Goal: Ask a question: Seek information or help from site administrators or community

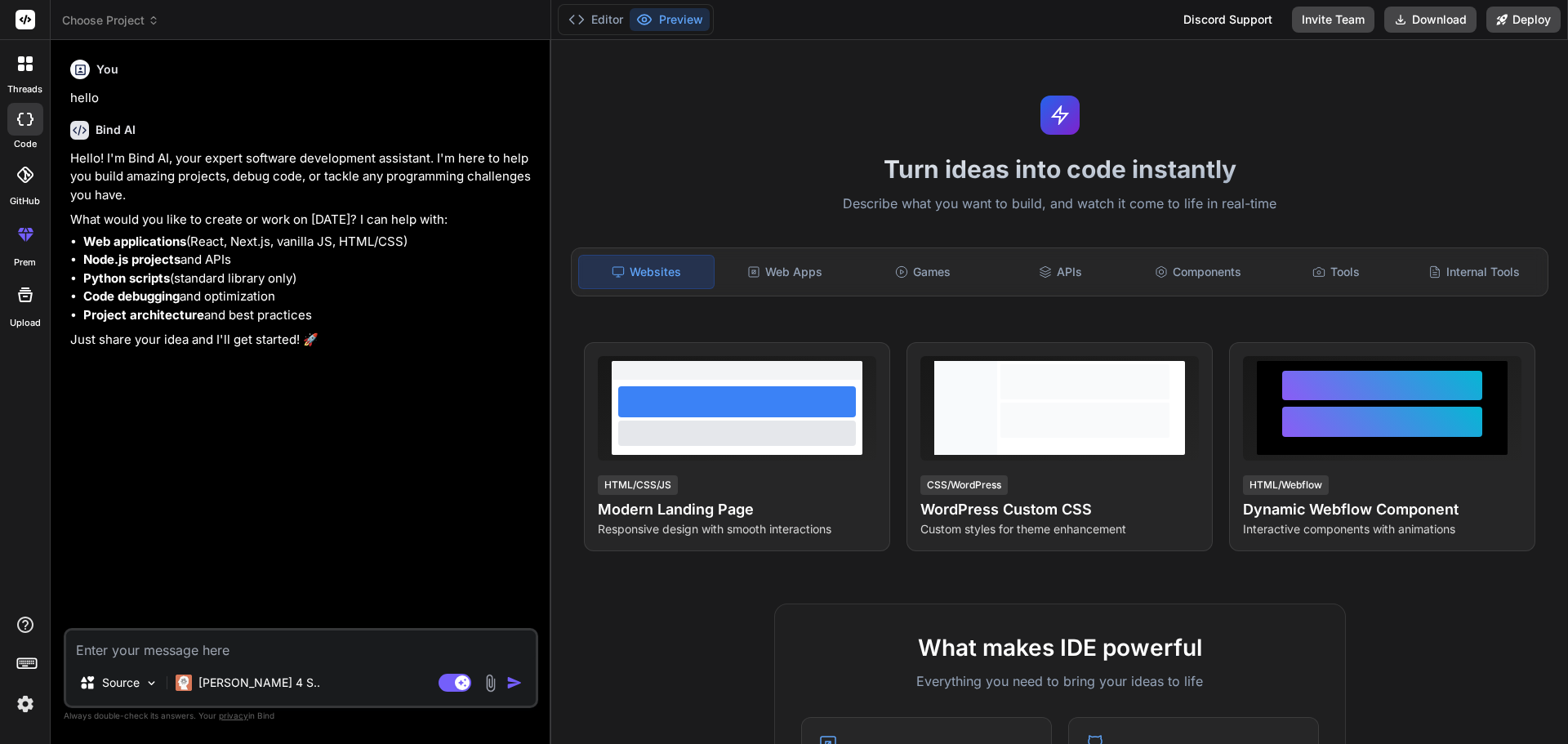
type textarea "x"
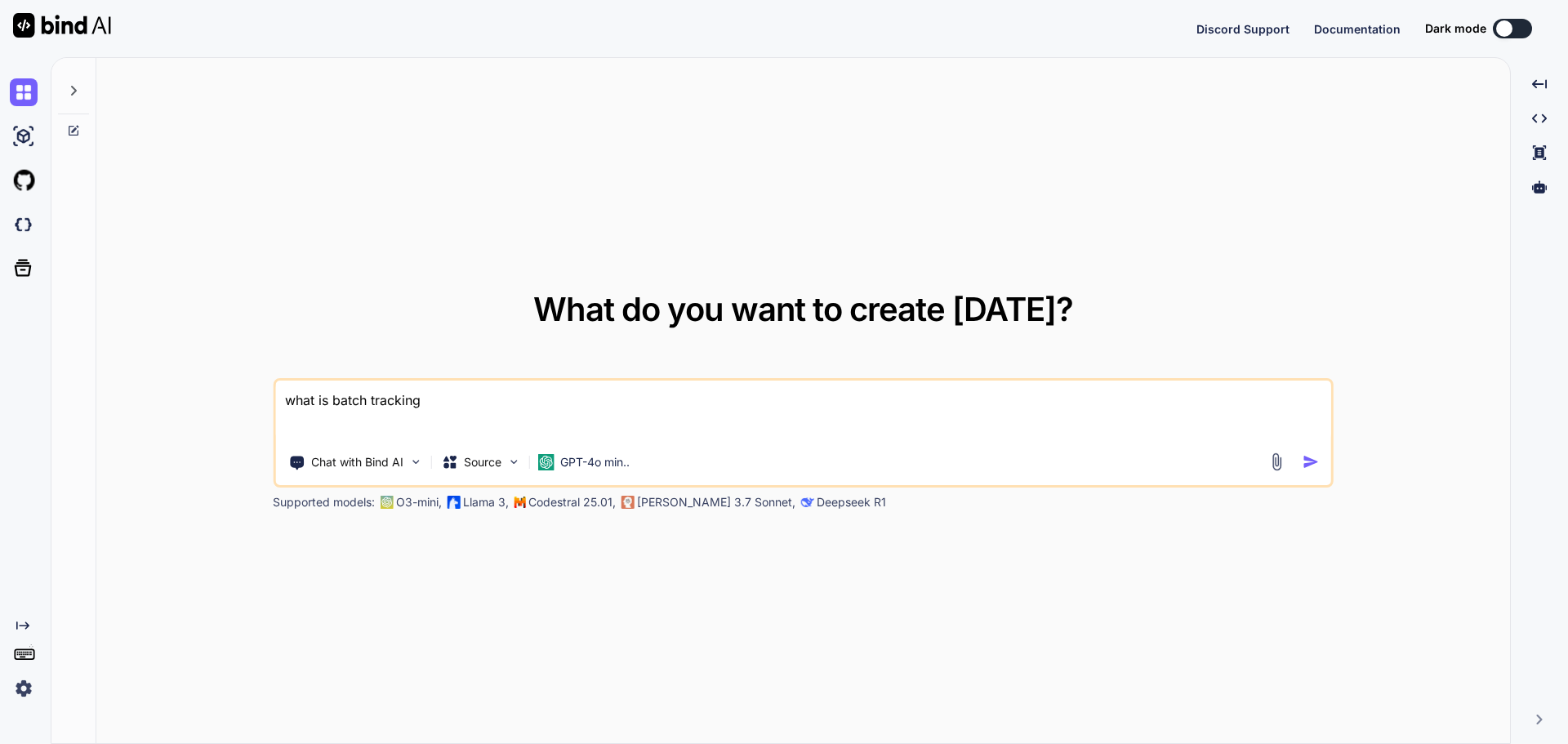
drag, startPoint x: 440, startPoint y: 400, endPoint x: 263, endPoint y: 407, distance: 177.1
click at [263, 407] on div "What do you want to create [DATE]? what is batch tracking Chat with Bind AI Sou…" at bounding box center [803, 401] width 1414 height 687
type textarea "x"
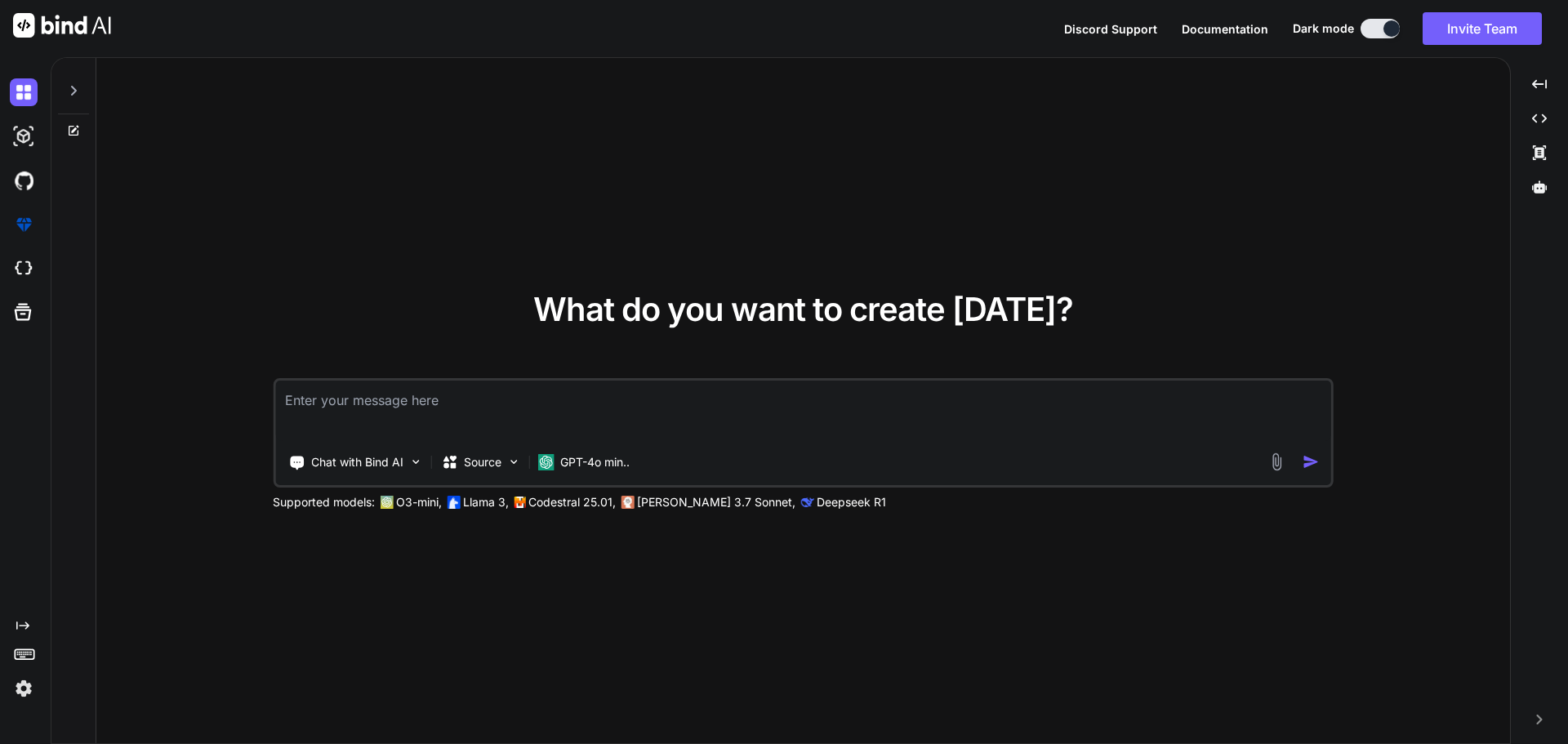
type textarea "h"
type textarea "x"
type textarea "w"
type textarea "x"
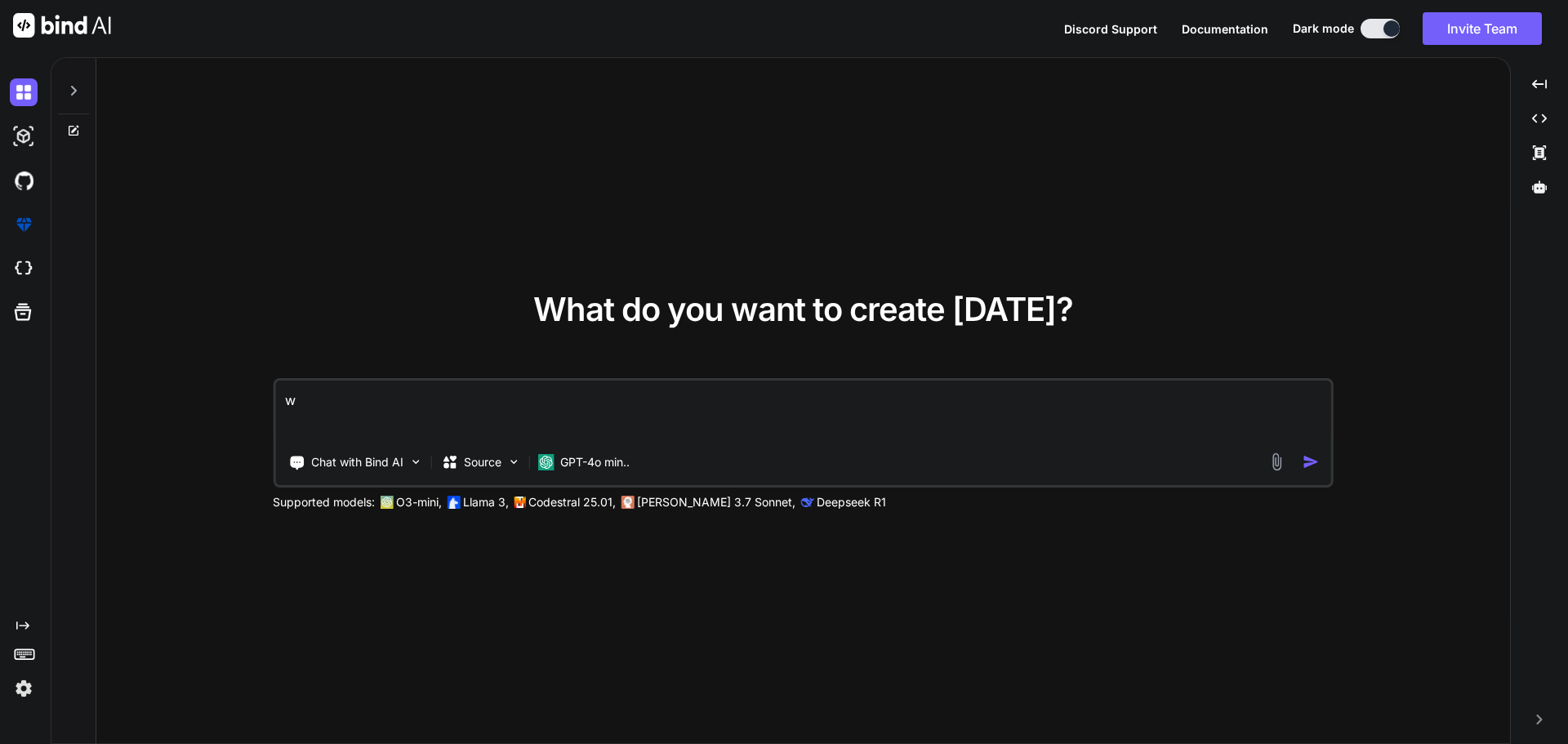
type textarea "wh"
type textarea "x"
type textarea "whi"
type textarea "x"
type textarea "whic"
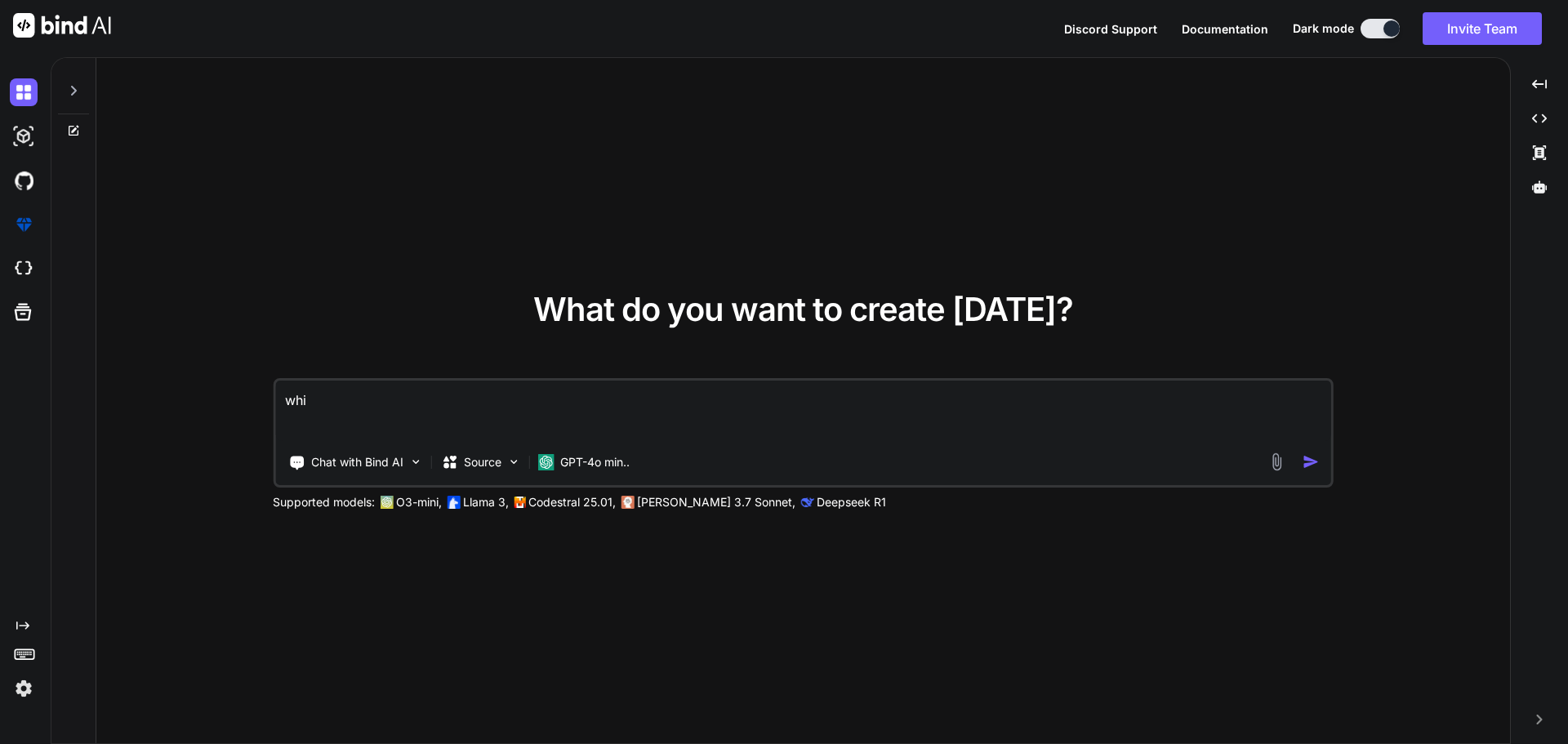
type textarea "x"
type textarea "which"
type textarea "x"
type textarea "which"
type textarea "x"
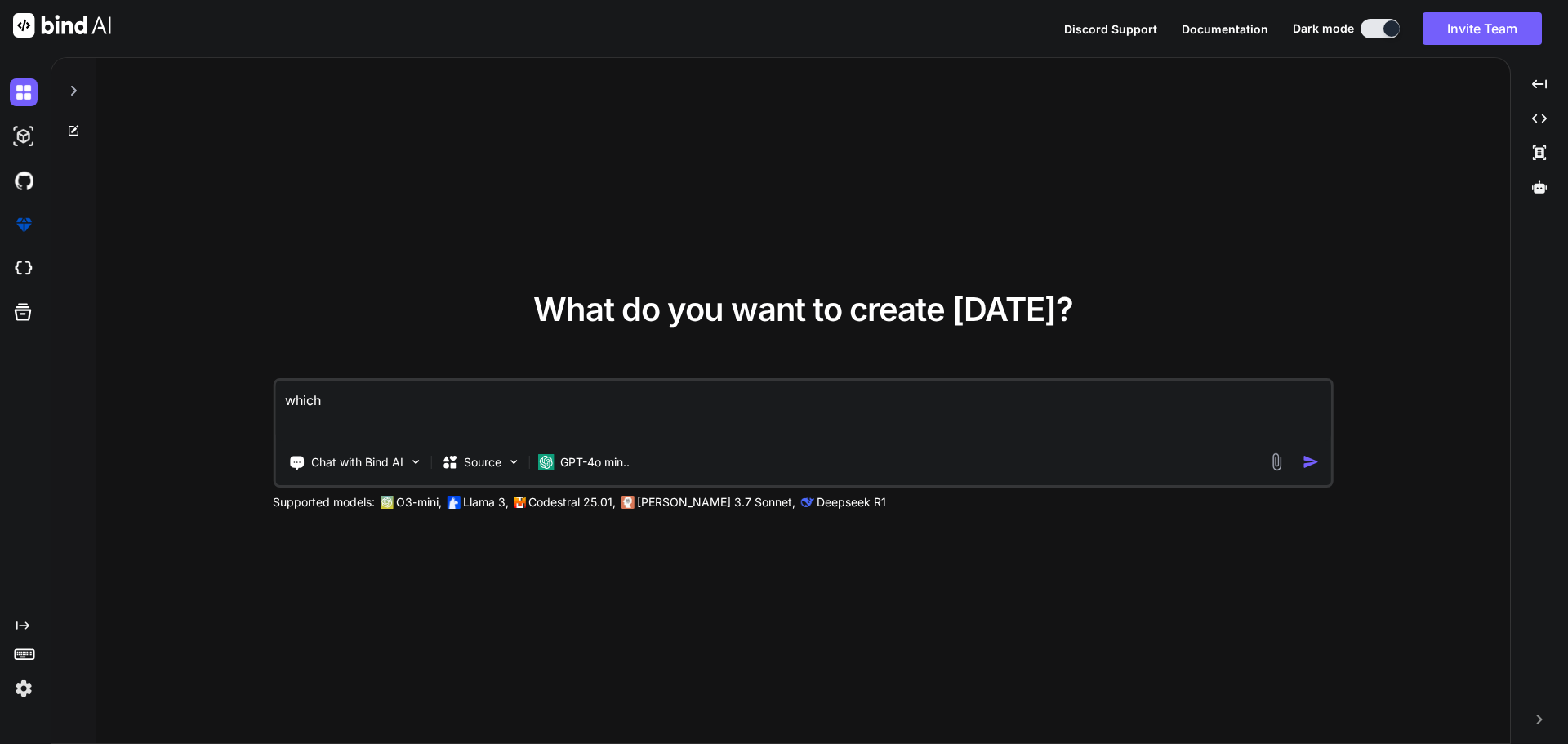
type textarea "which t"
type textarea "x"
type textarea "which ty"
type textarea "x"
type textarea "which typ"
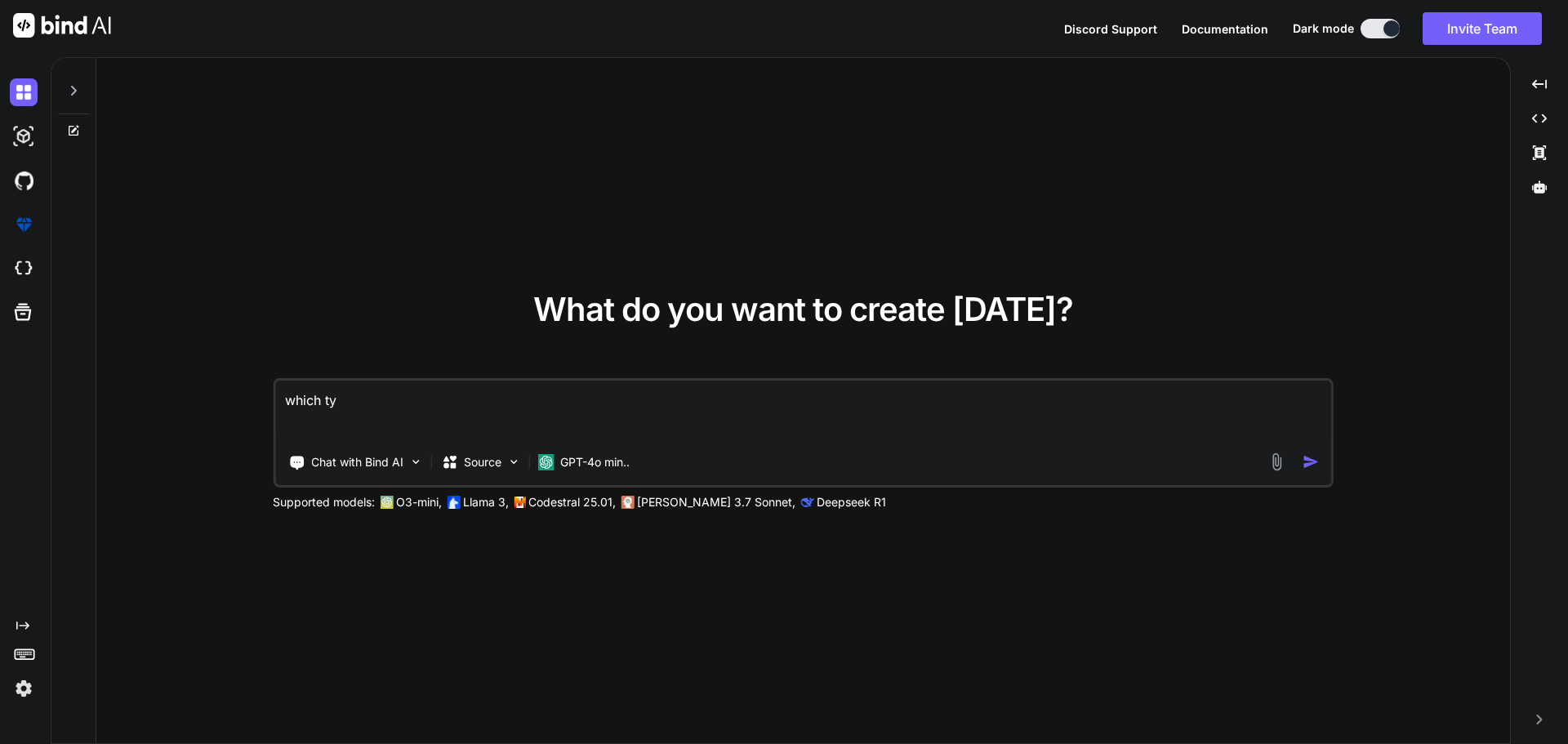
type textarea "x"
type textarea "which type"
type textarea "x"
type textarea "which types"
type textarea "x"
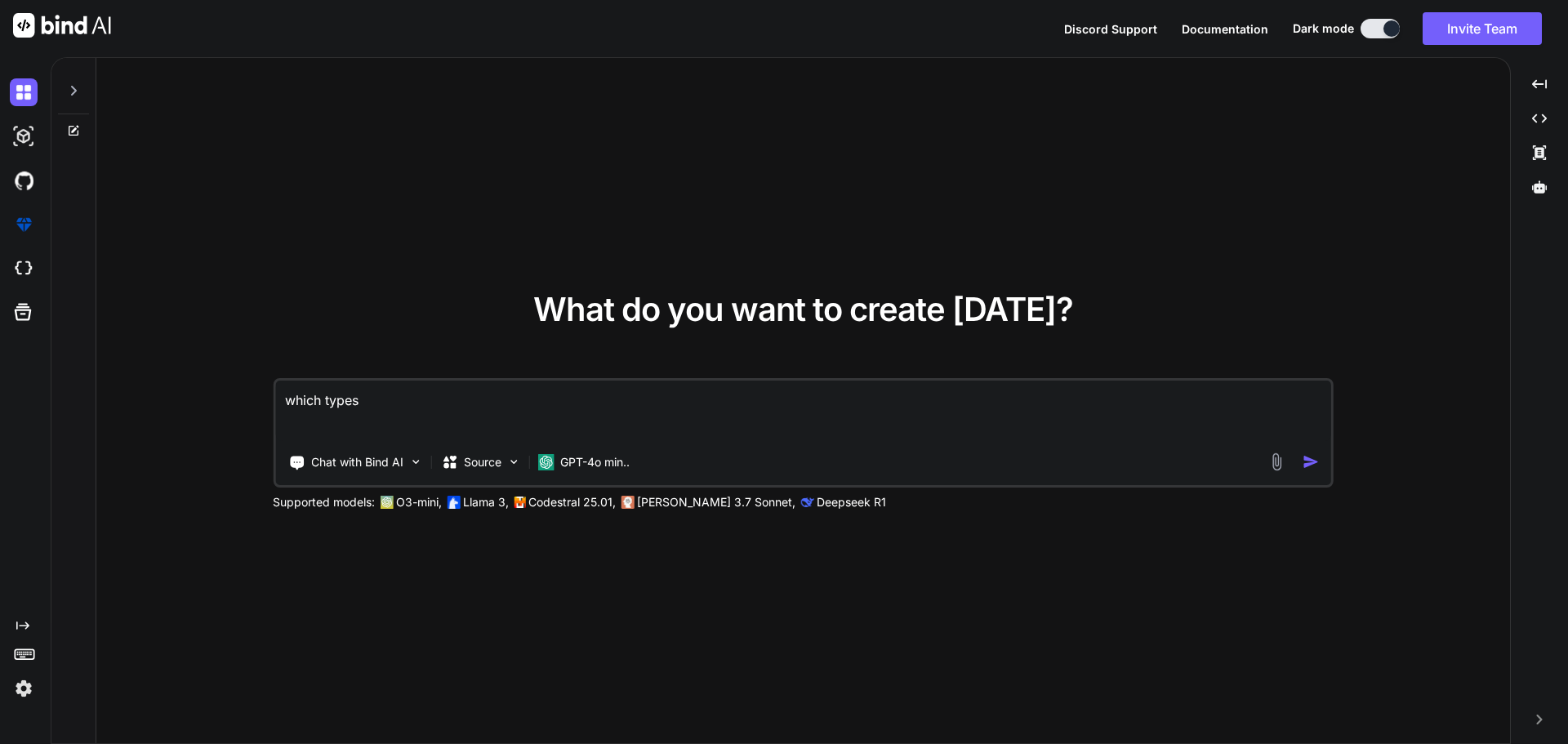
type textarea "which types"
type textarea "x"
type textarea "which types o"
type textarea "x"
type textarea "which types of"
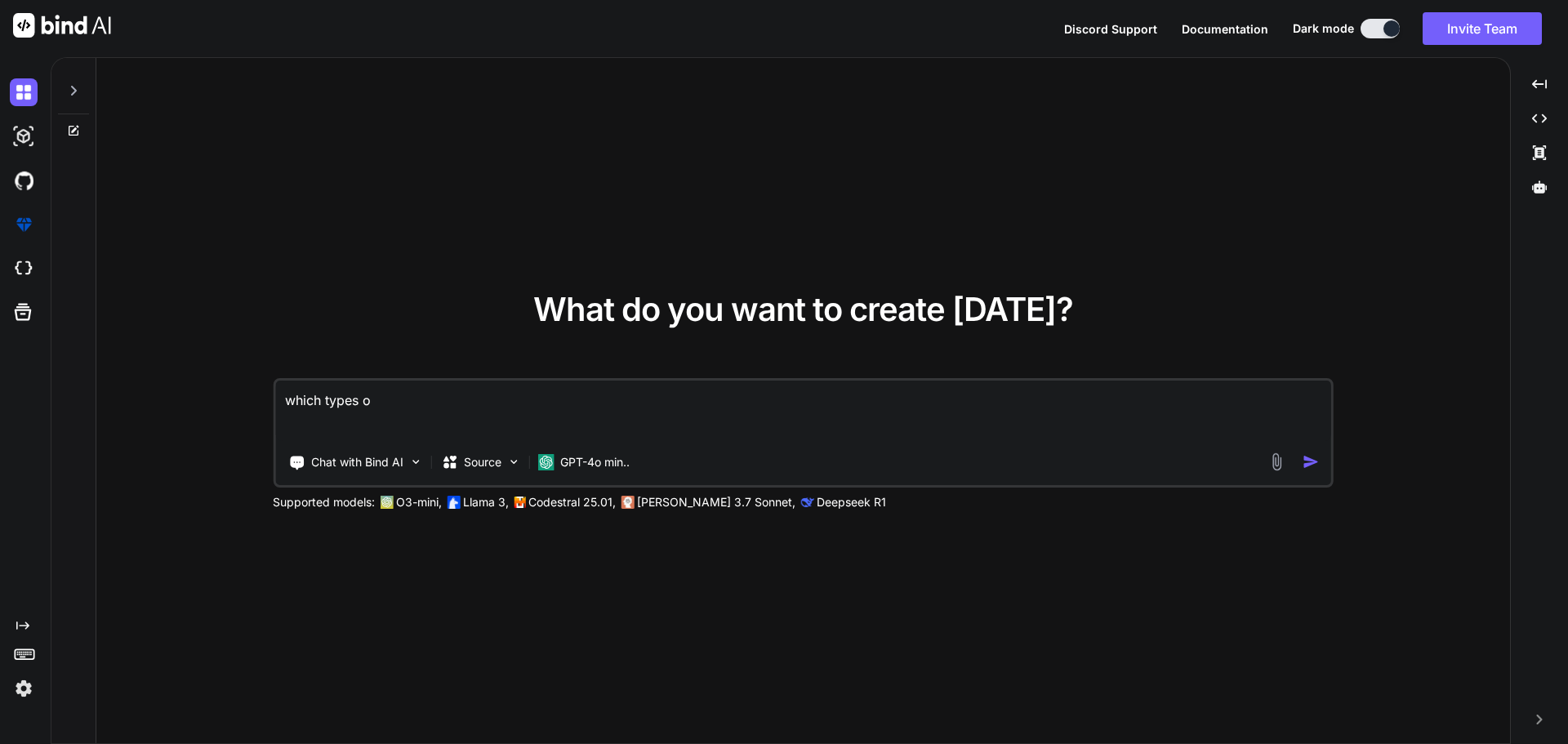
type textarea "x"
type textarea "which types of"
type textarea "x"
type textarea "which types of i"
type textarea "x"
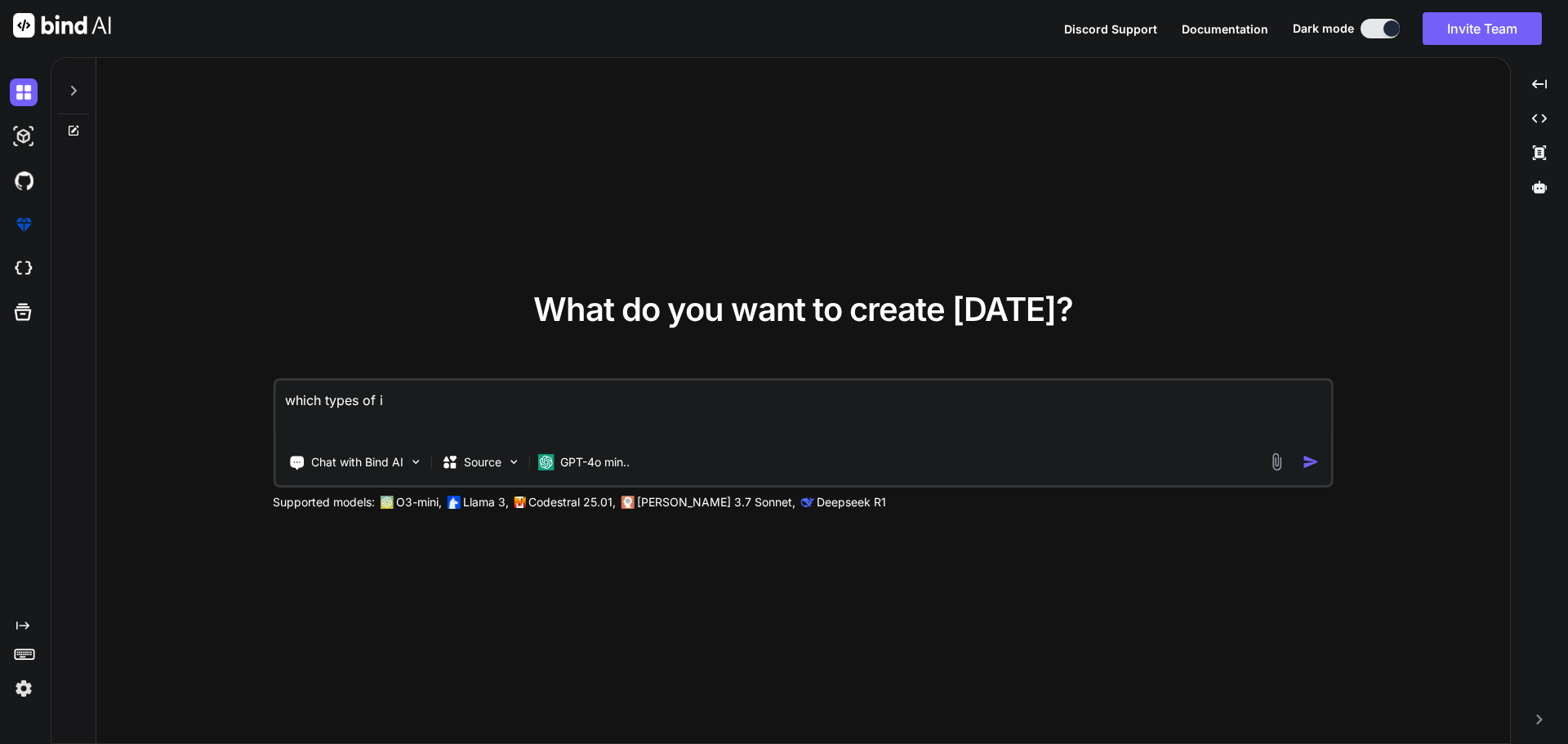
type textarea "which types of"
type textarea "x"
type textarea "which types of r"
type textarea "x"
type textarea "which types of ra"
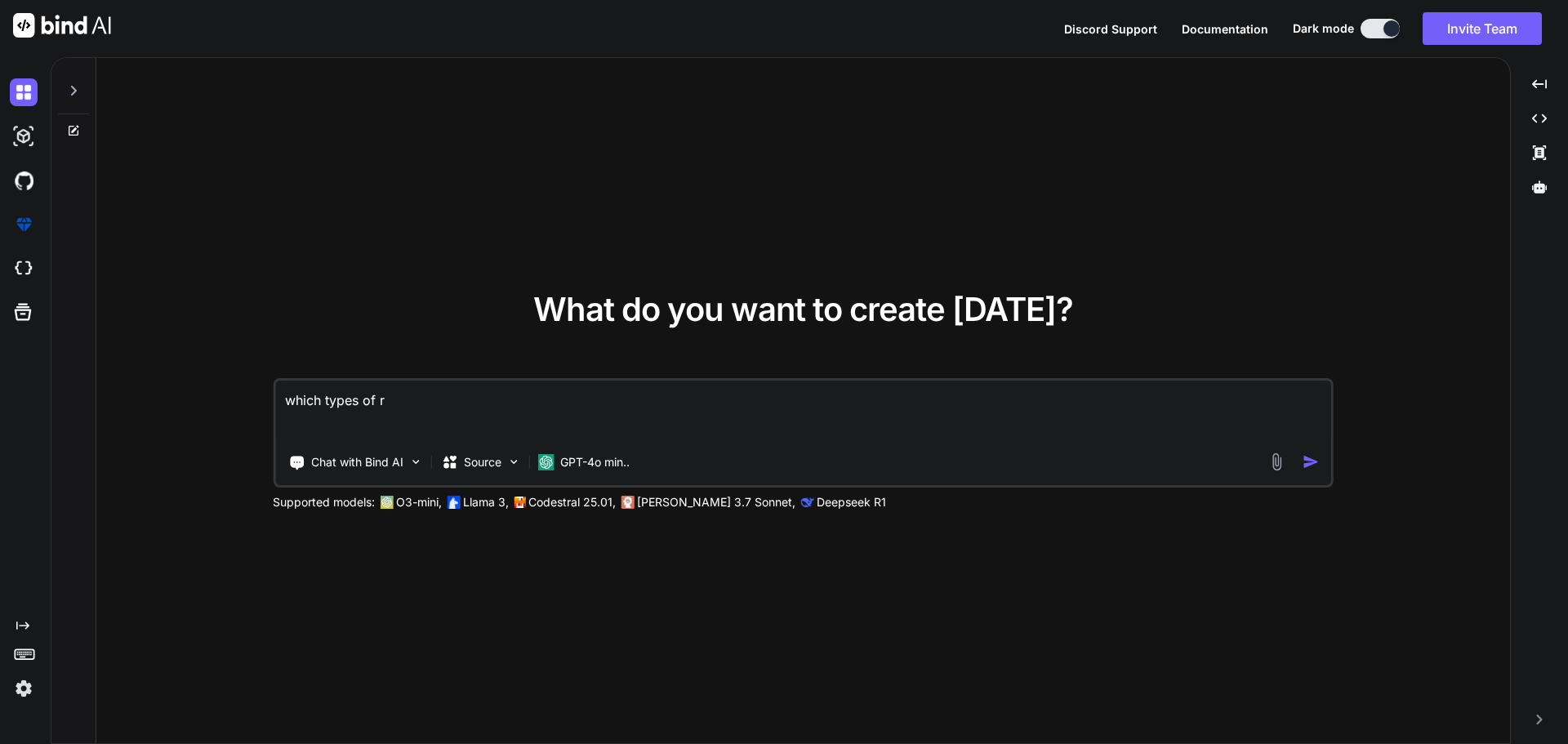
type textarea "x"
type textarea "which types of raw"
type textarea "x"
type textarea "which types of raw"
type textarea "x"
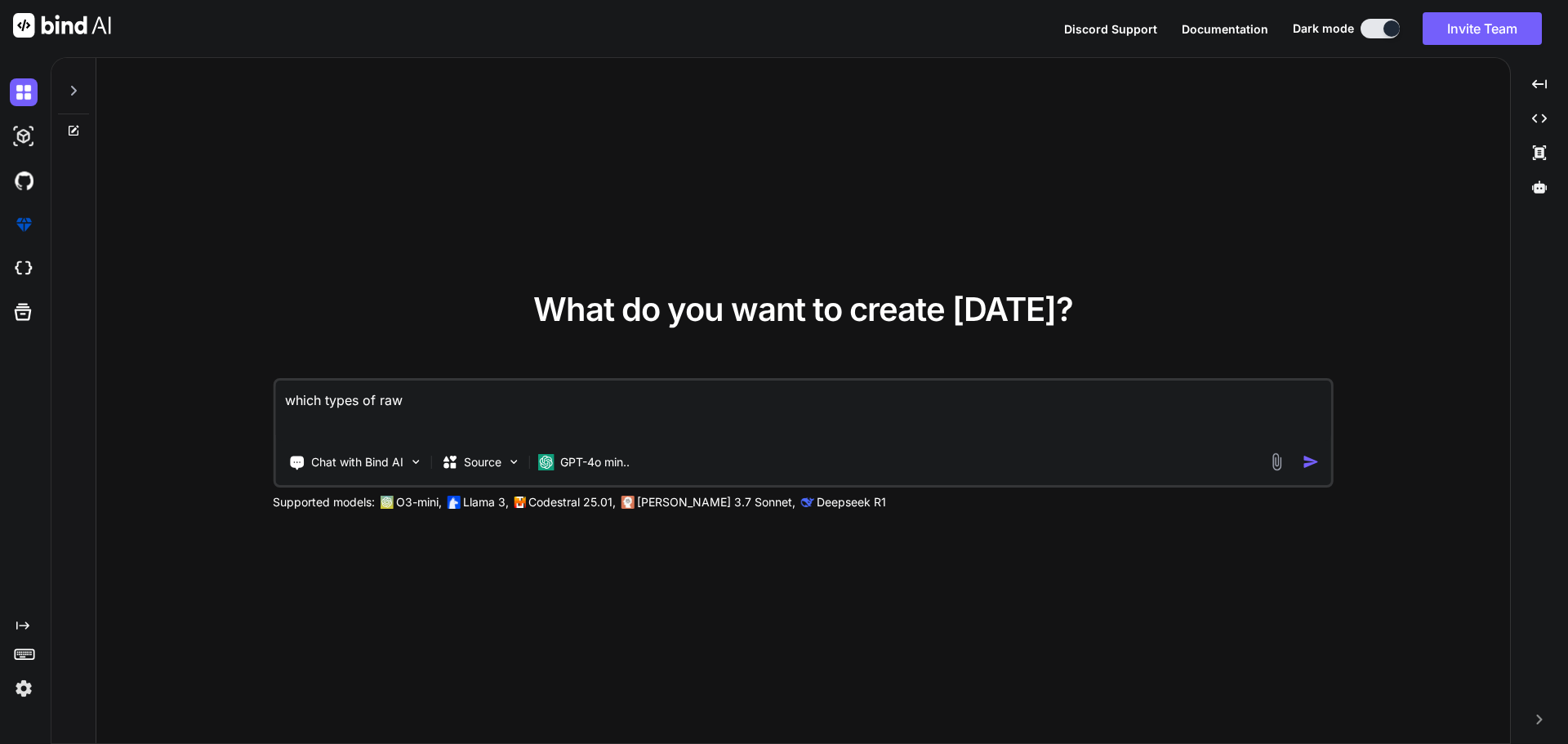
type textarea "which types of raw m"
type textarea "x"
type textarea "which types of raw ma"
type textarea "x"
type textarea "which types of raw mat"
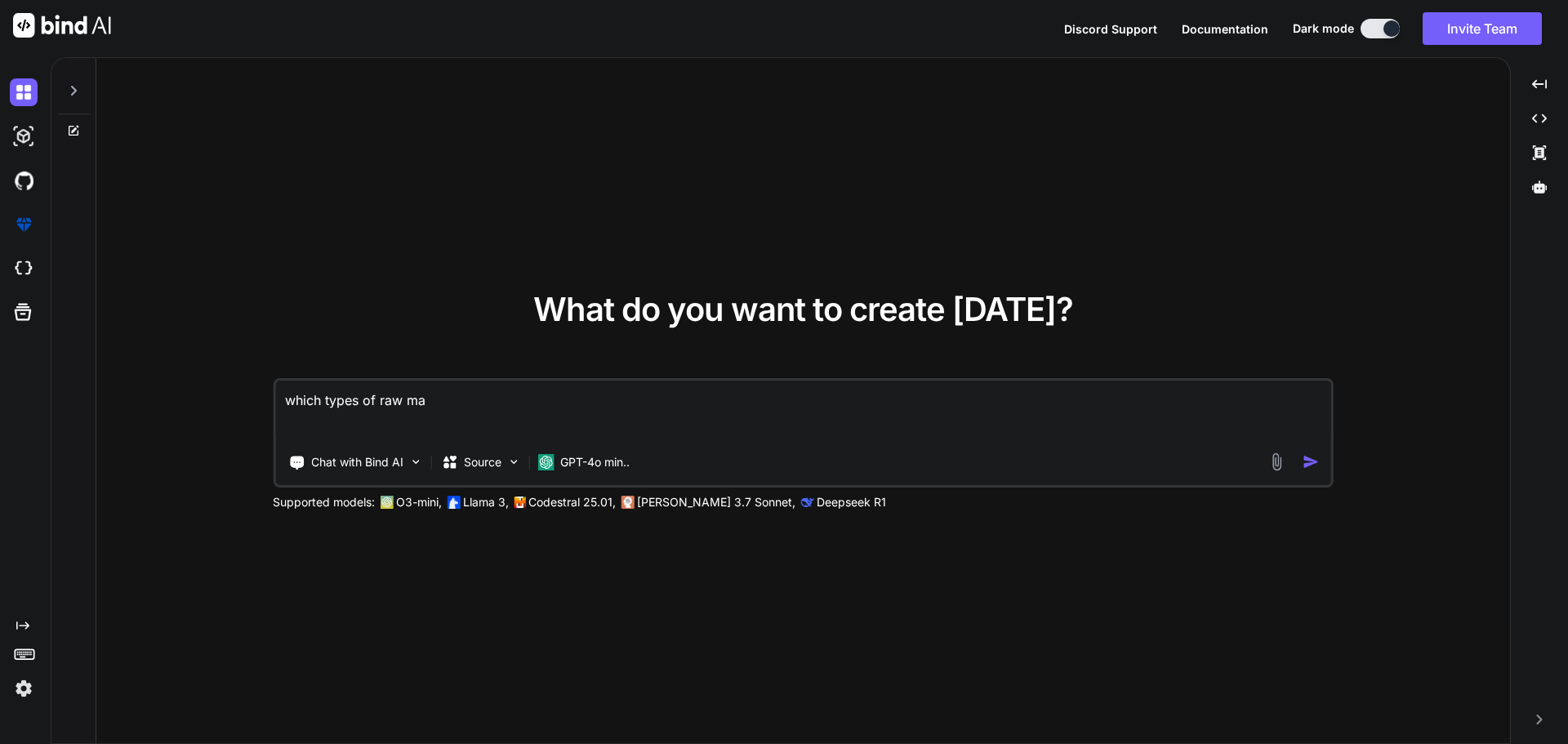
type textarea "x"
type textarea "which types of raw mate"
type textarea "x"
type textarea "which types of raw mater"
type textarea "x"
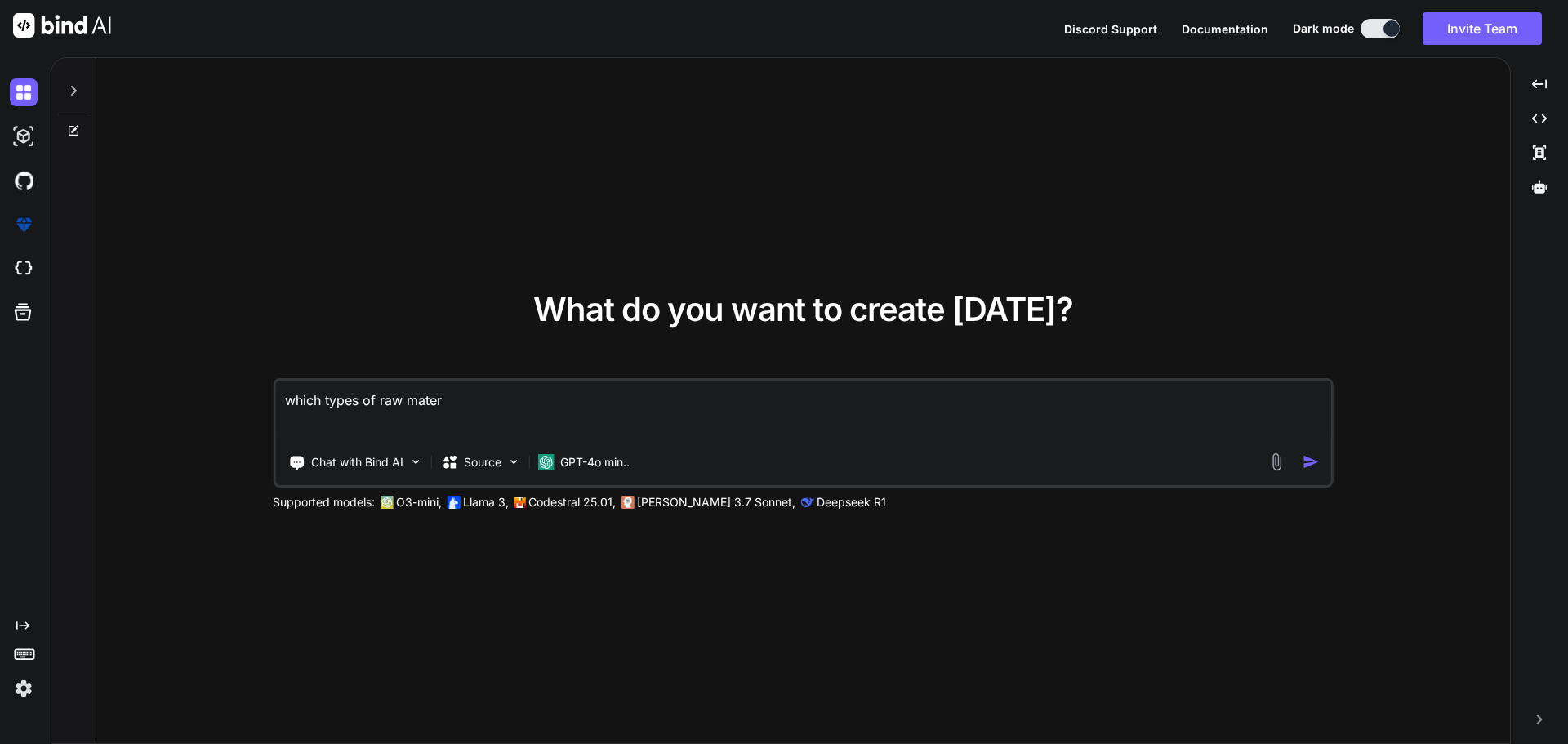
type textarea "which types of raw materi"
type textarea "x"
type textarea "which types of raw materia"
type textarea "x"
type textarea "which types of raw material"
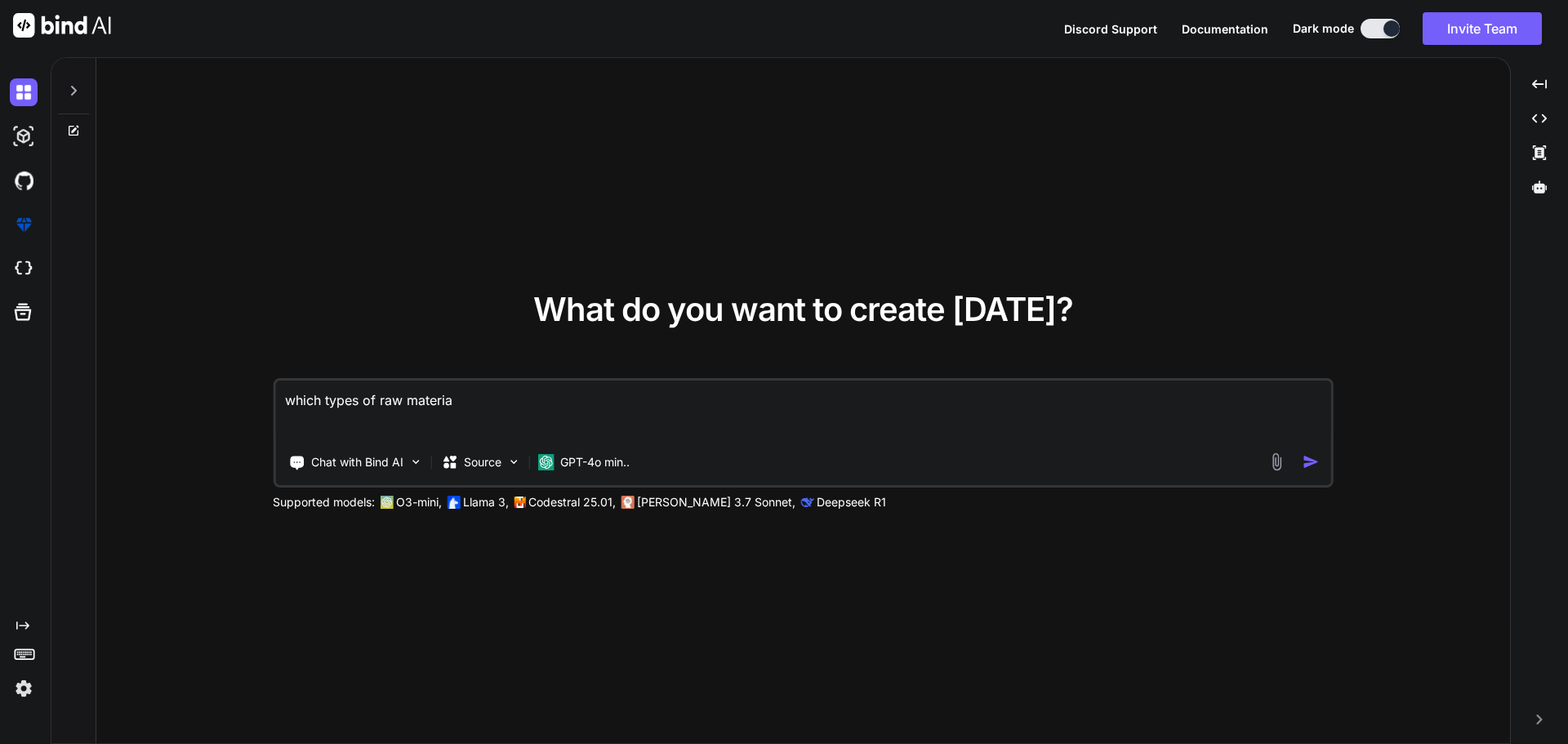
type textarea "x"
type textarea "which types of raw material"
type textarea "x"
type textarea "which types of raw material v"
type textarea "x"
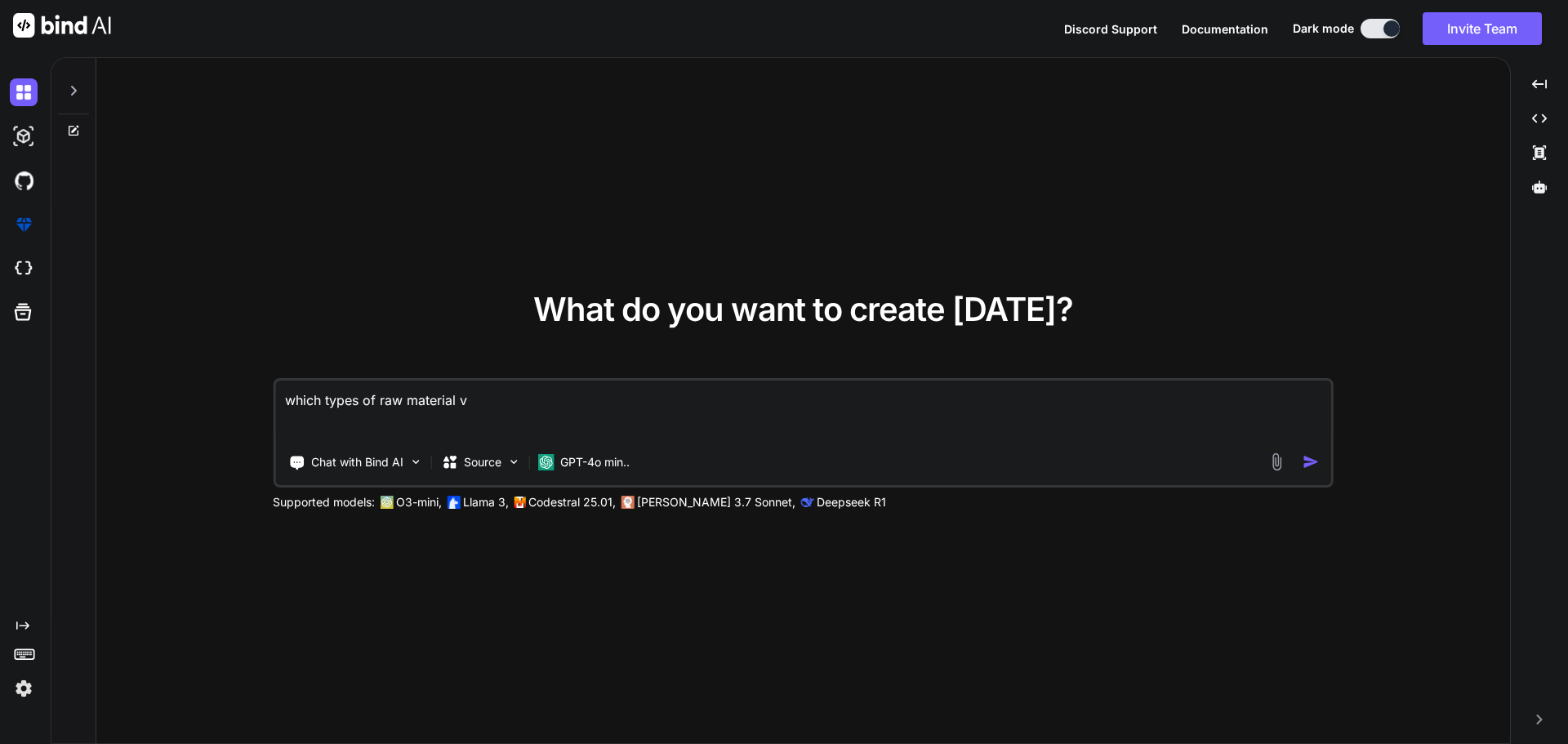
type textarea "which types of raw material va"
type textarea "x"
type textarea "which types of raw material var"
type textarea "x"
type textarea "which types of raw material vari"
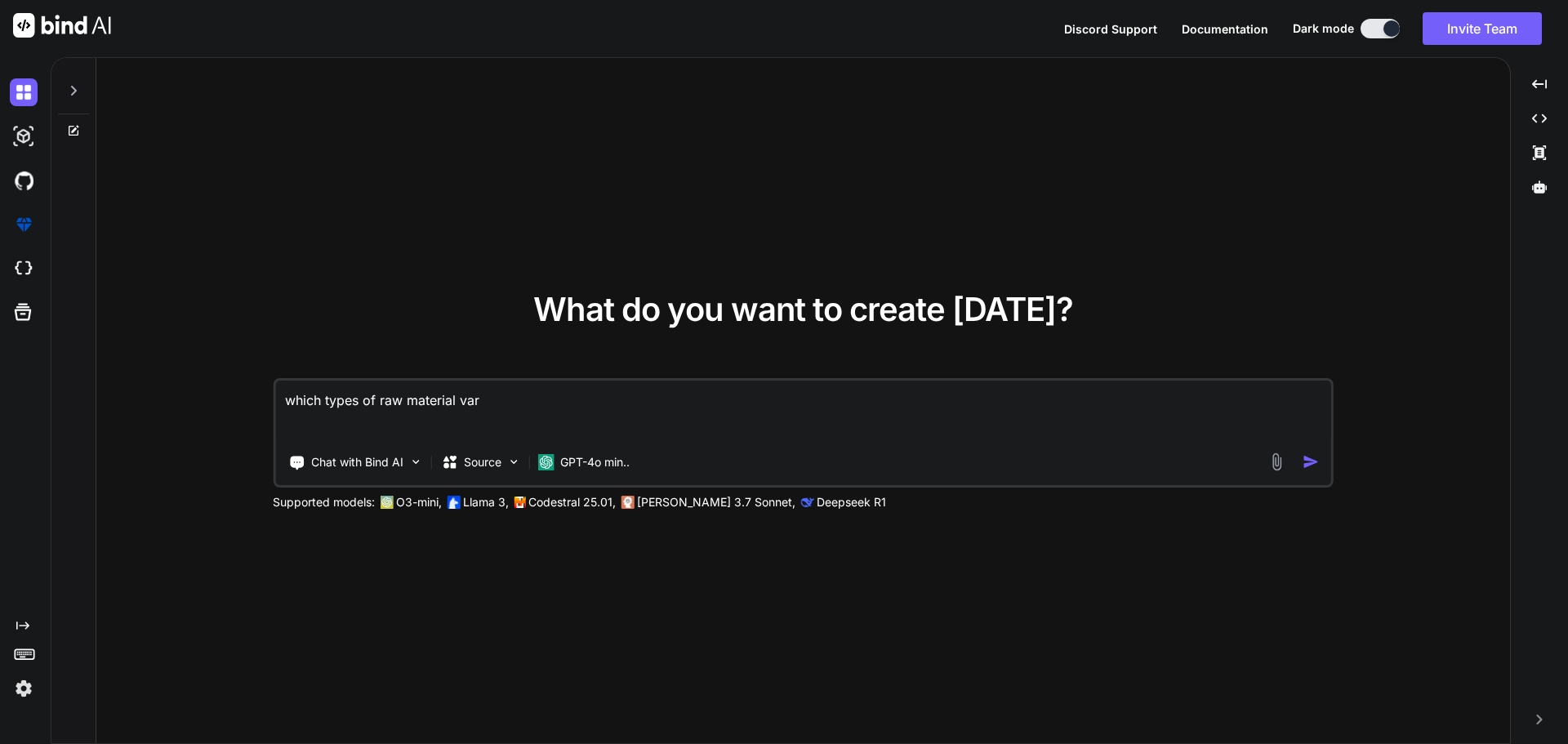
type textarea "x"
type textarea "which types of raw material varia"
type textarea "x"
type textarea "which types of raw material varian"
type textarea "x"
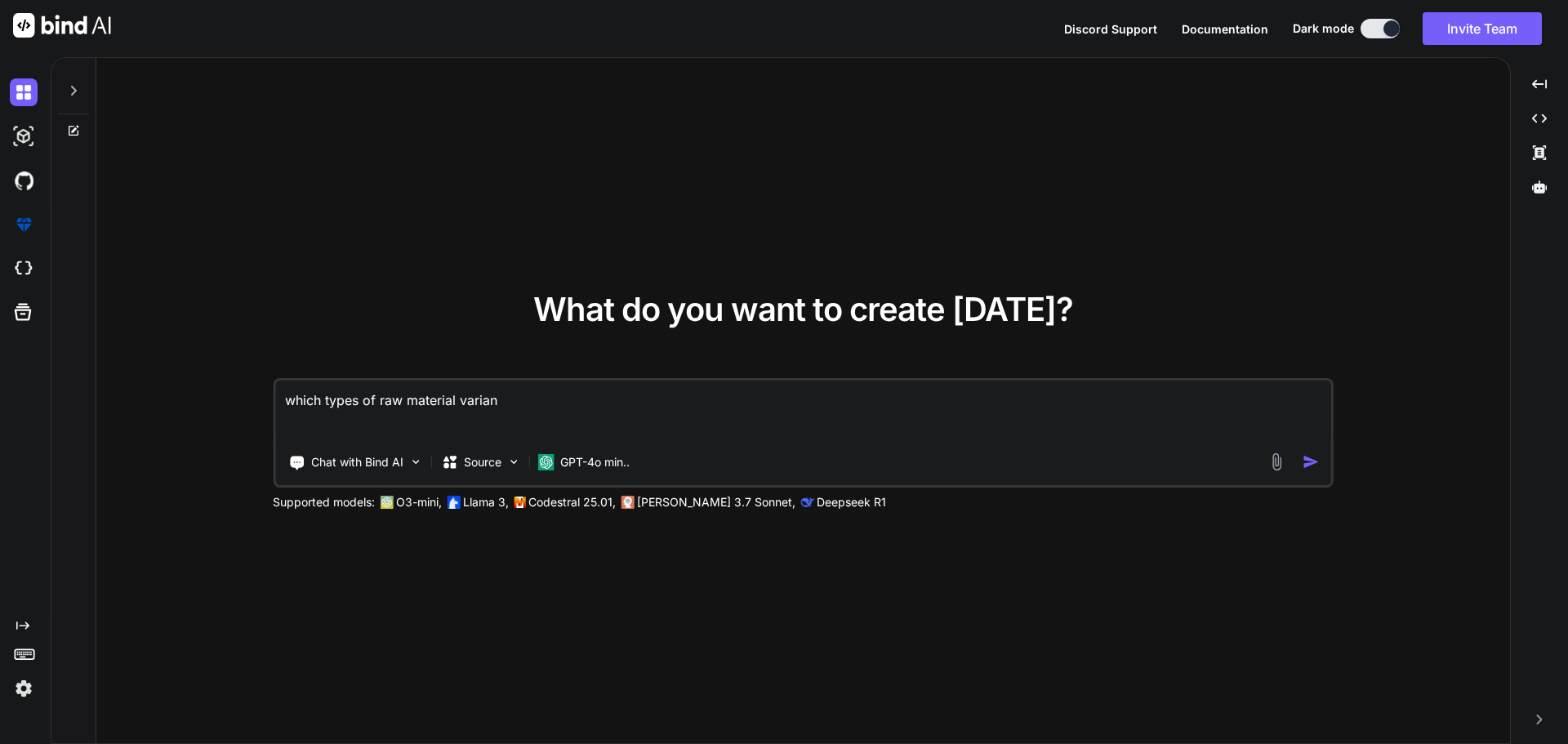
type textarea "which types of raw material variant"
type textarea "x"
type textarea "which types of raw material variant"
type textarea "x"
type textarea "which types of raw material variant w"
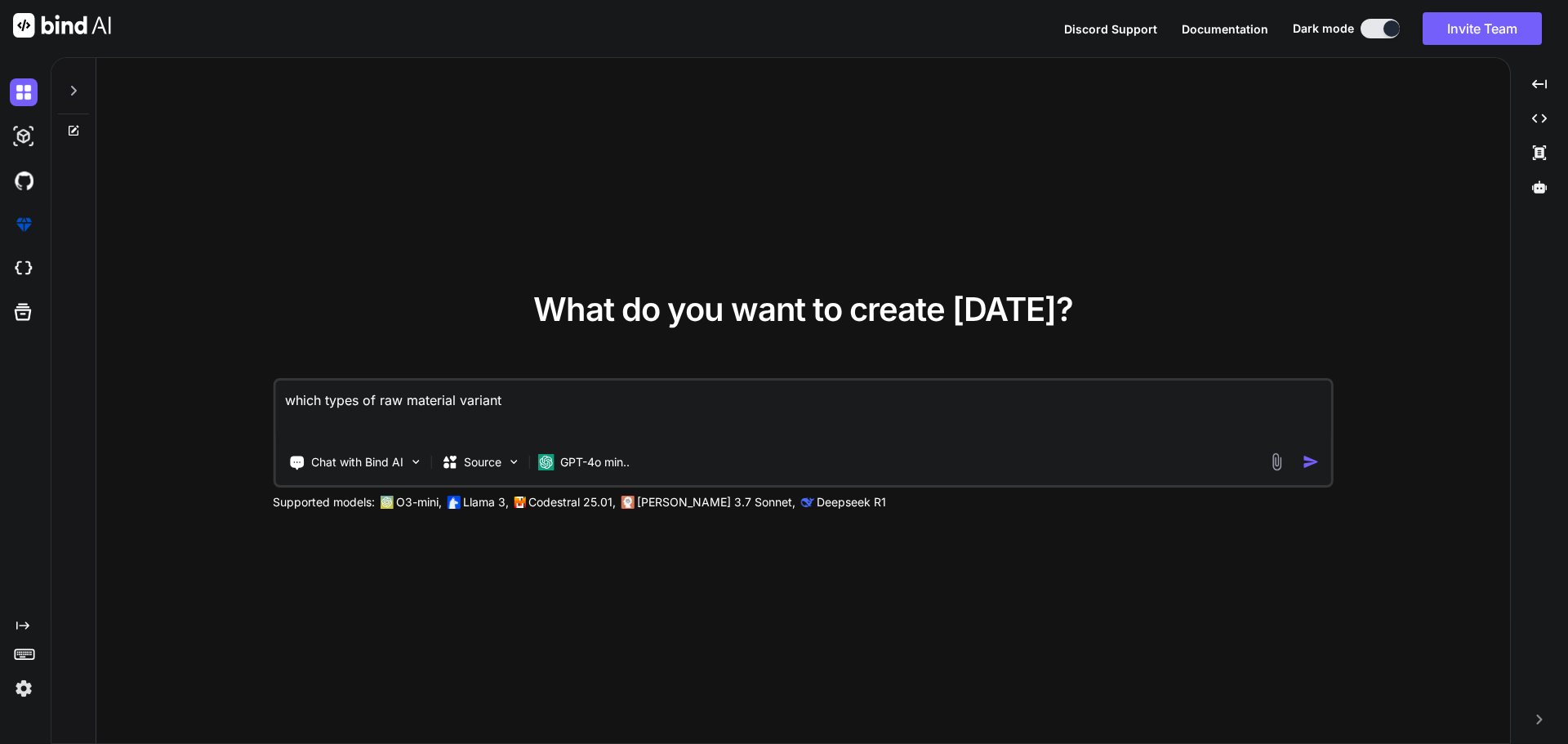
type textarea "x"
type textarea "which types of raw material variant wh"
type textarea "x"
type textarea "which types of raw material variant whi"
type textarea "x"
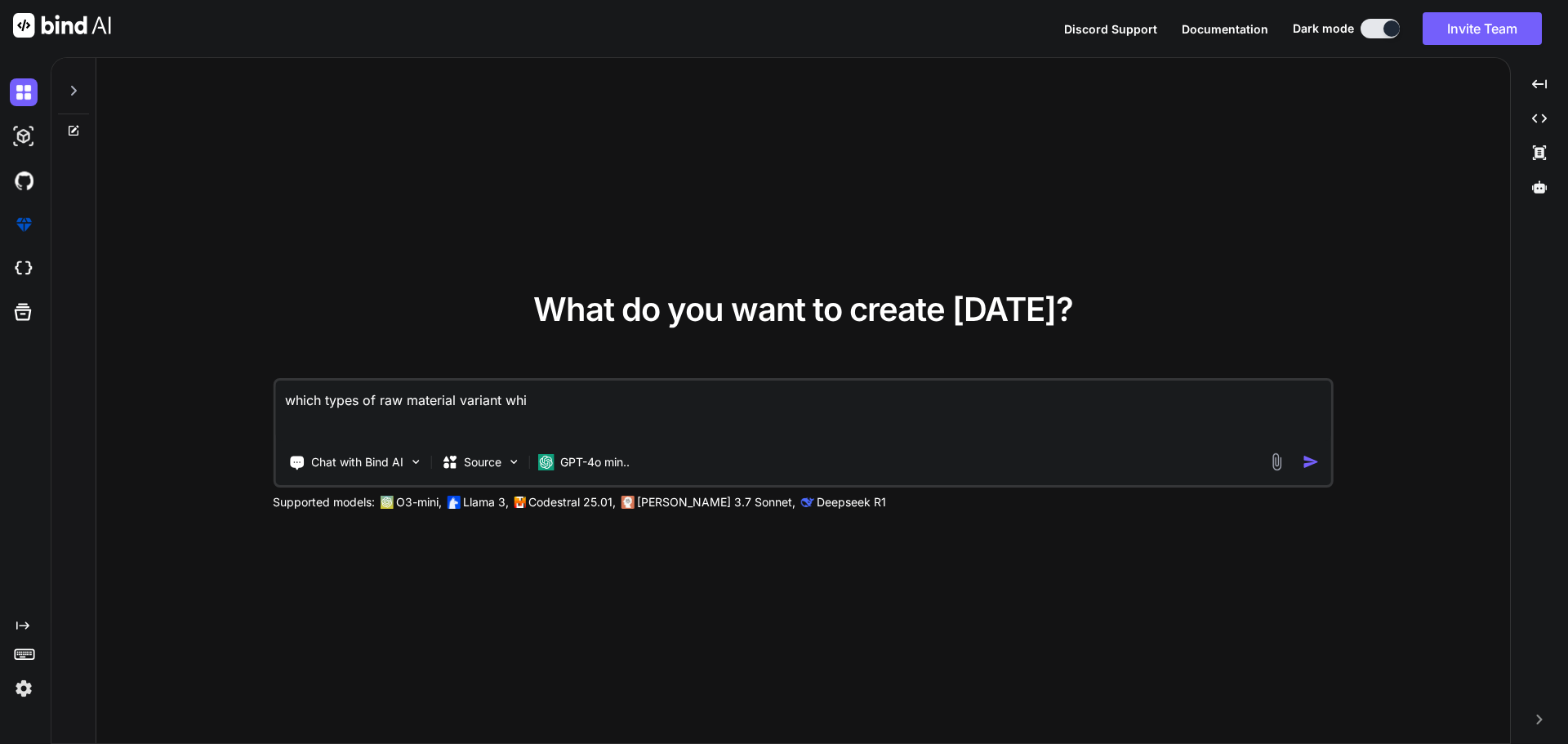
type textarea "which types of raw material variant whil"
type textarea "x"
type textarea "which types of raw material variant while"
type textarea "x"
type textarea "which types of raw material variant while"
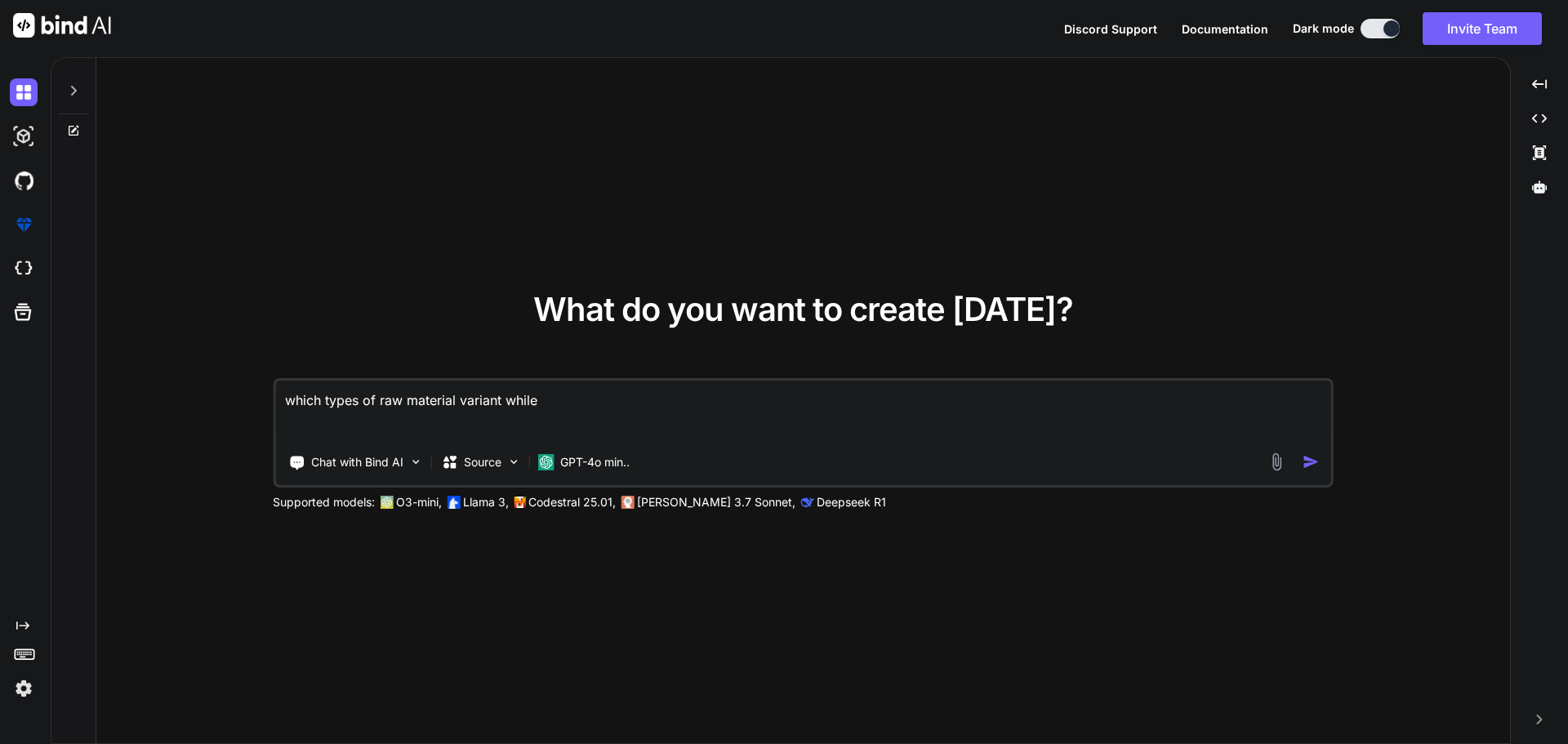
type textarea "x"
type textarea "which types of raw material variant while a"
type textarea "x"
type textarea "which types of raw material variant while ad"
type textarea "x"
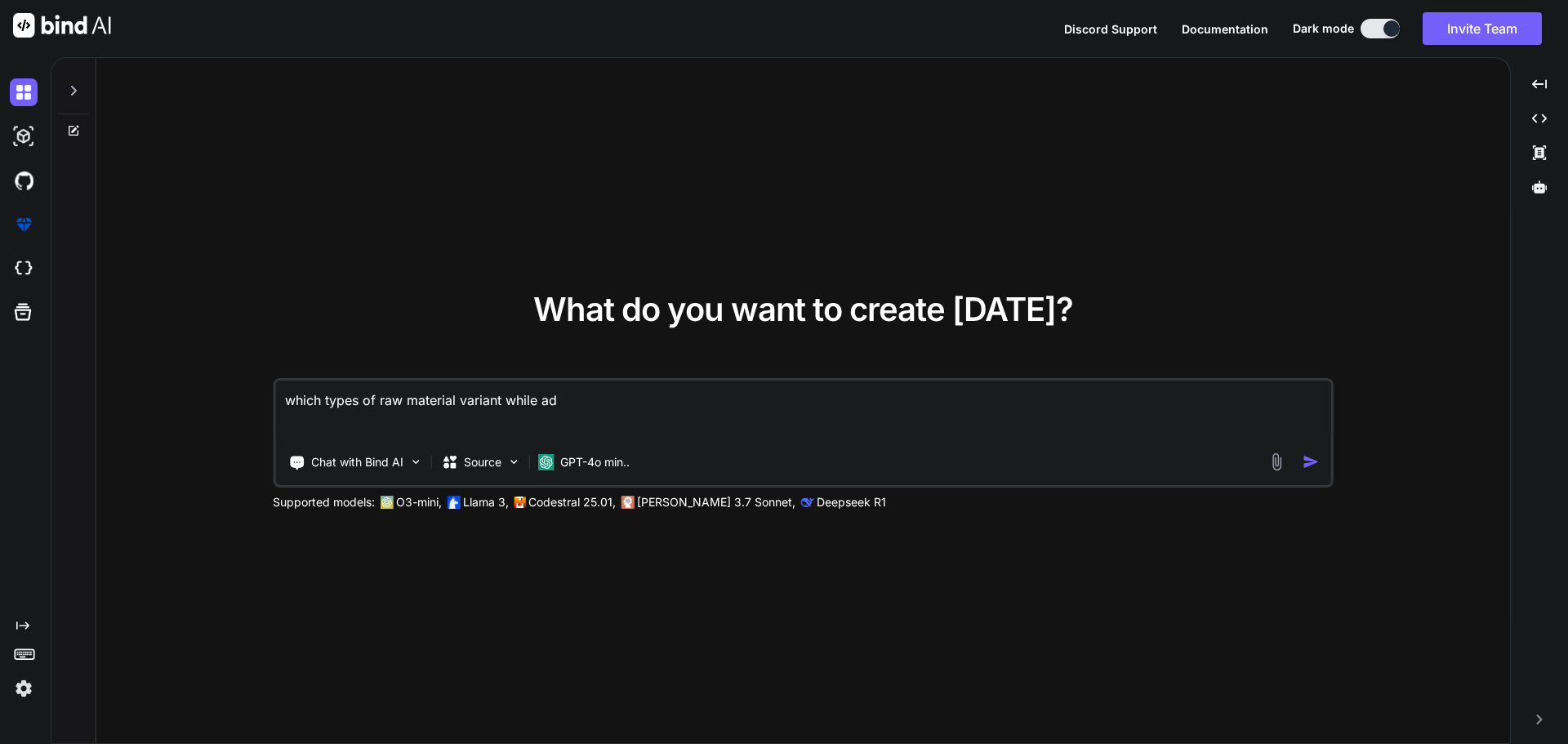
type textarea "which types of raw material variant while add"
type textarea "x"
type textarea "which types of raw material variant while addi"
type textarea "x"
type textarea "which types of raw material variant while addin"
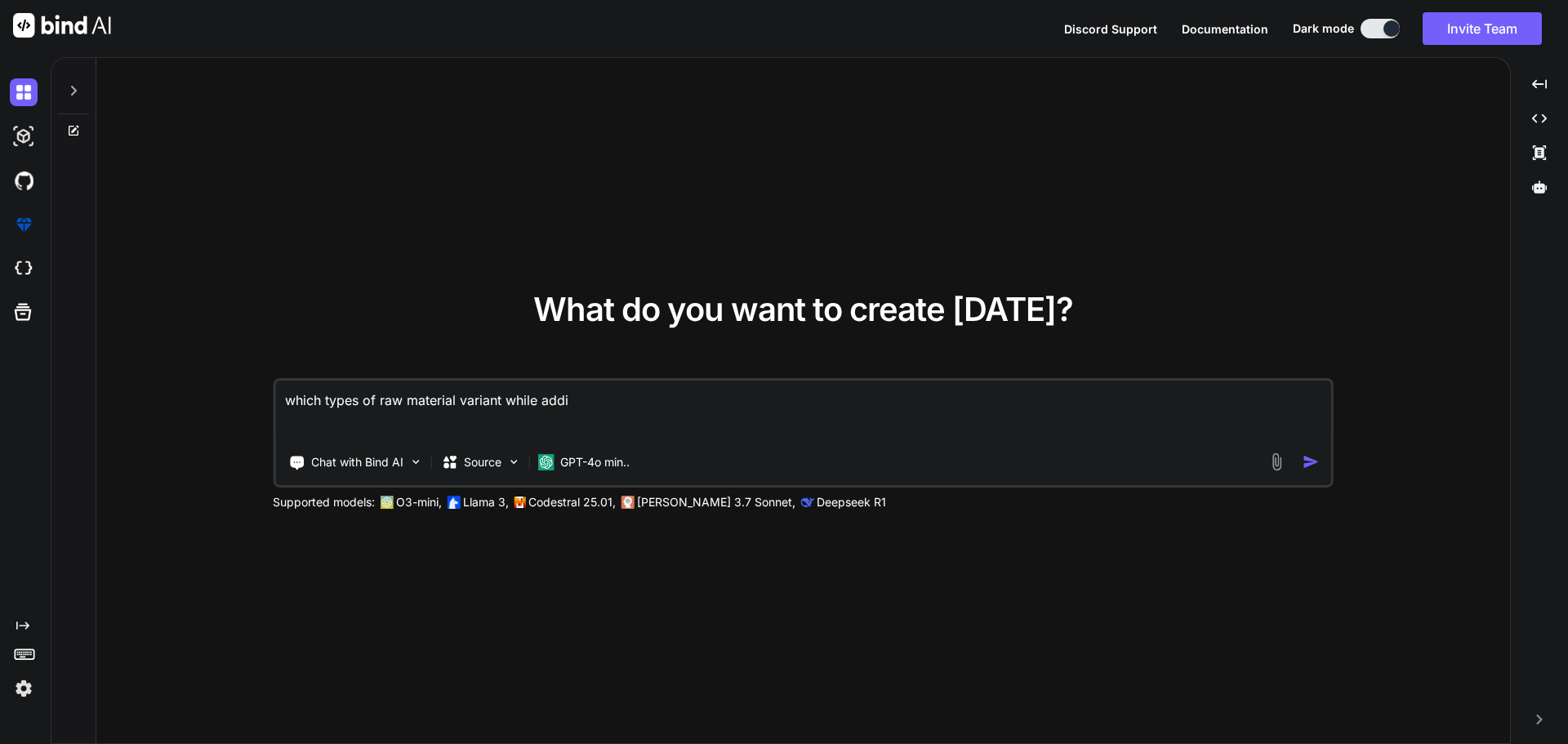
type textarea "x"
type textarea "which types of raw material variant while adding"
type textarea "x"
type textarea "which types of raw material variant while adding"
type textarea "x"
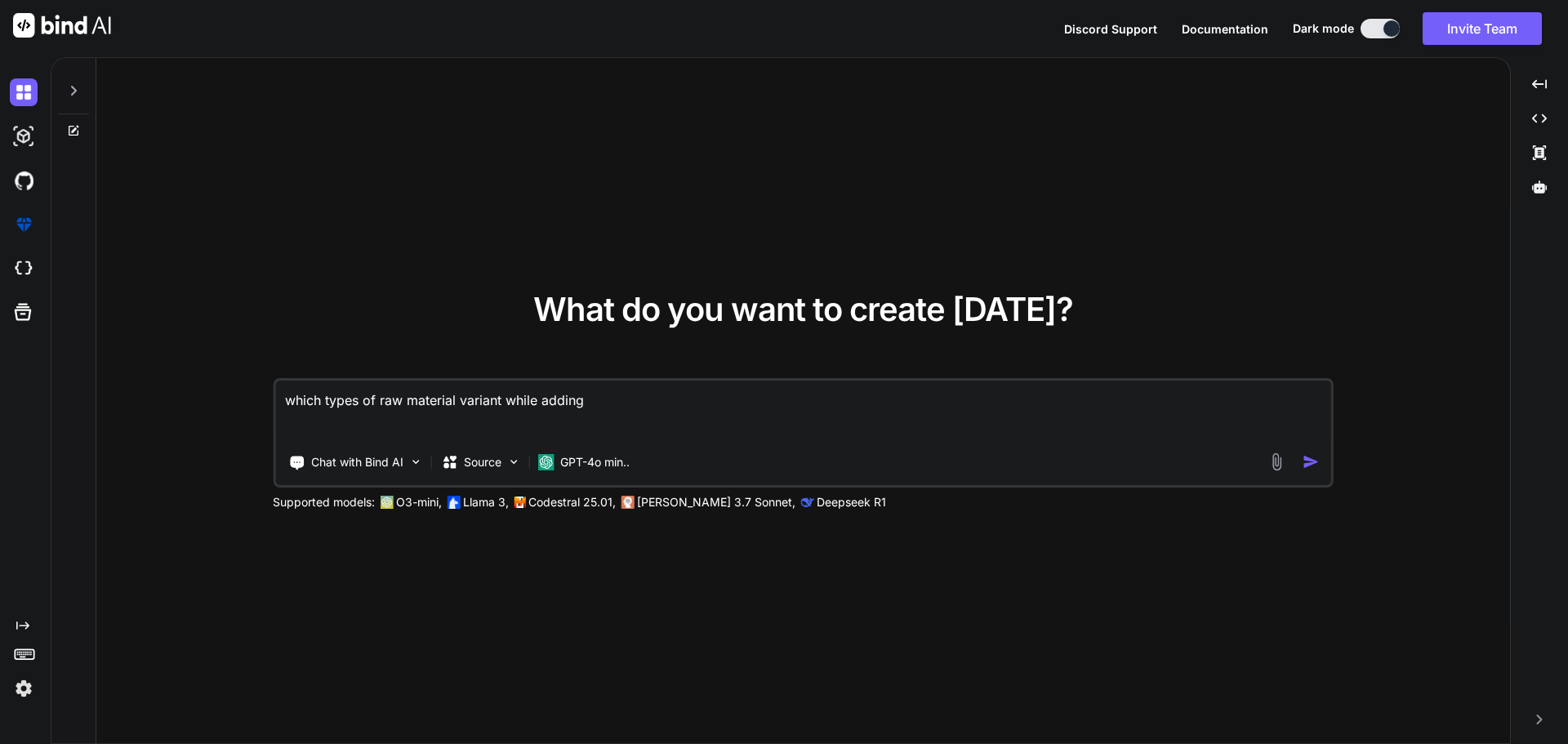
type textarea "which types of raw material variant while adding i"
type textarea "x"
type textarea "which types of raw material variant while adding in"
type textarea "x"
type textarea "which types of raw material variant while adding in"
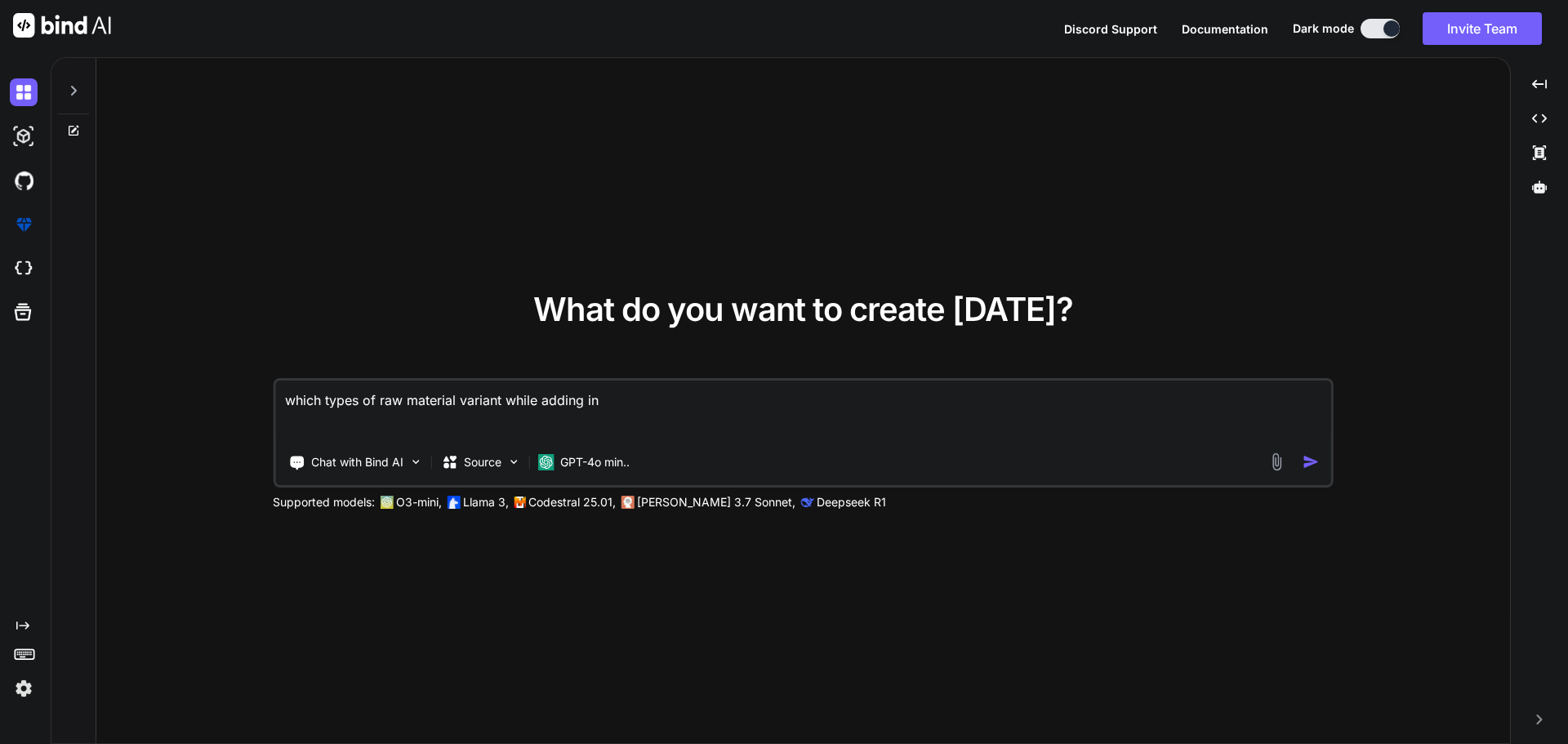
type textarea "x"
type textarea "which types of raw material variant while adding in Q"
type textarea "x"
type textarea "which types of raw material variant while adding in QS"
type textarea "x"
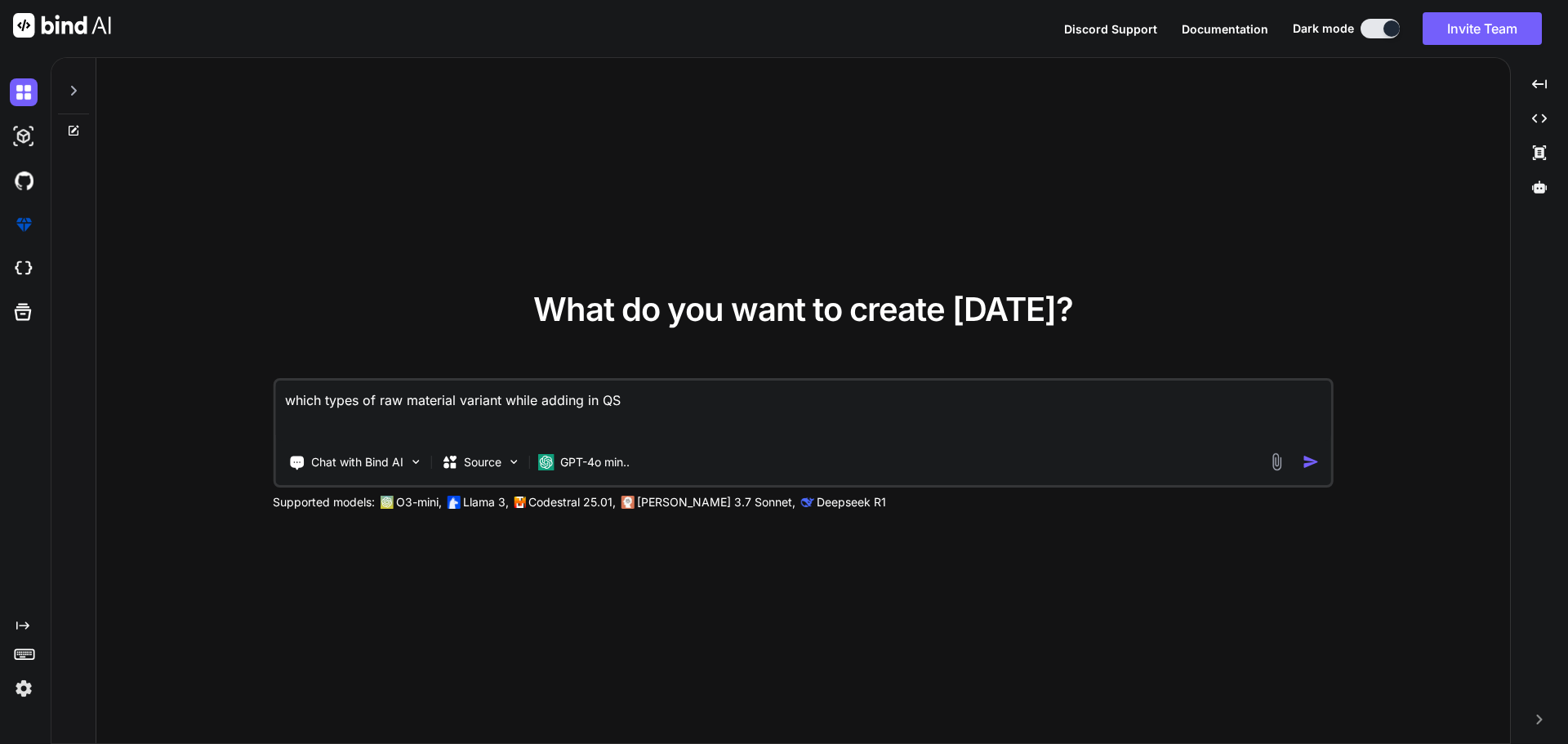
type textarea "which types of raw material variant while adding in QSR"
type textarea "x"
type textarea "which types of raw material variant while adding in QSR"
type textarea "x"
type textarea "which types of raw material variant while adding in QSR B"
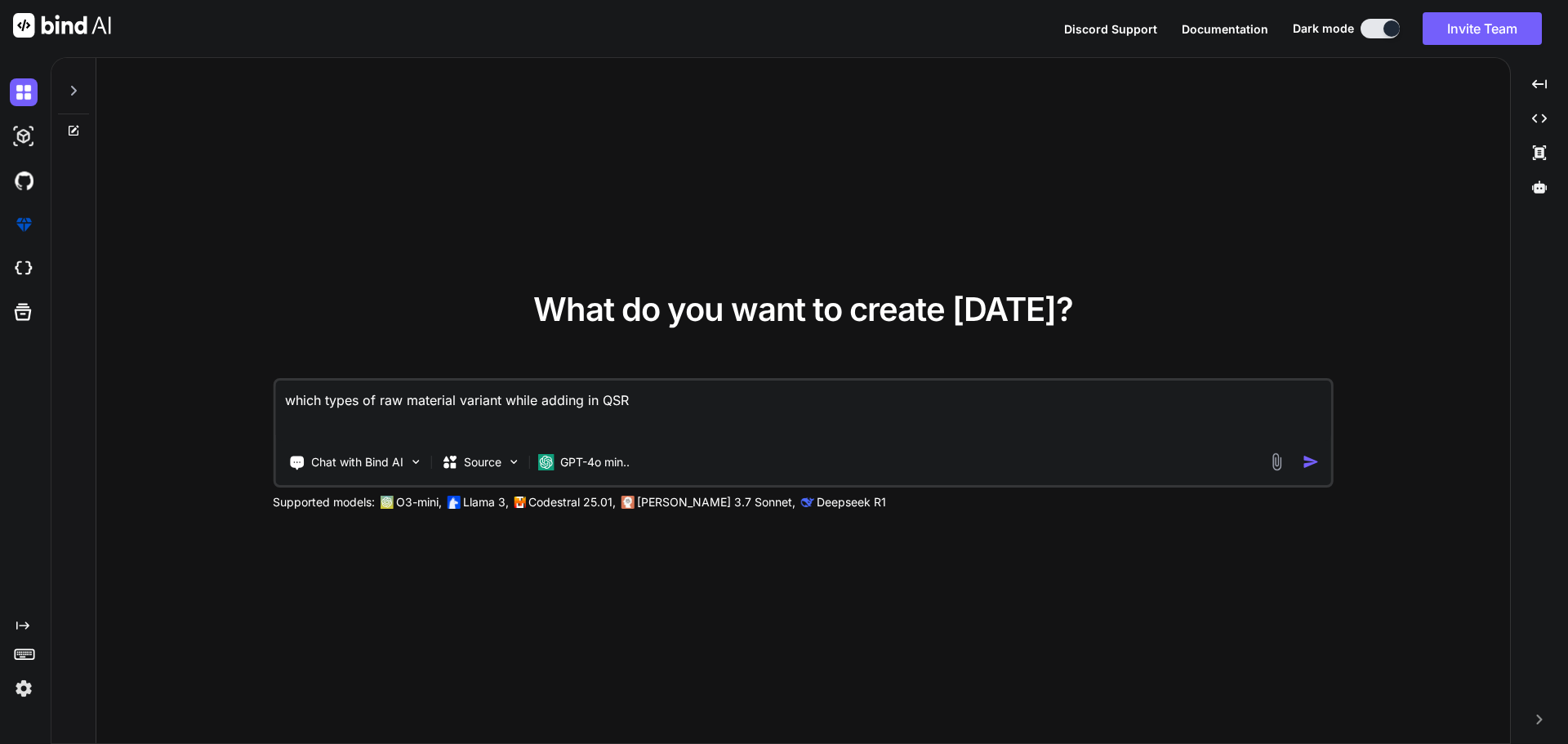
type textarea "x"
type textarea "which types of raw material variant while adding in QSR Ba"
type textarea "x"
type textarea "which types of raw material variant while adding in QSR Bac"
type textarea "x"
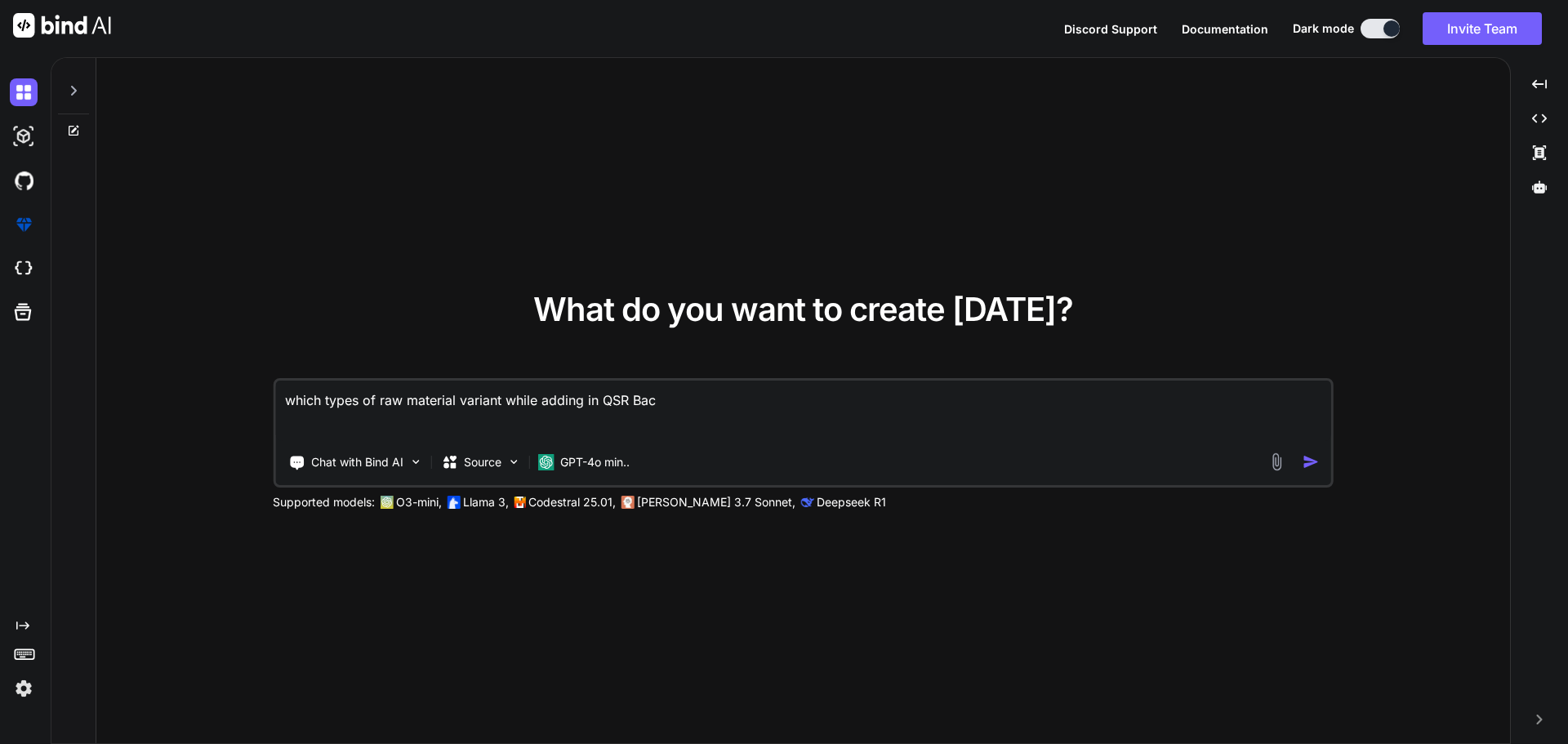
type textarea "which types of raw material variant while adding in QSR Back"
type textarea "x"
type textarea "which types of raw material variant while adding in QSR [PERSON_NAME]"
type textarea "x"
type textarea "which types of raw material variant while adding in QSR [PERSON_NAME]"
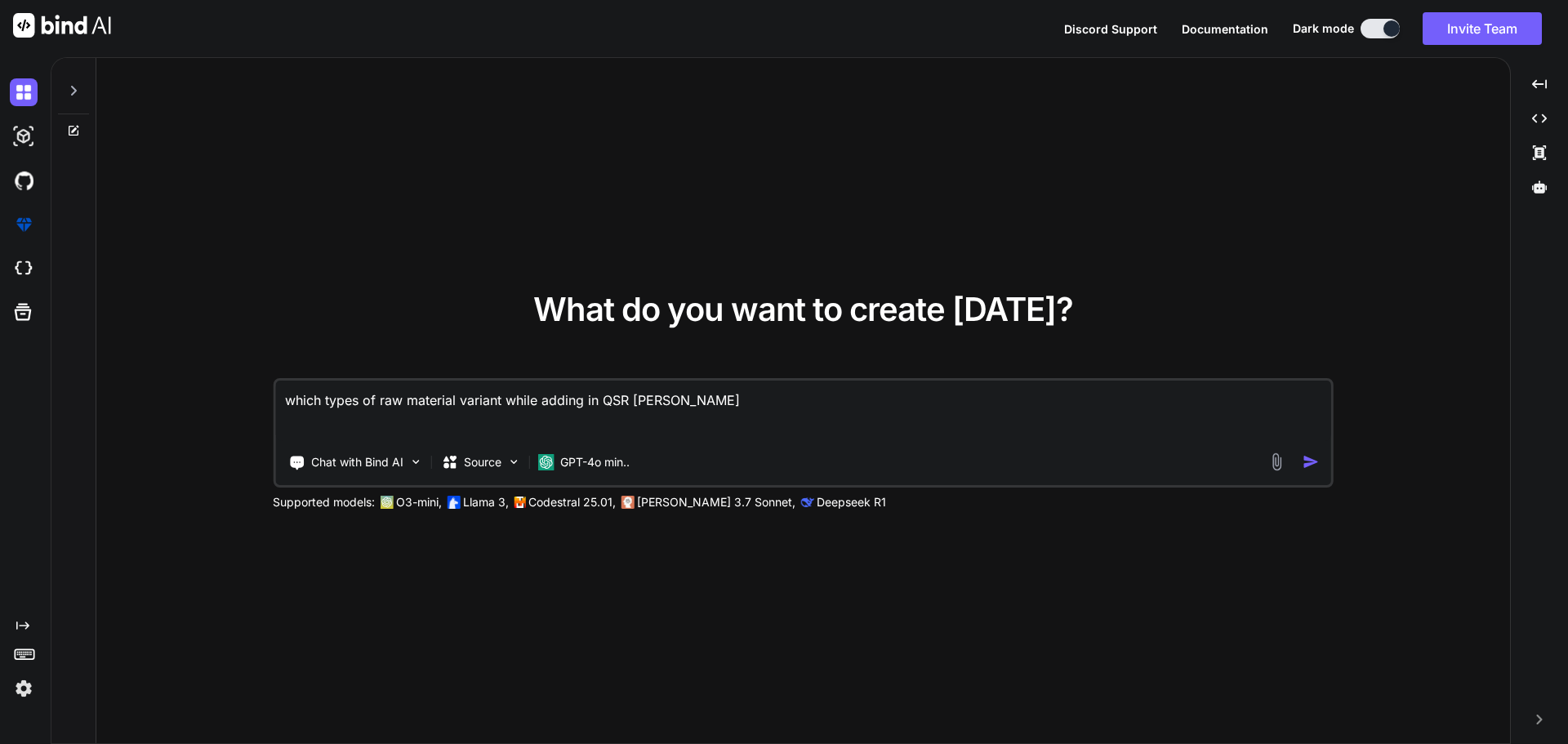
type textarea "x"
type textarea "which types of raw material variant while adding in QSR Backoff"
type textarea "x"
type textarea "which types of raw material variant while adding in QSR Backoffi"
type textarea "x"
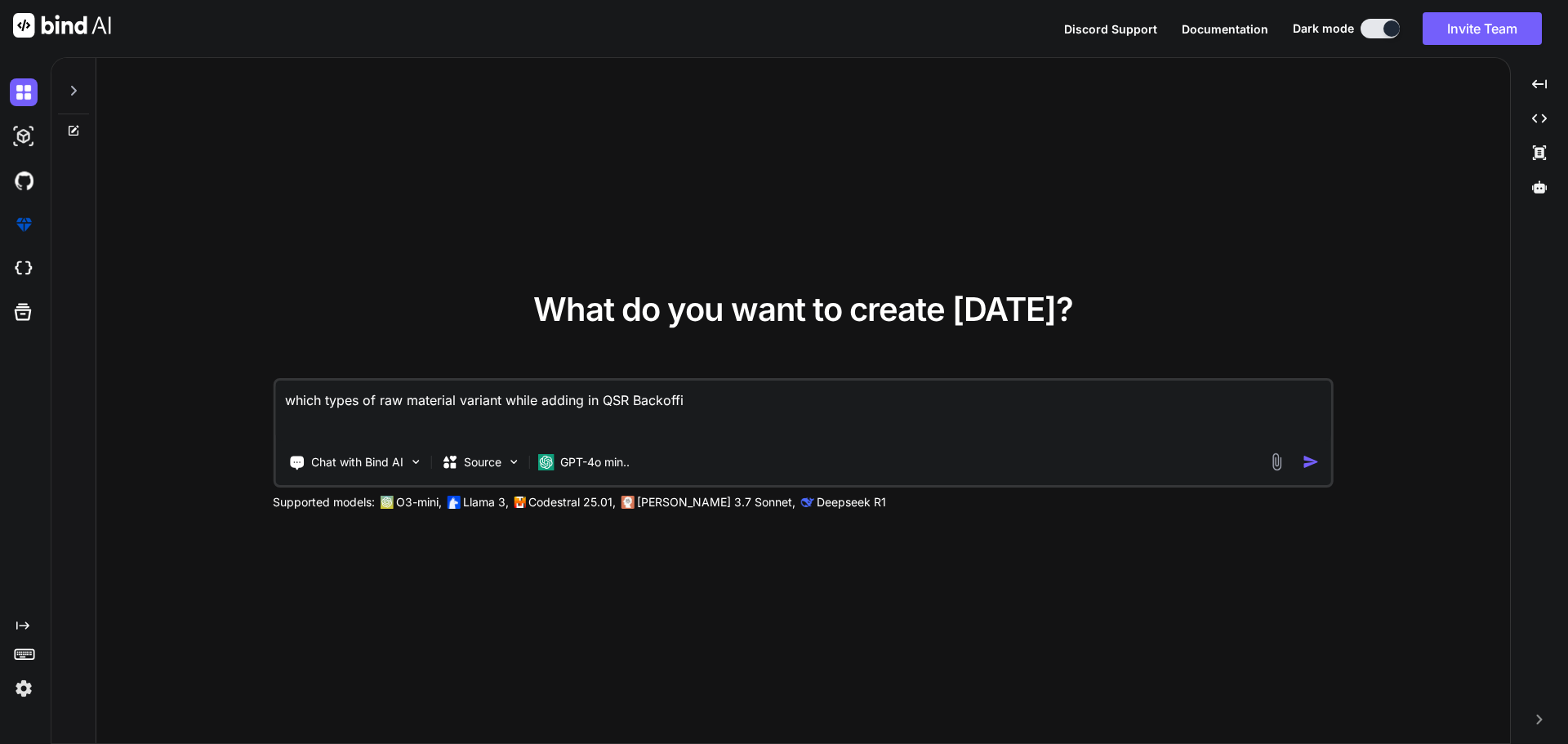
type textarea "which types of raw material variant while adding in QSR Backoffic"
type textarea "x"
type textarea "which types of raw material variant while adding in QSR Backoffice"
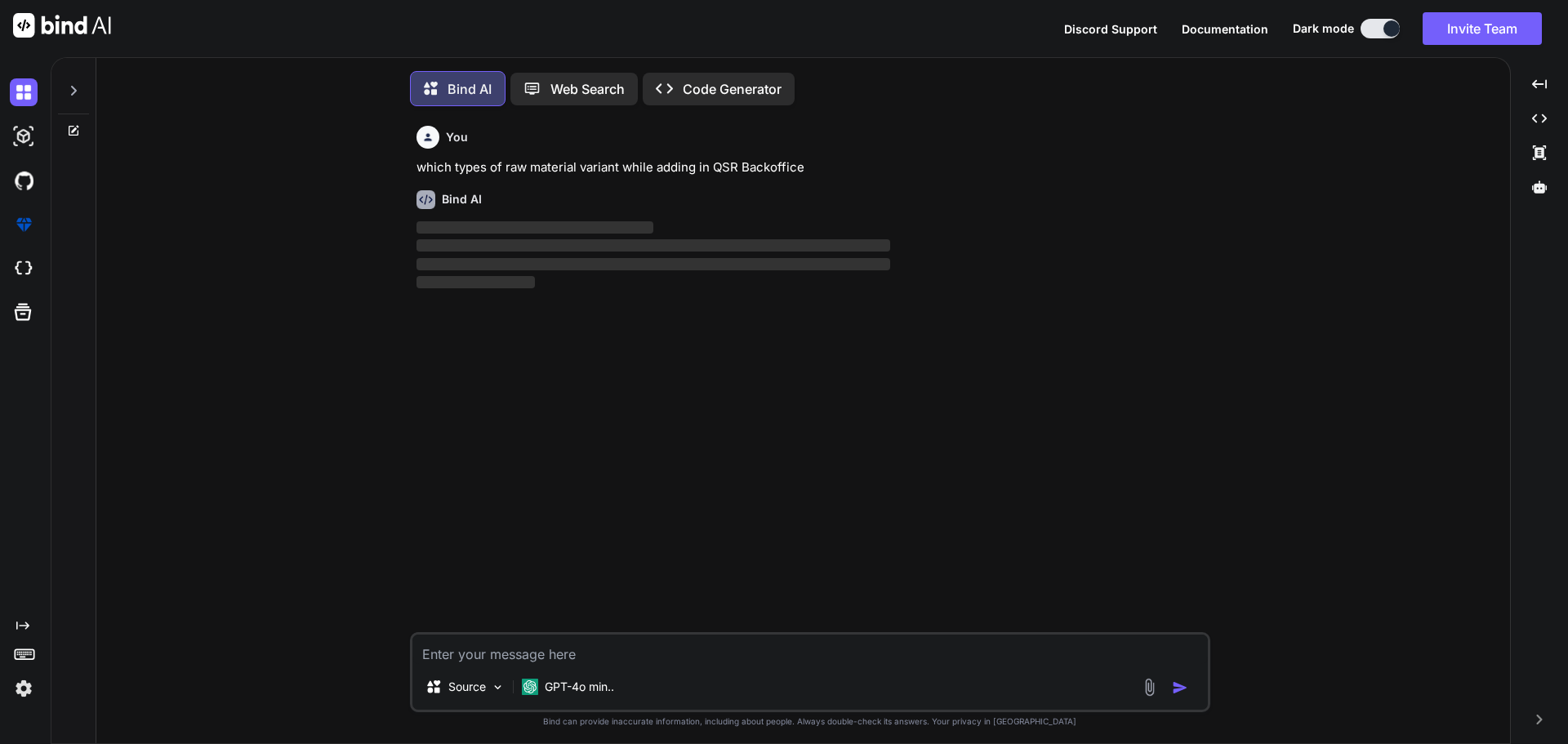
scroll to position [9, 0]
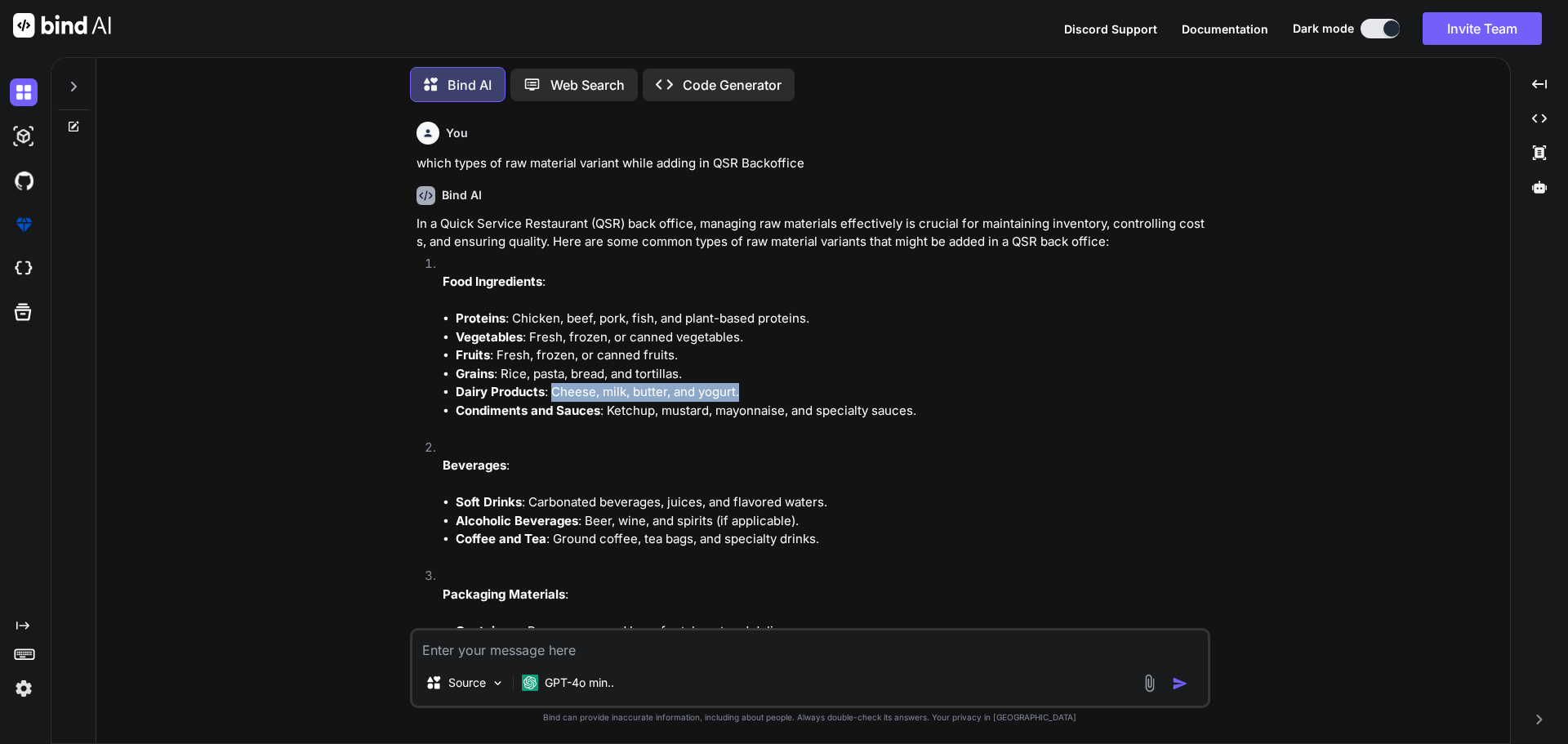
drag, startPoint x: 739, startPoint y: 391, endPoint x: 550, endPoint y: 397, distance: 189.1
click at [550, 397] on li "Dairy Products : Cheese, milk, butter, and yogurt." at bounding box center [832, 392] width 752 height 19
click at [692, 369] on li "Grains : Rice, pasta, bread, and tortillas." at bounding box center [832, 374] width 752 height 19
drag, startPoint x: 692, startPoint y: 372, endPoint x: 501, endPoint y: 376, distance: 191.0
click at [501, 376] on li "Grains : Rice, pasta, bread, and tortillas." at bounding box center [832, 374] width 752 height 19
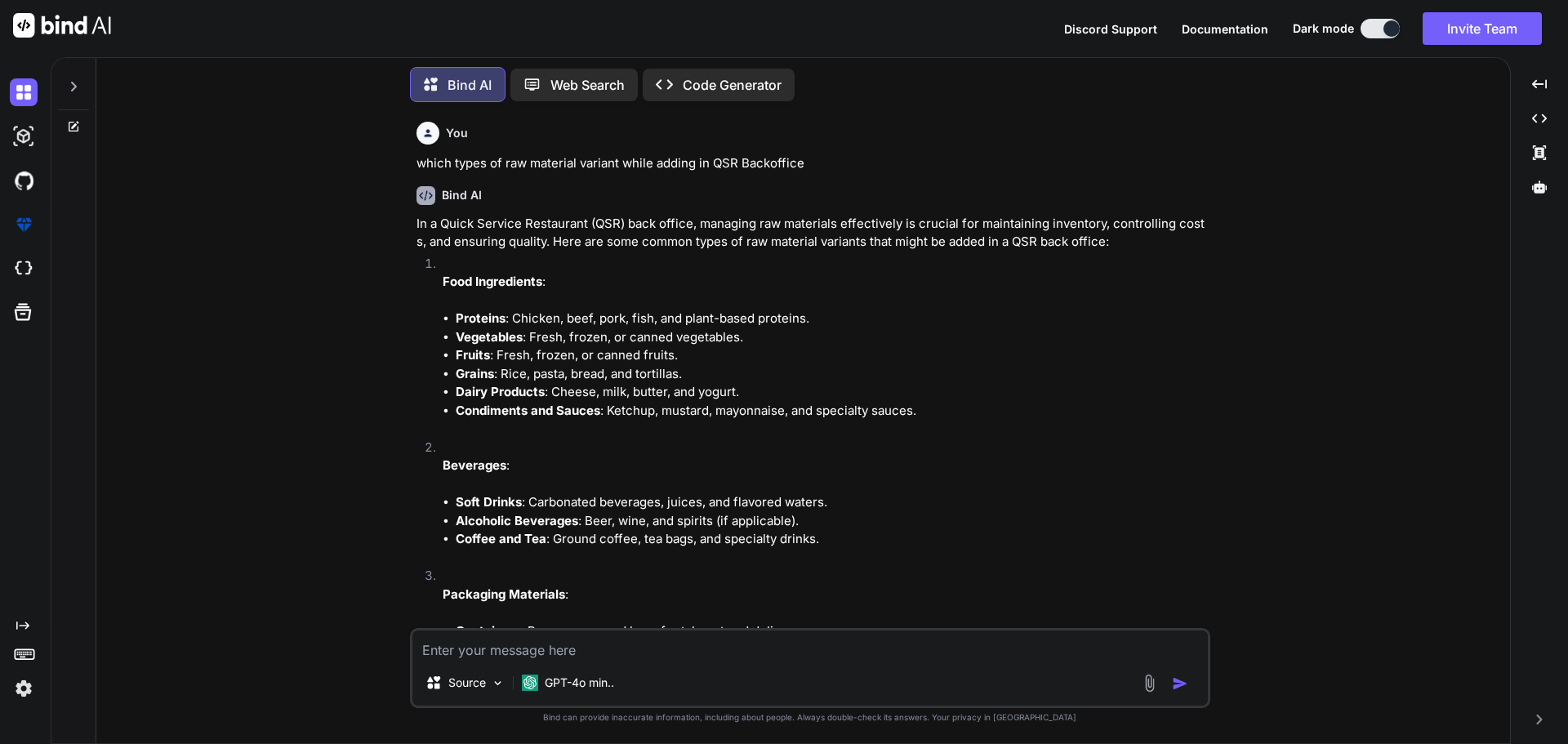
click at [561, 426] on li "Food Ingredients : Proteins : Chicken, beef, pork, fish, and plant-based protei…" at bounding box center [818, 347] width 777 height 184
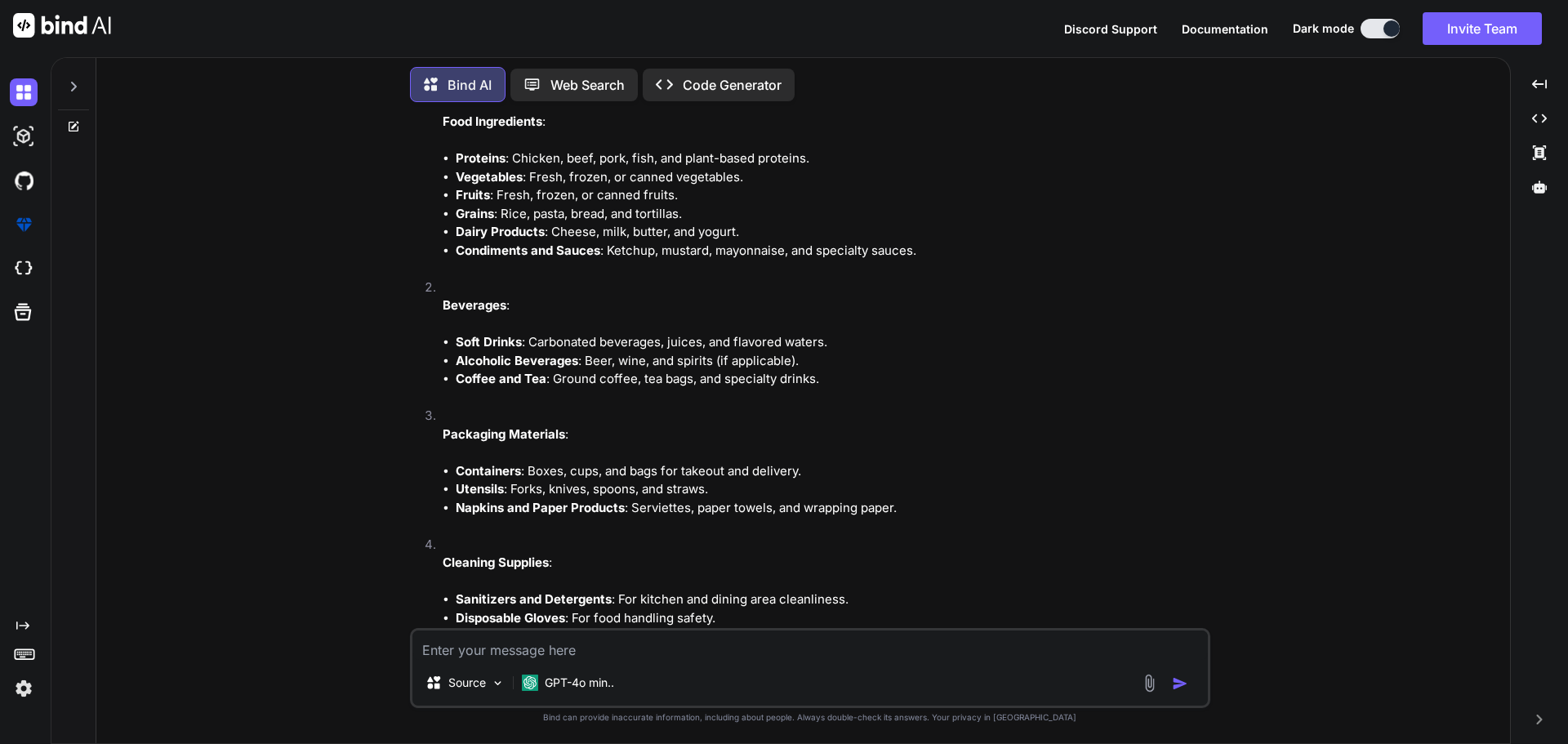
scroll to position [163, 0]
click at [530, 651] on textarea at bounding box center [810, 645] width 795 height 30
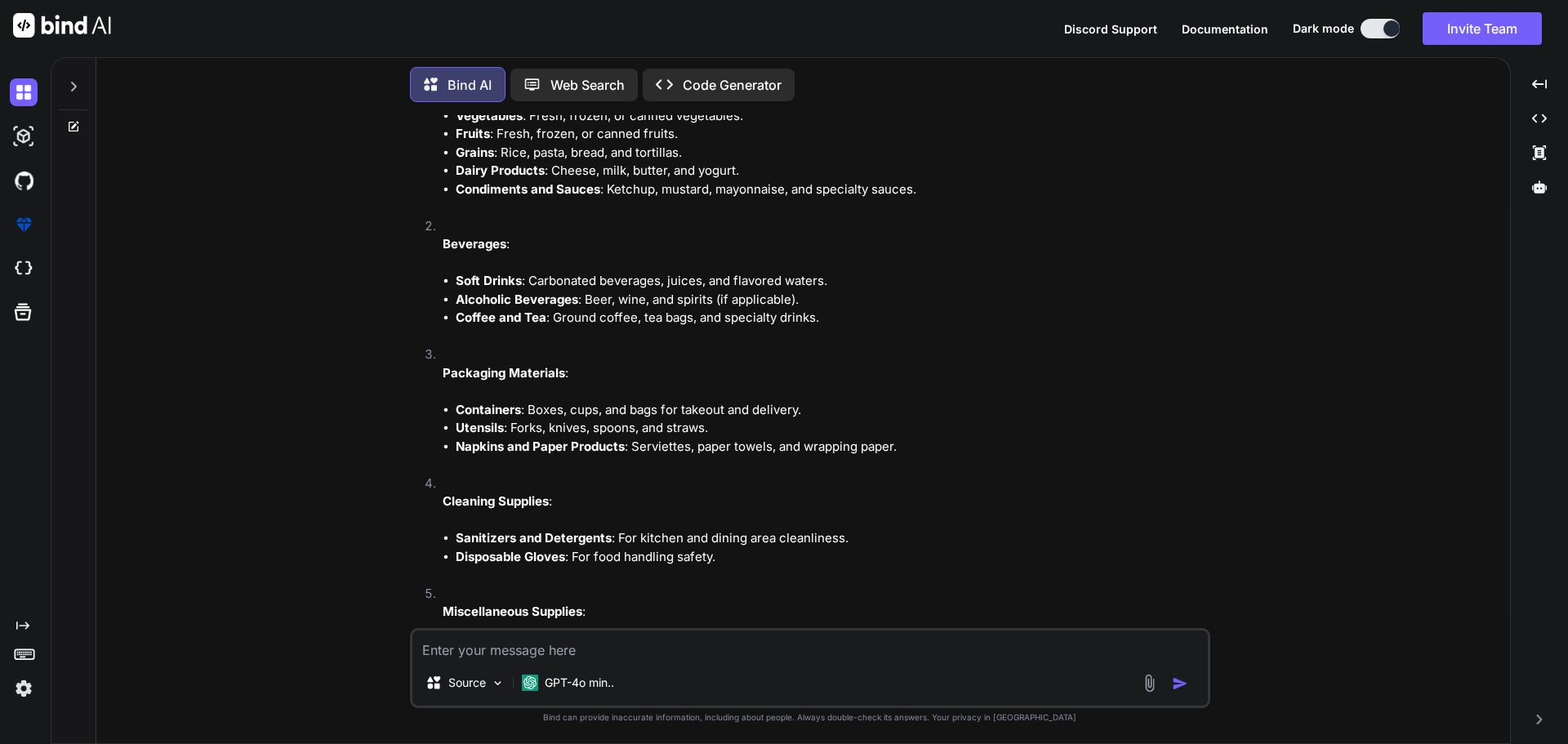
scroll to position [245, 0]
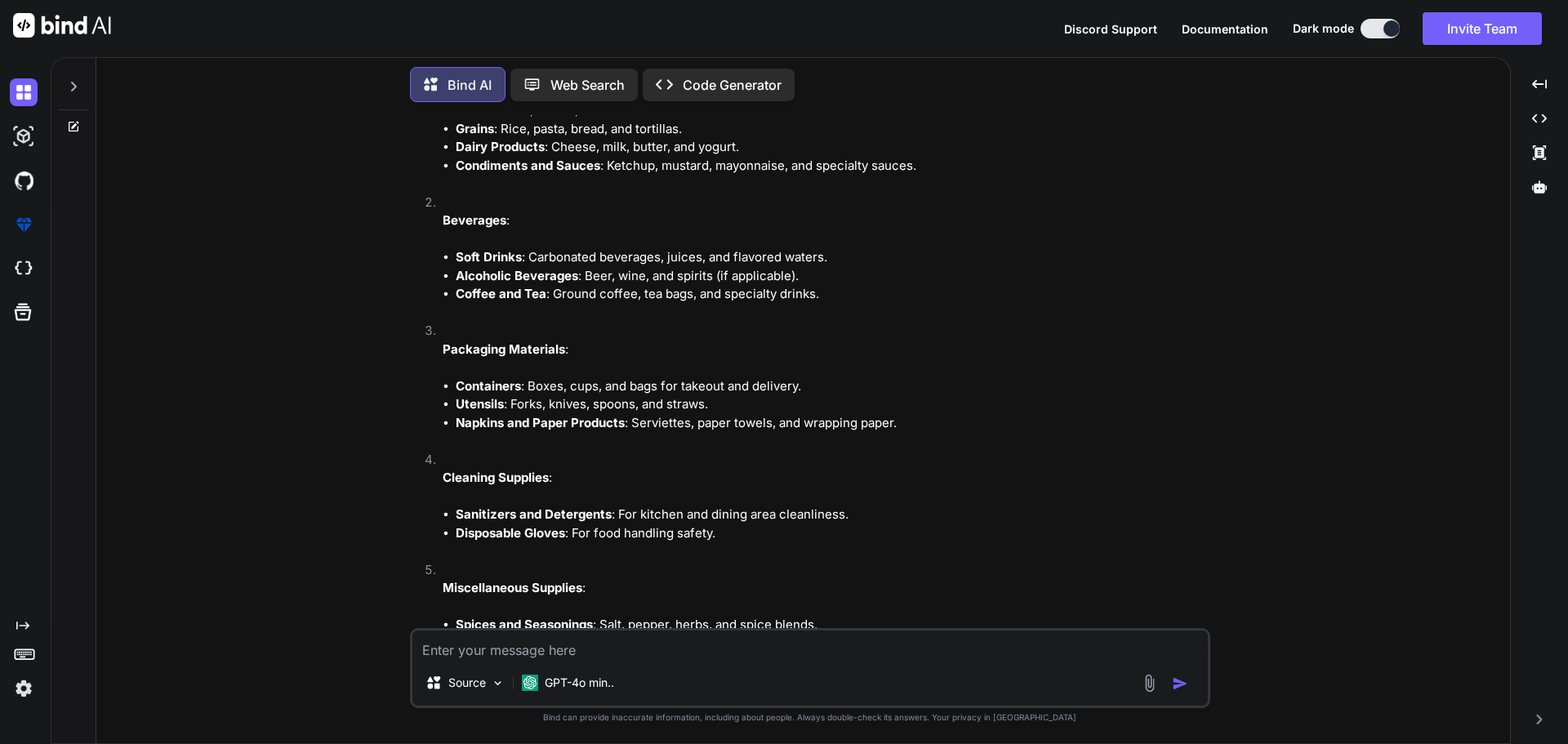
type textarea "x"
type textarea "f"
type textarea "x"
type textarea "fo"
type textarea "x"
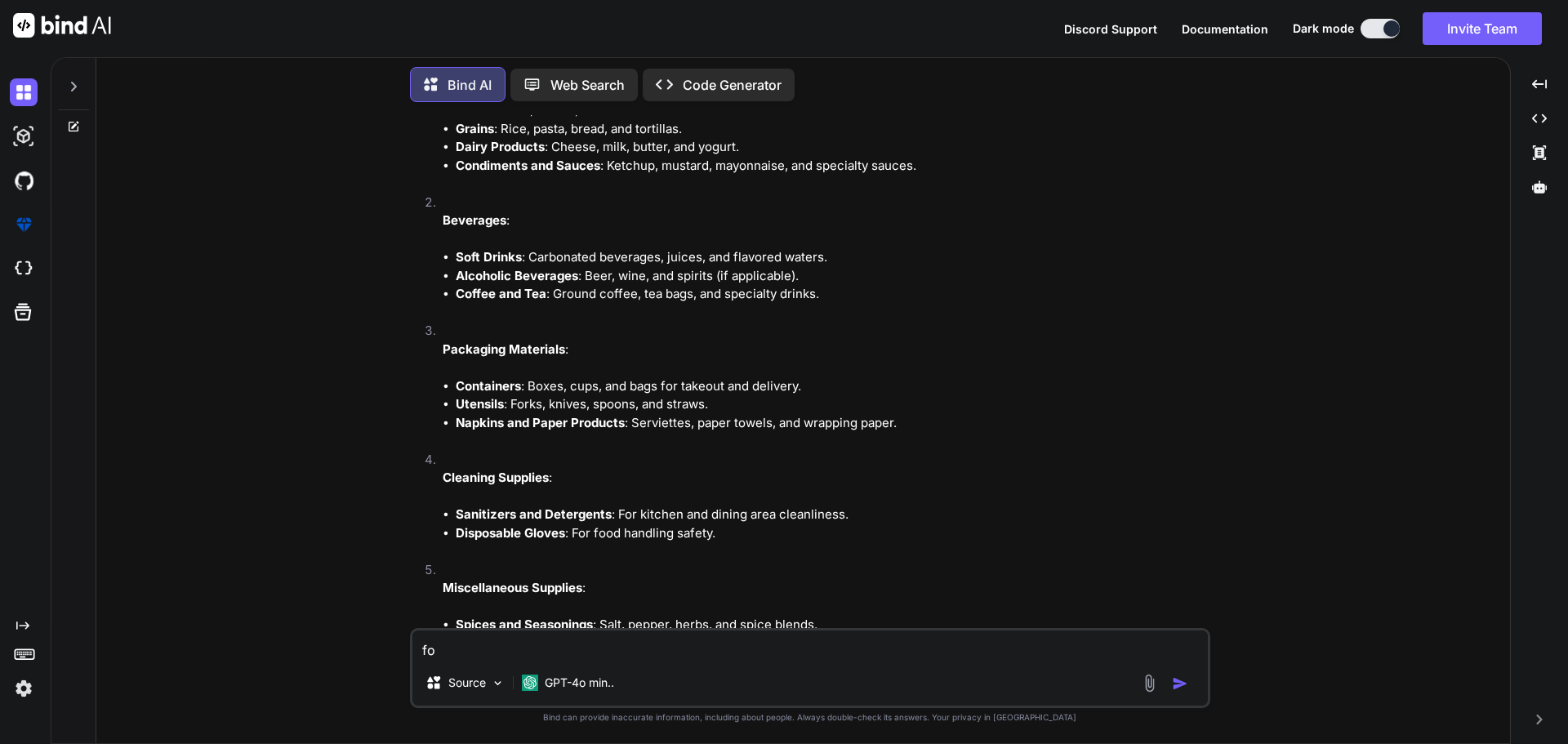
type textarea "for"
type textarea "x"
type textarea "for"
type textarea "x"
type textarea "for v"
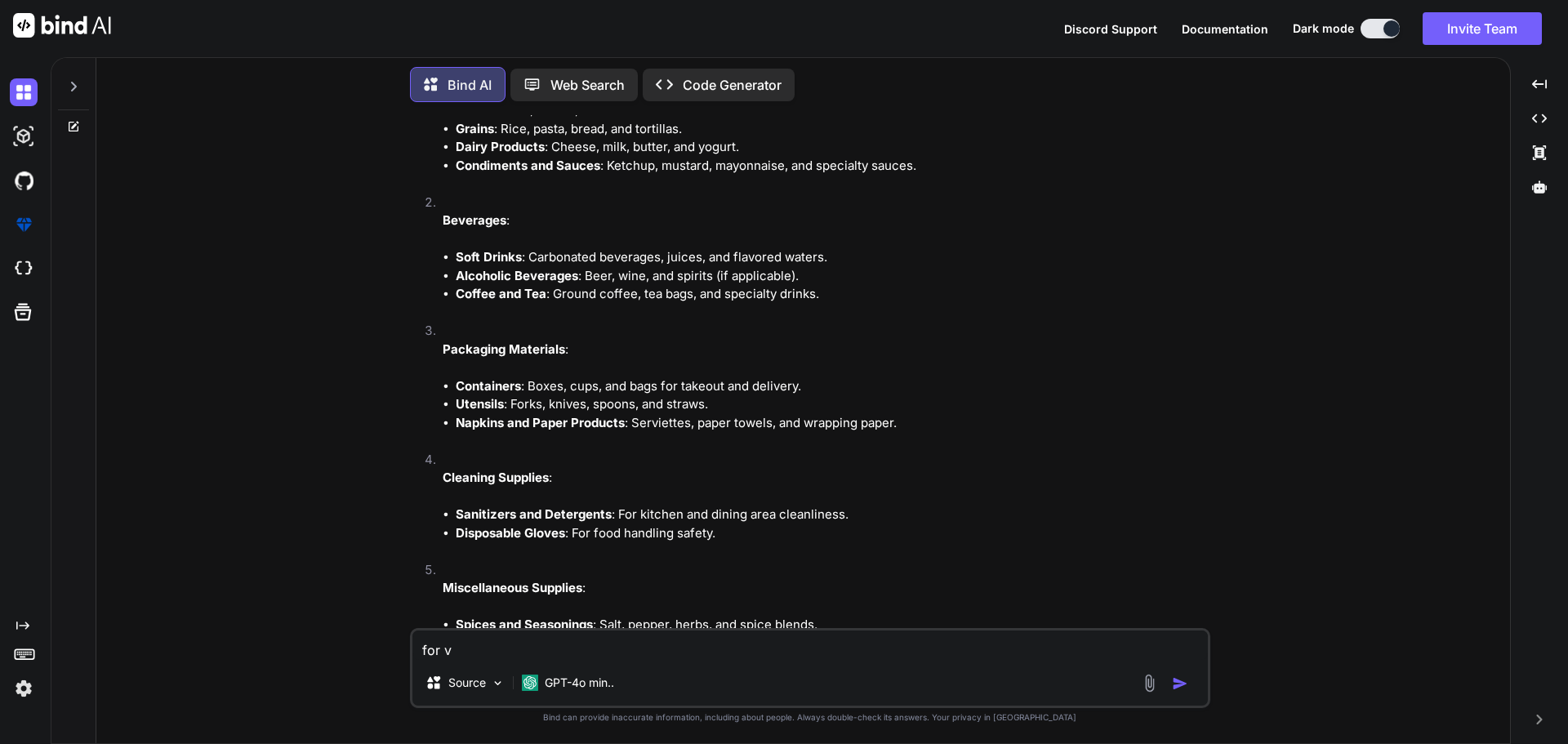
type textarea "x"
type textarea "for va"
type textarea "x"
type textarea "for var"
type textarea "x"
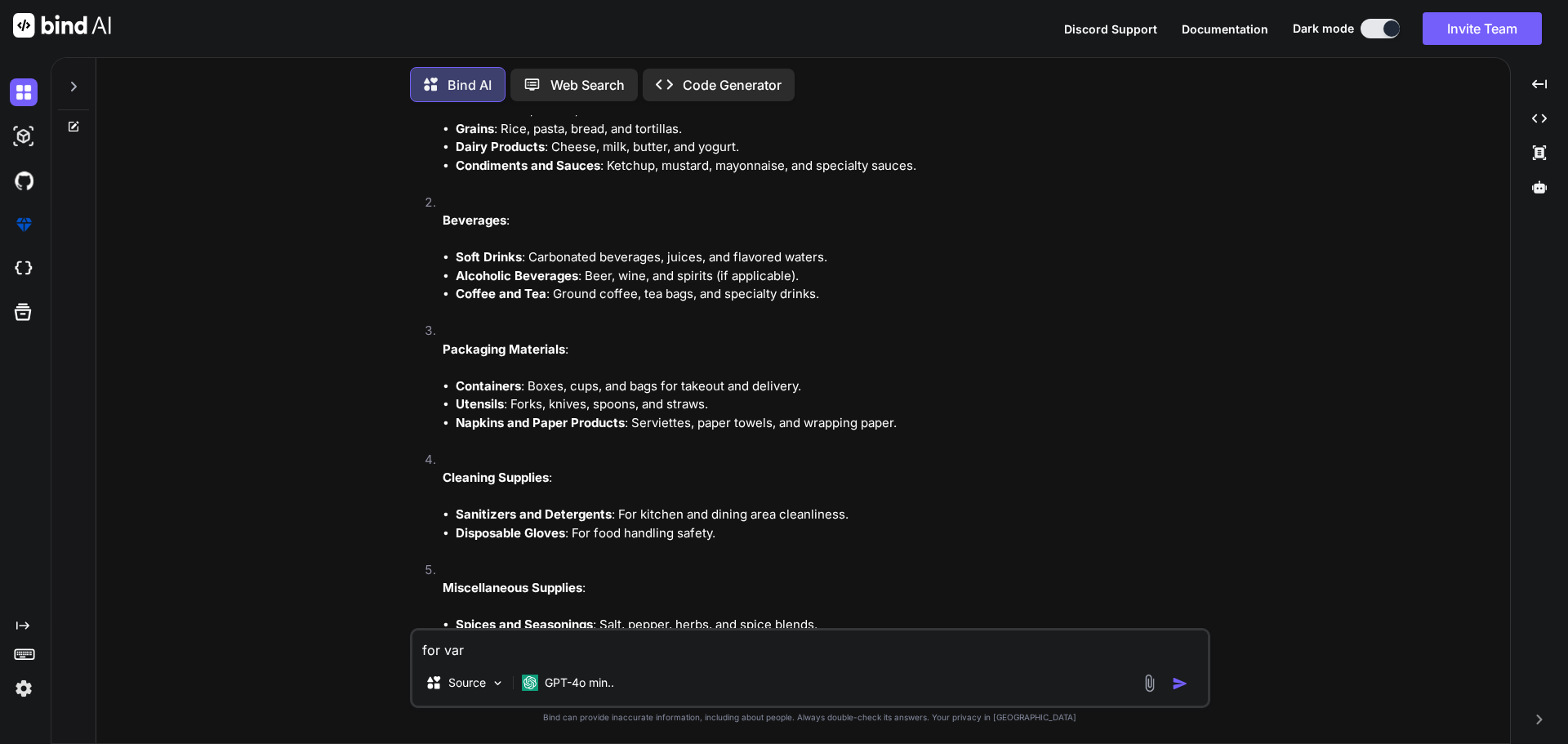
type textarea "for vari"
type textarea "x"
type textarea "for varia"
type textarea "x"
type textarea "for varian"
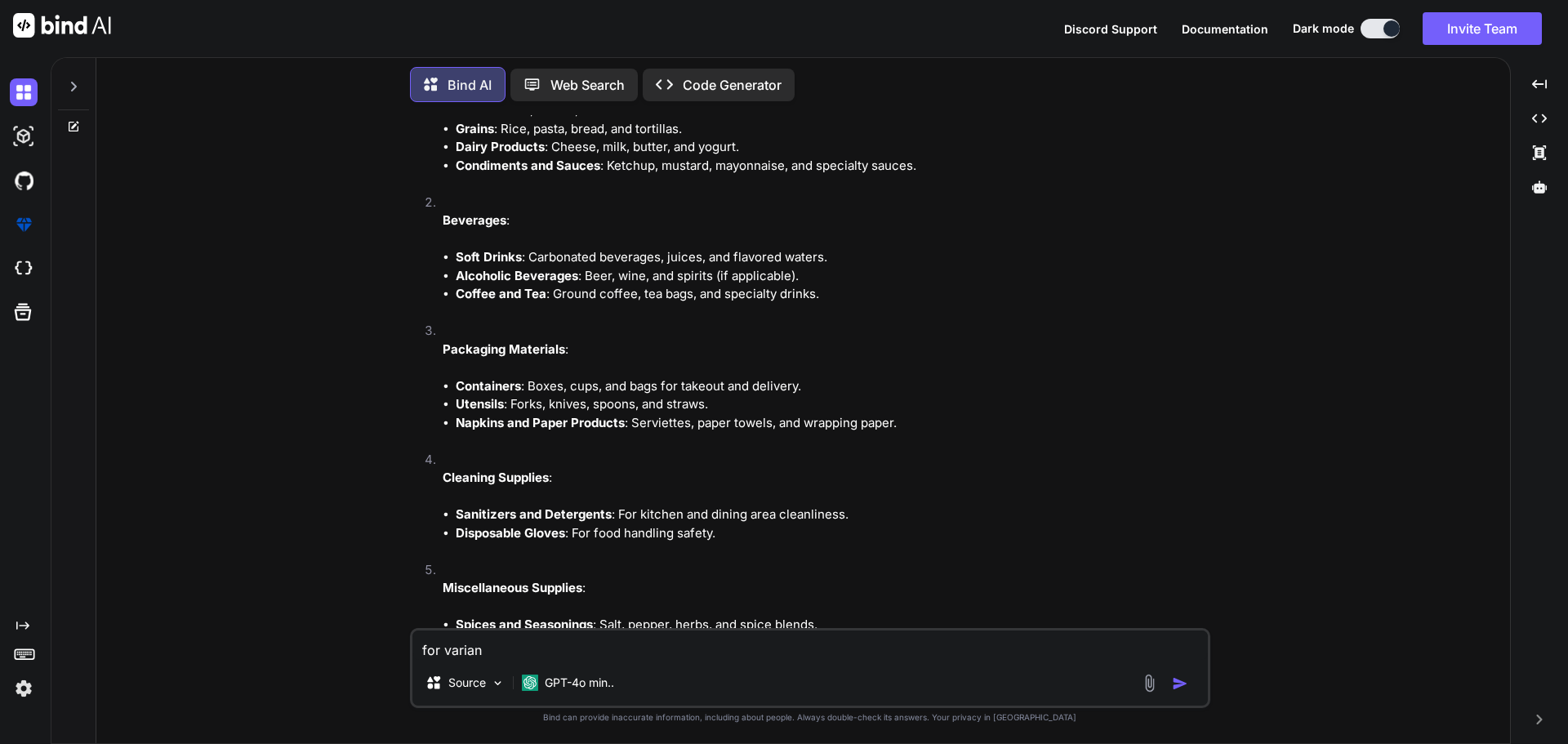
type textarea "x"
type textarea "for variant"
type textarea "x"
type textarea "for variant"
type textarea "x"
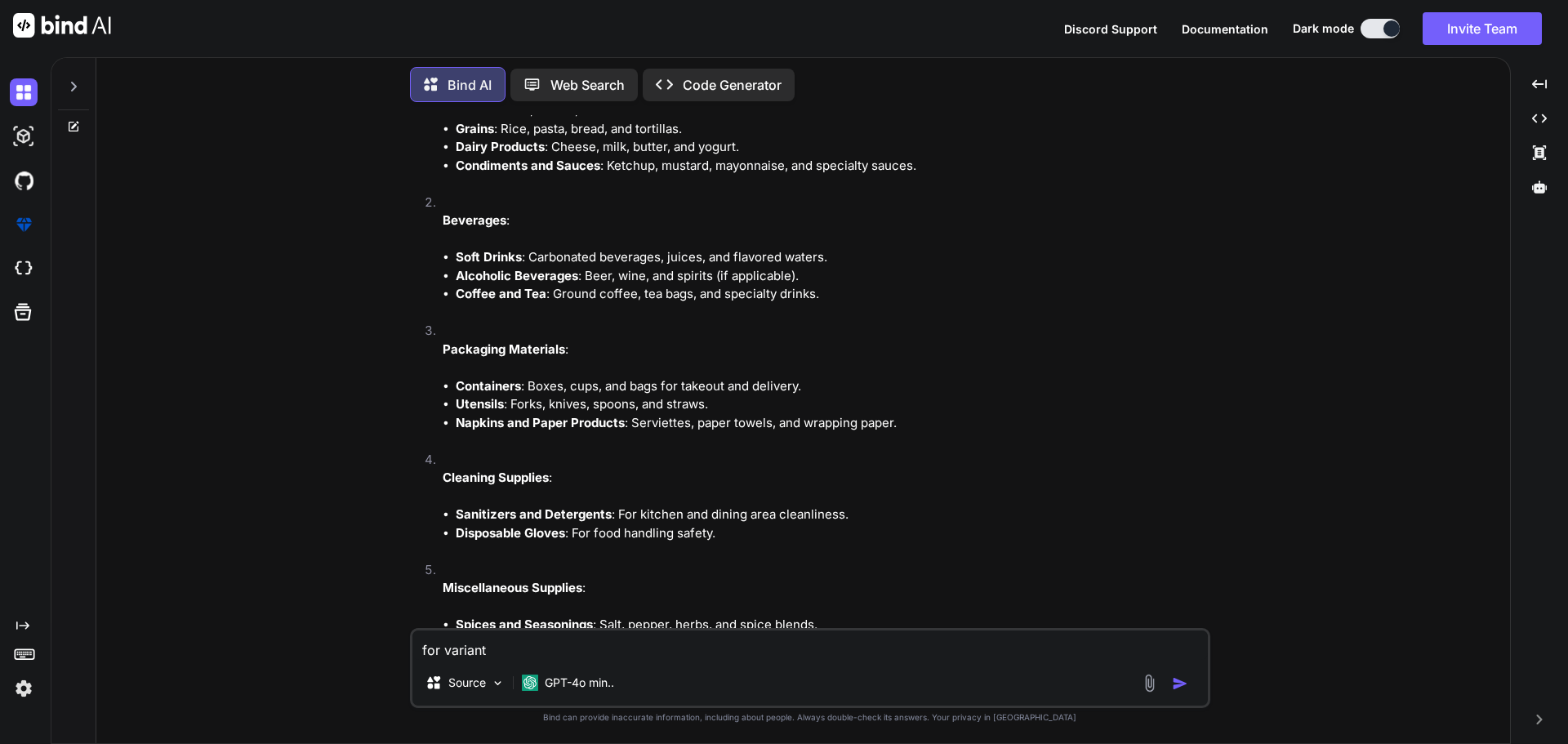
type textarea "for variant i"
type textarea "x"
type textarea "for variant it"
type textarea "x"
type textarea "for variant ite"
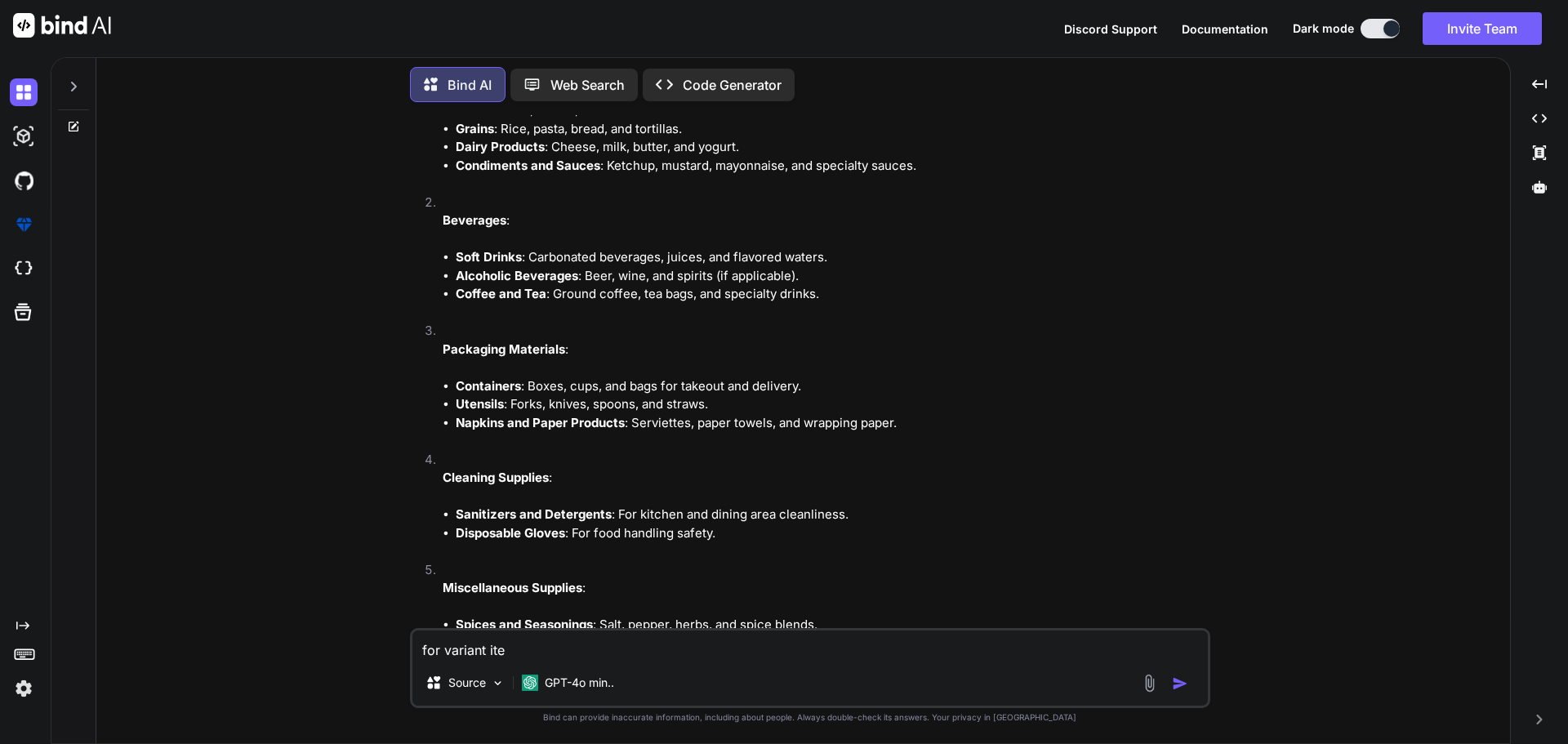
type textarea "x"
type textarea "for variant item"
type textarea "x"
type textarea "for variant items"
type textarea "x"
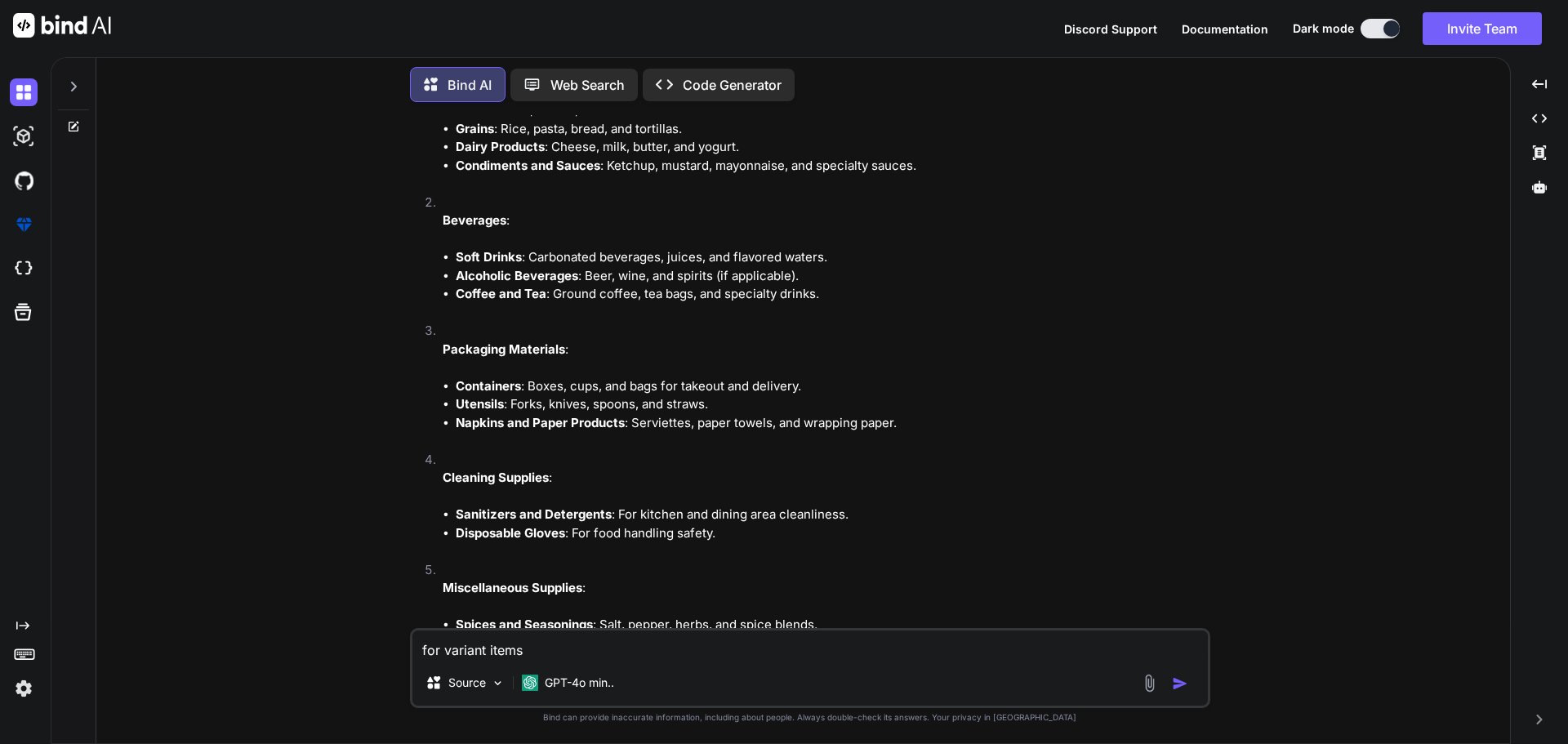
type textarea "for variant items"
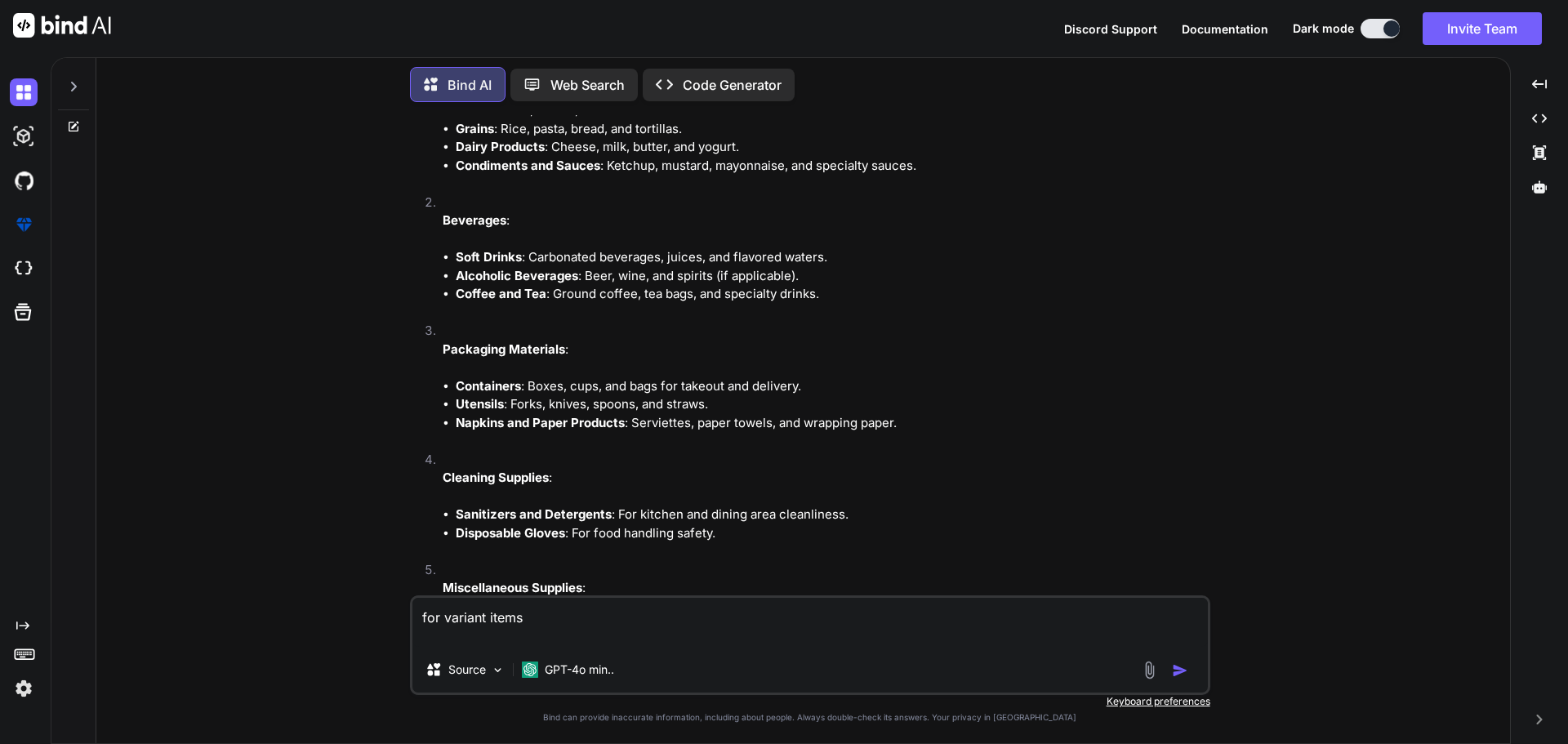
type textarea "x"
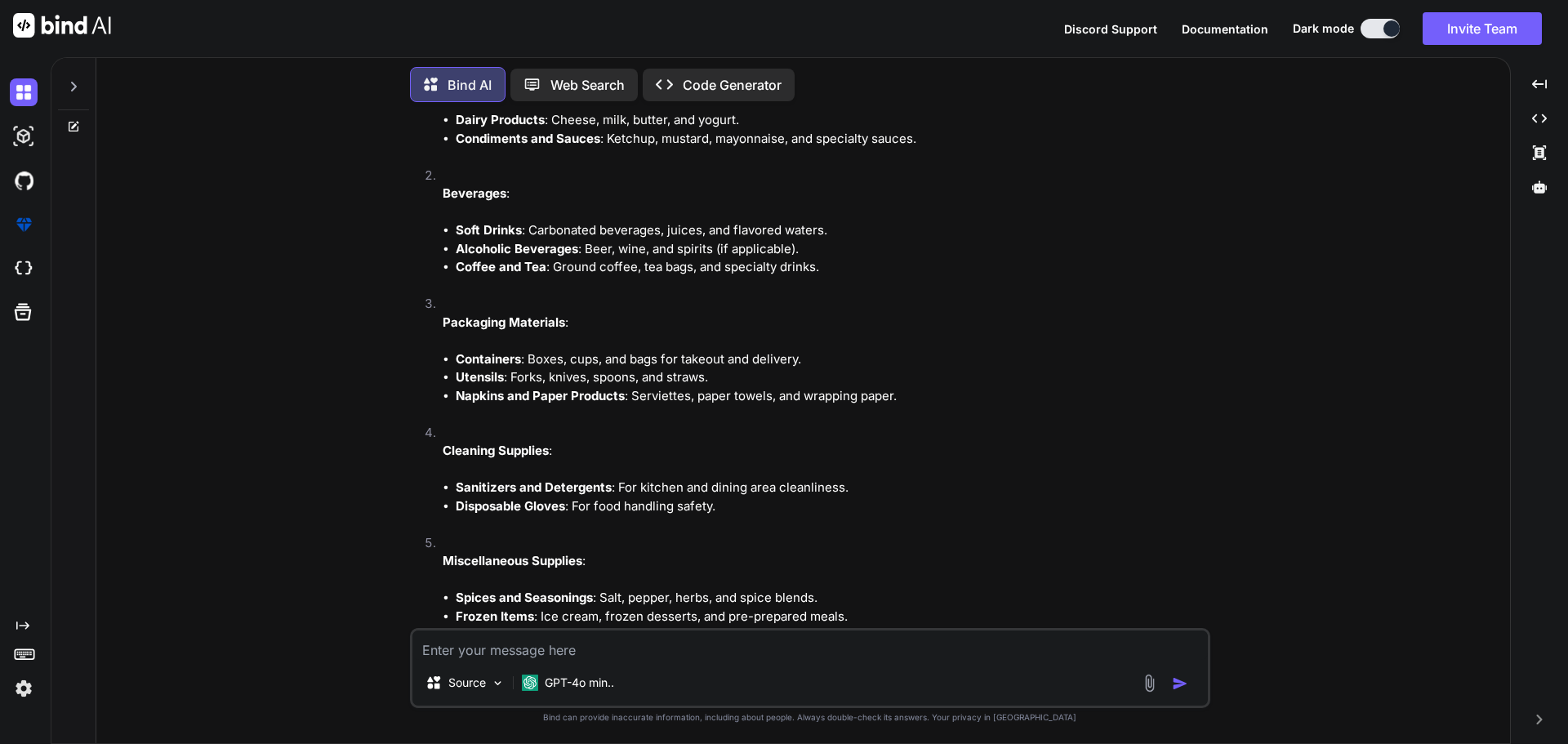
scroll to position [190, 0]
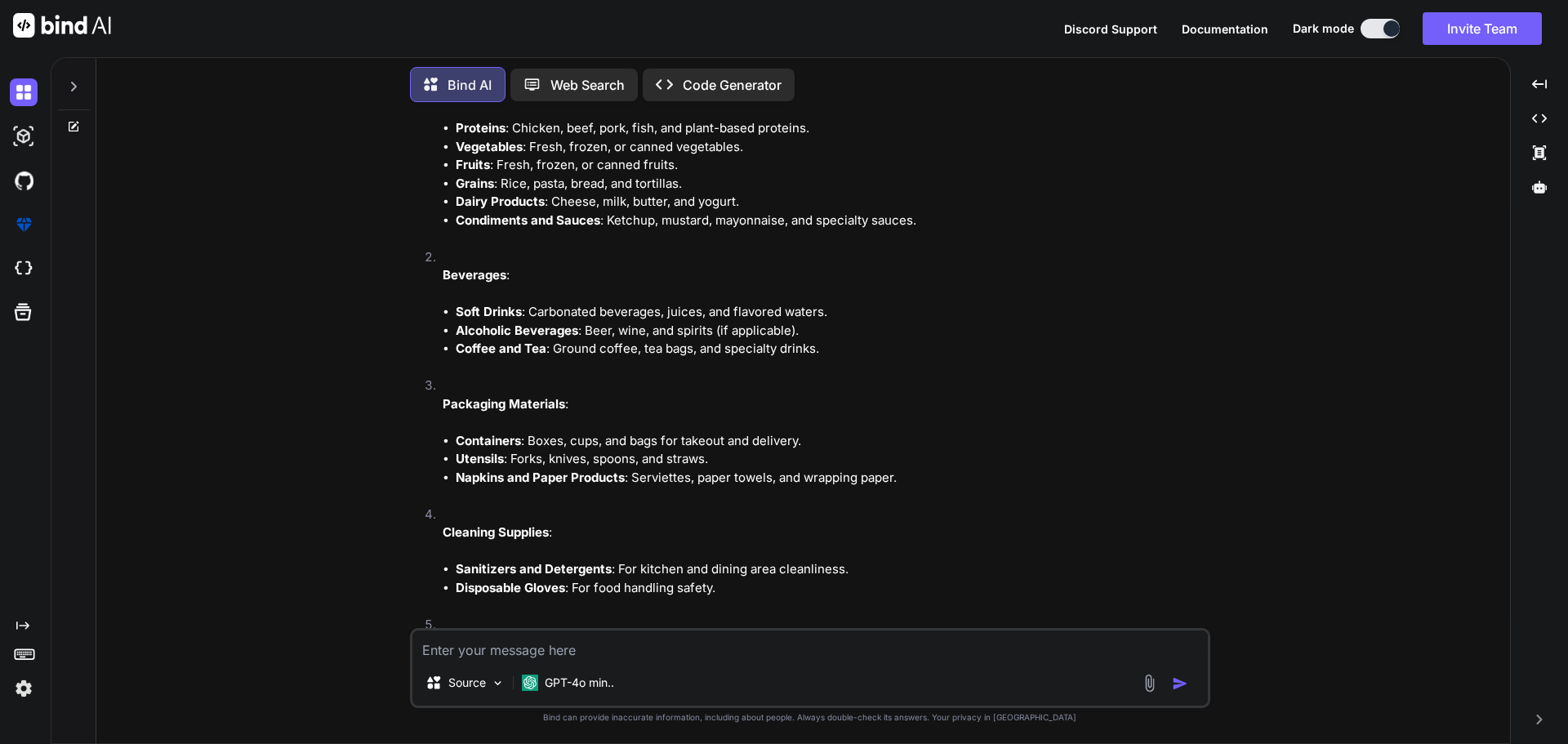
type textarea "x"
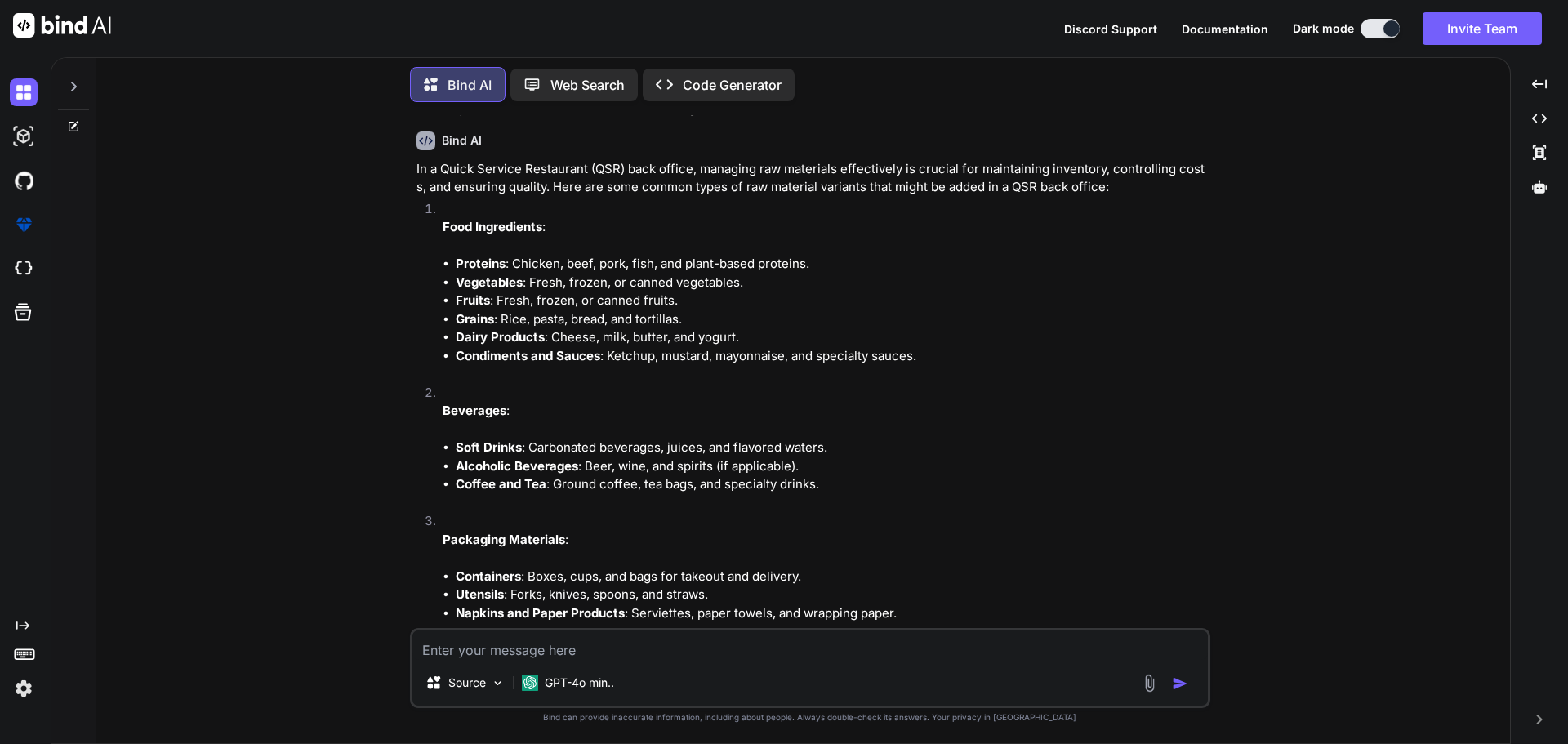
scroll to position [27, 0]
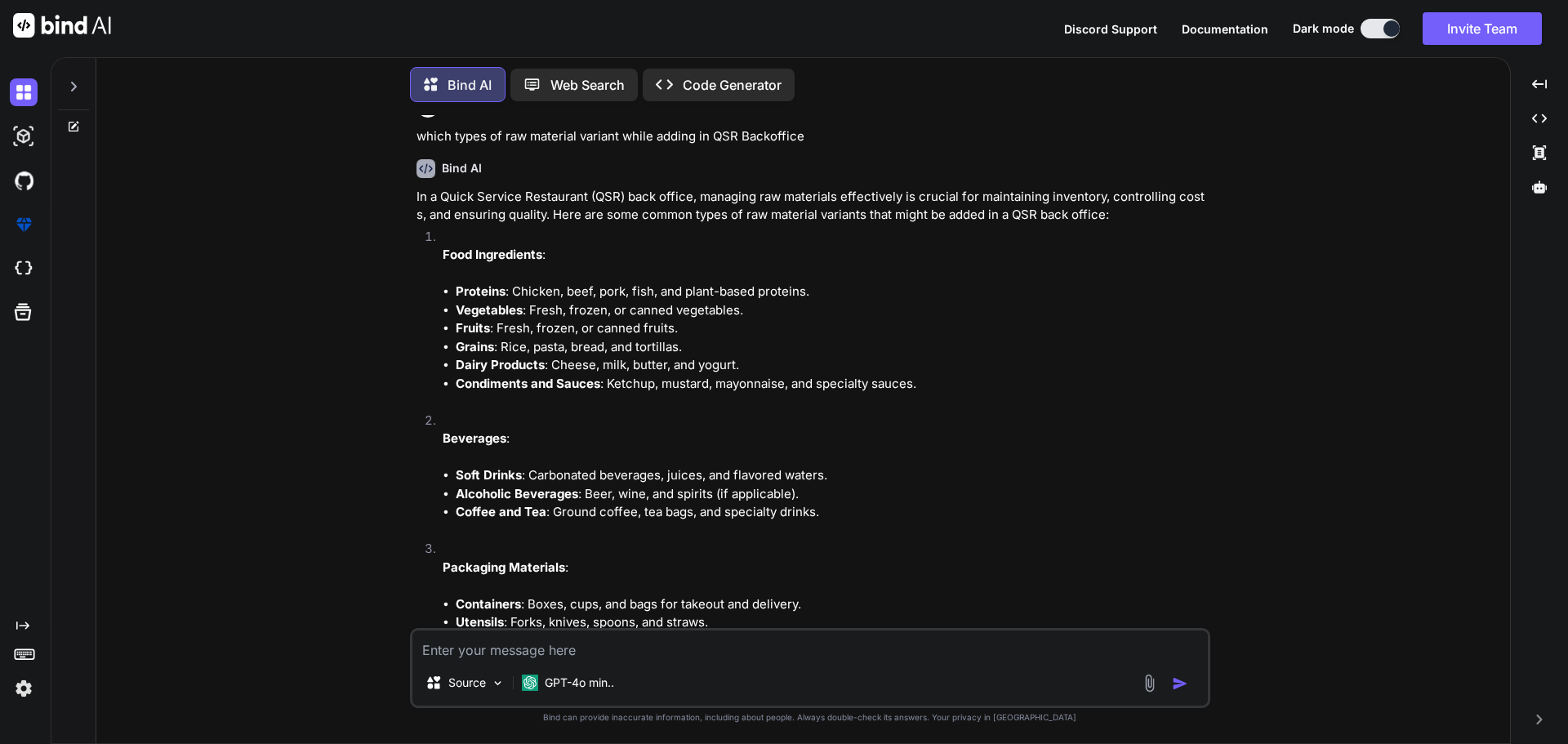
click at [520, 648] on textarea at bounding box center [810, 645] width 795 height 30
type textarea "raw material variant items"
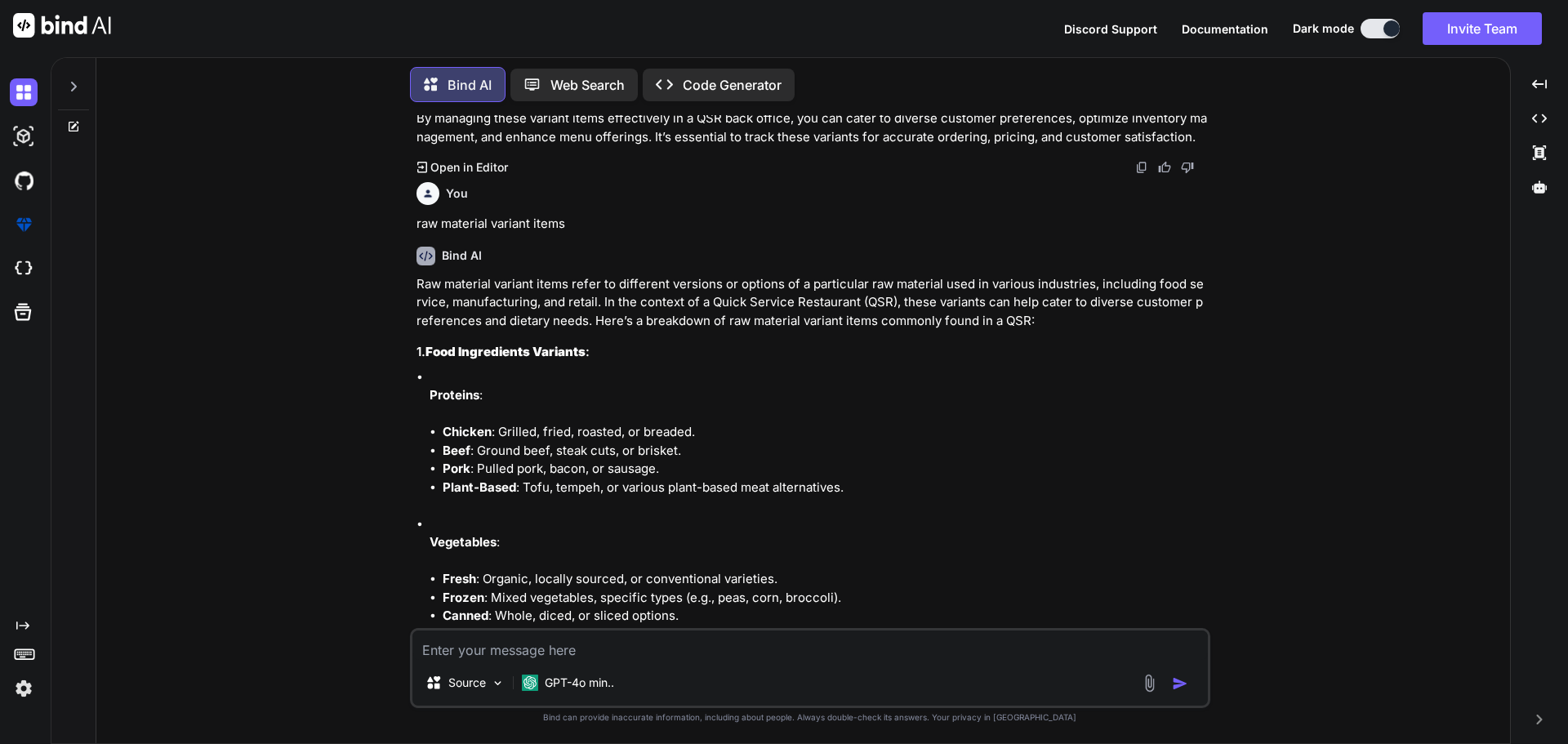
scroll to position [2617, 0]
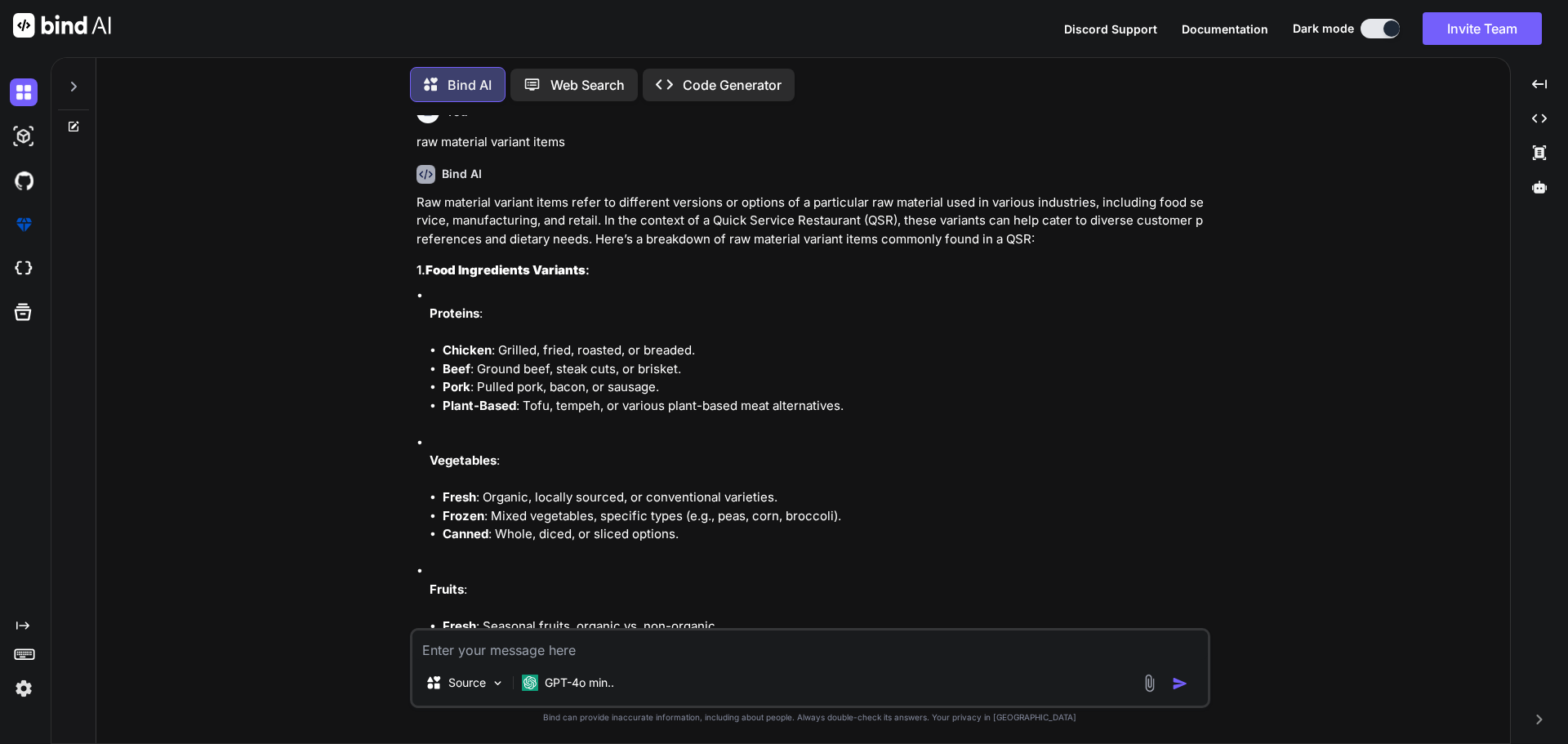
click at [497, 642] on textarea at bounding box center [810, 645] width 795 height 30
type textarea "raw material tofu sub department"
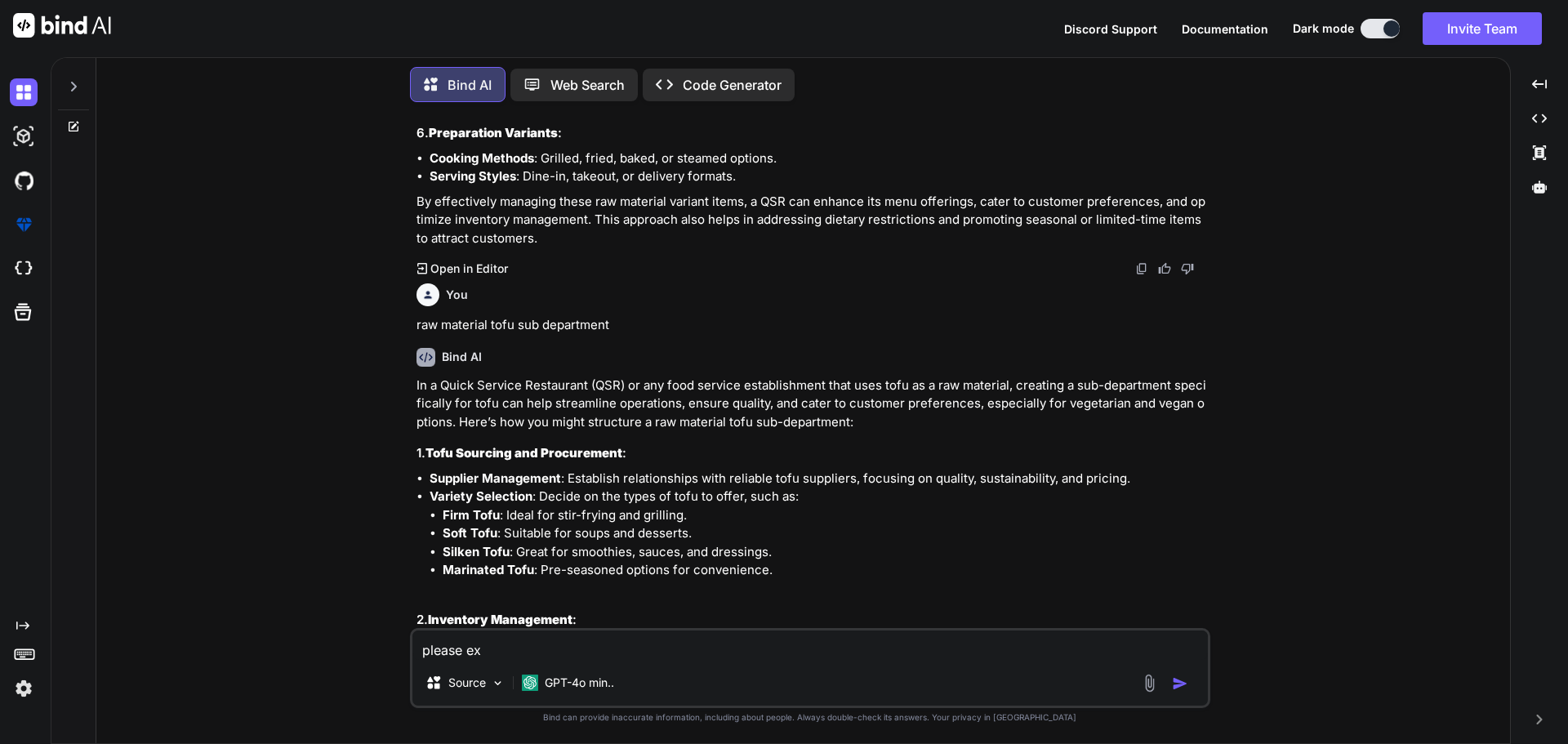
scroll to position [3799, 0]
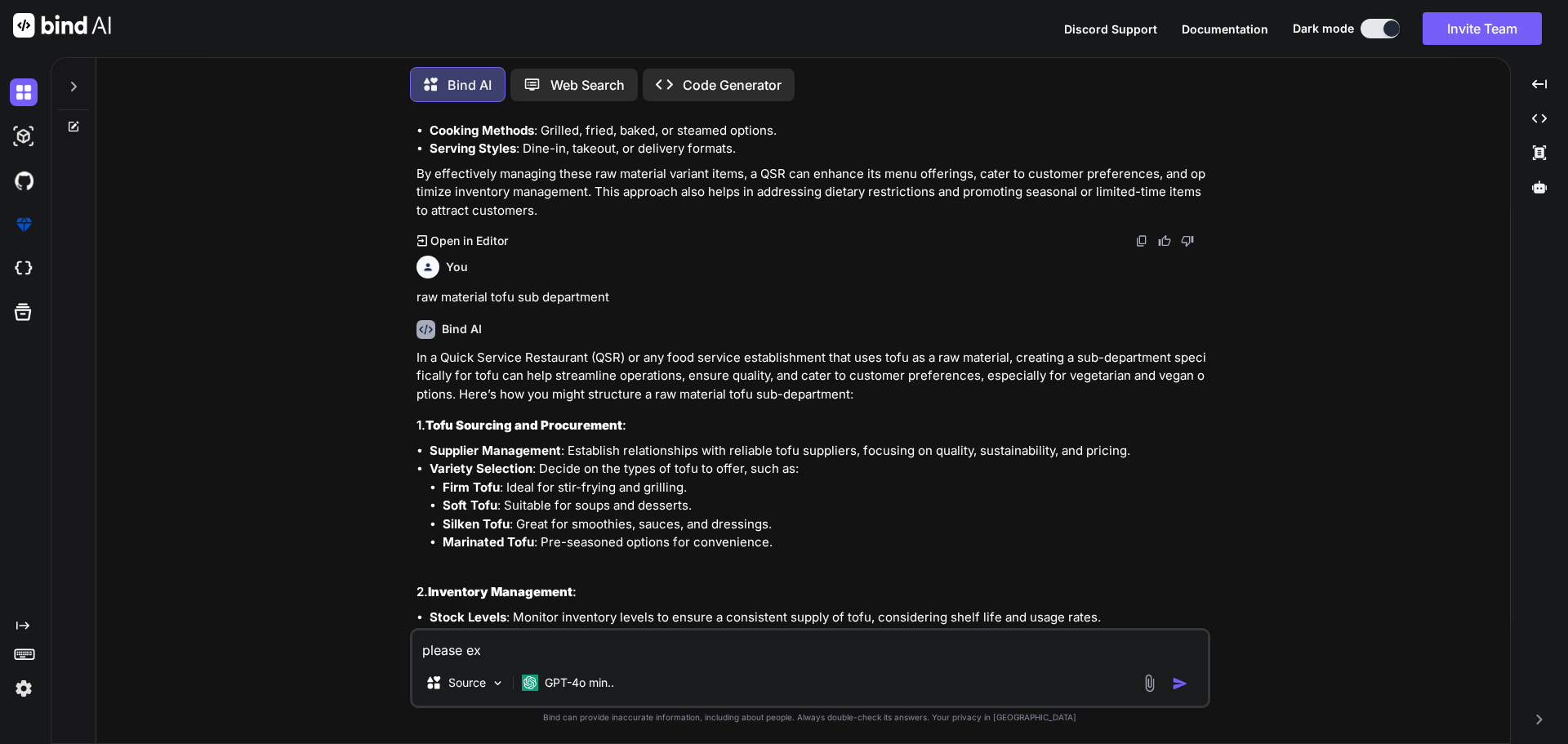
type textarea "please ex"
drag, startPoint x: 533, startPoint y: 640, endPoint x: 390, endPoint y: 639, distance: 143.0
click at [390, 639] on div "You which types of raw material variant while adding in QSR Backoffice Bind AI …" at bounding box center [810, 429] width 1400 height 628
type textarea "Raw Material all sub department name"
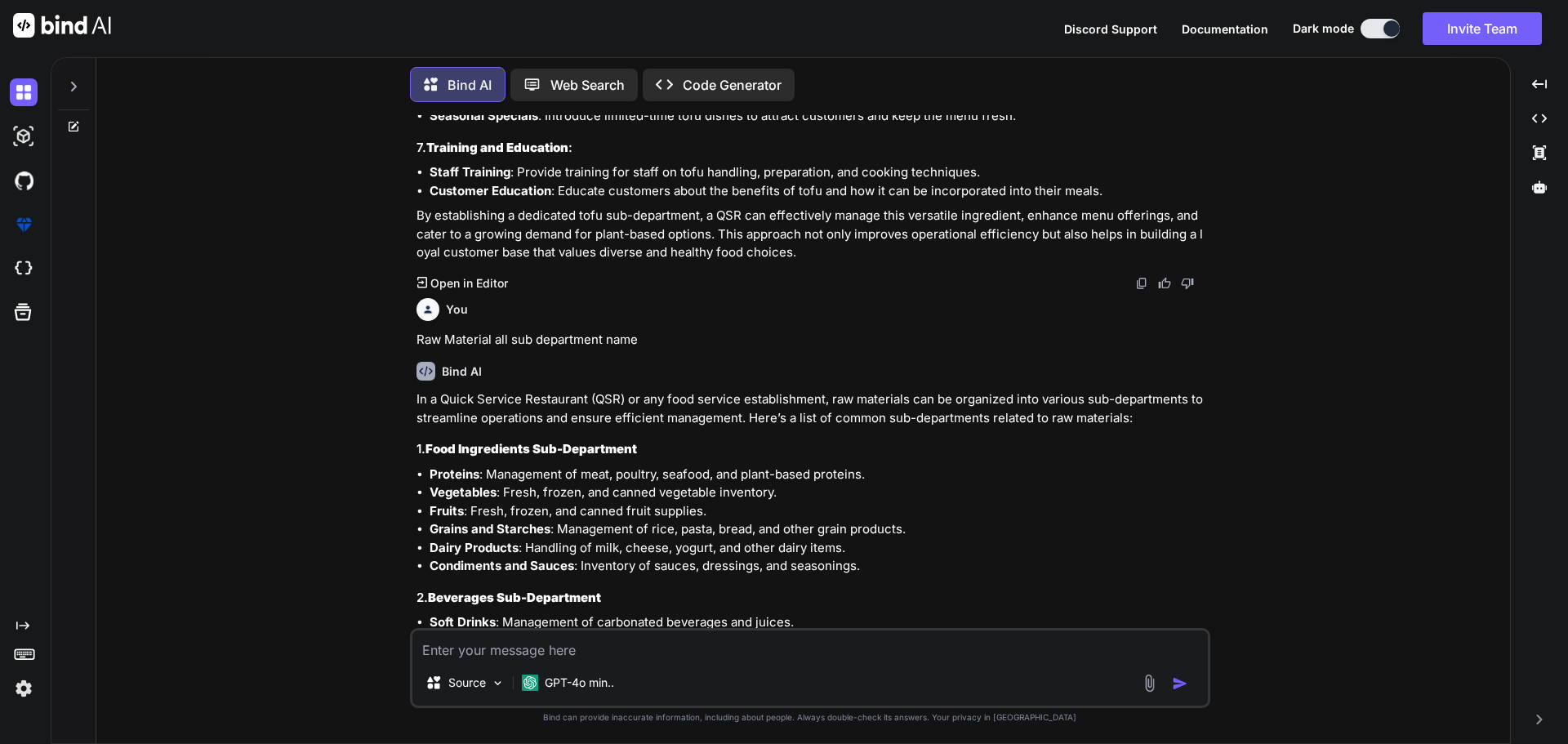
scroll to position [4788, 0]
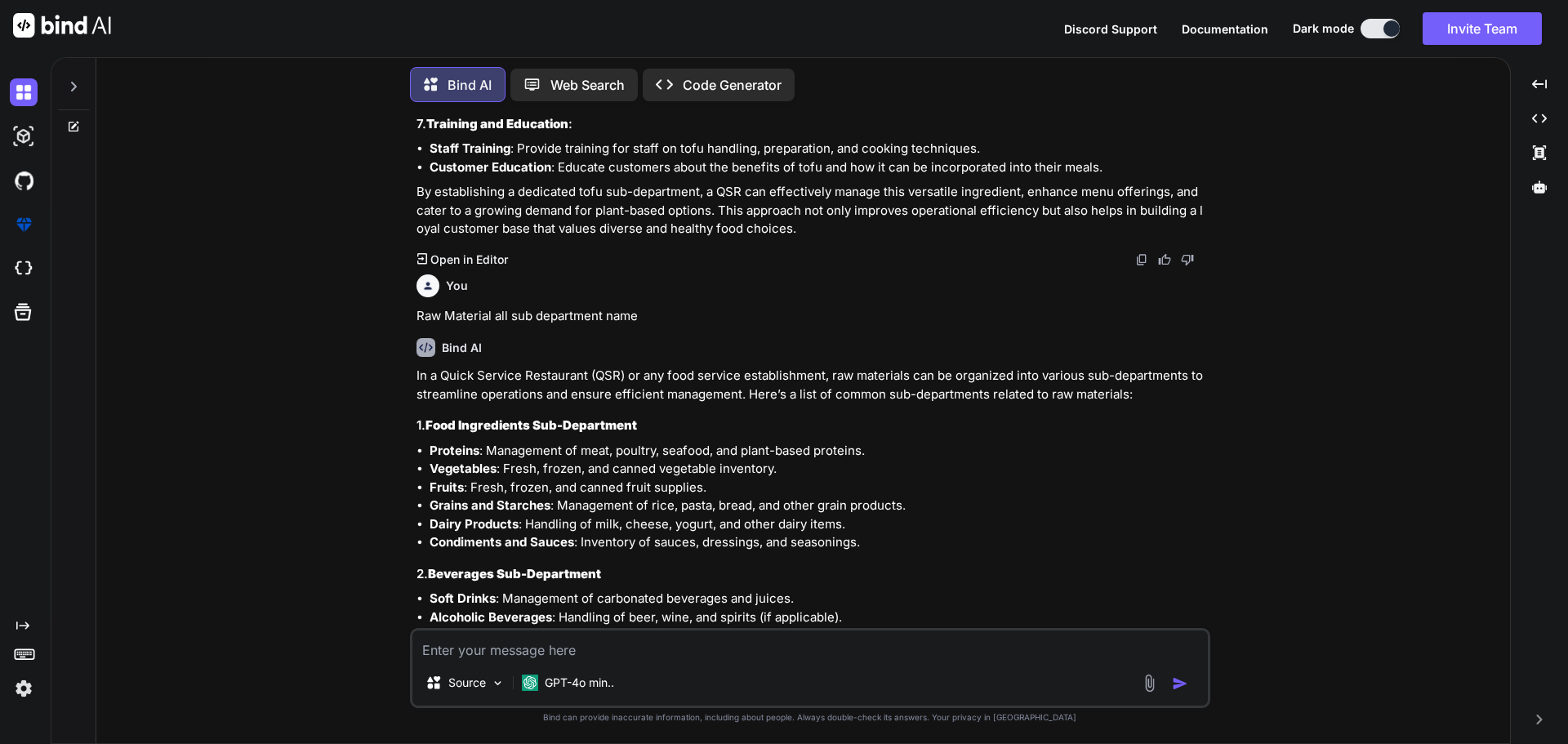
click at [505, 649] on textarea at bounding box center [810, 645] width 795 height 30
type textarea "i want example small large and medium"
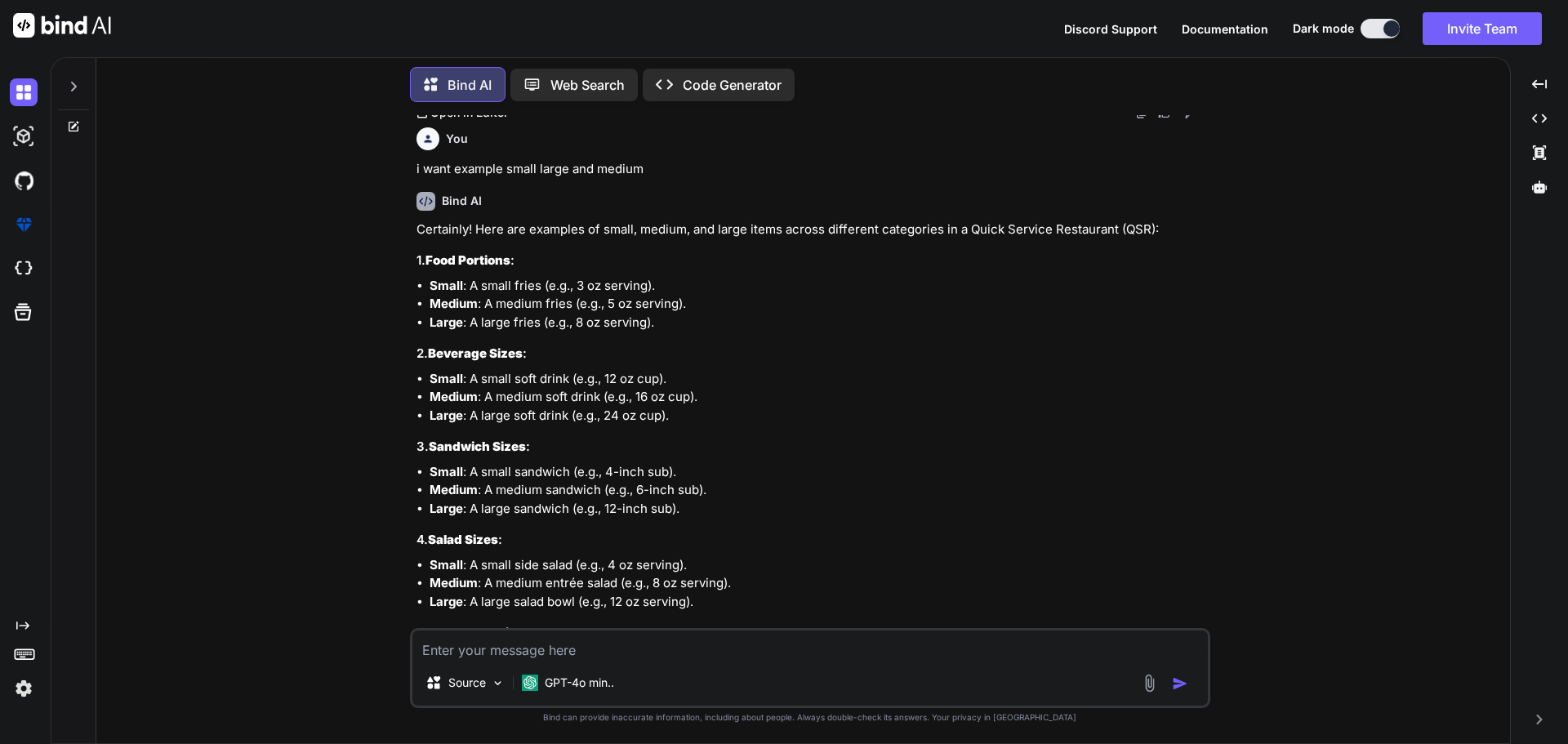
scroll to position [5941, 0]
click at [506, 640] on textarea at bounding box center [810, 645] width 795 height 30
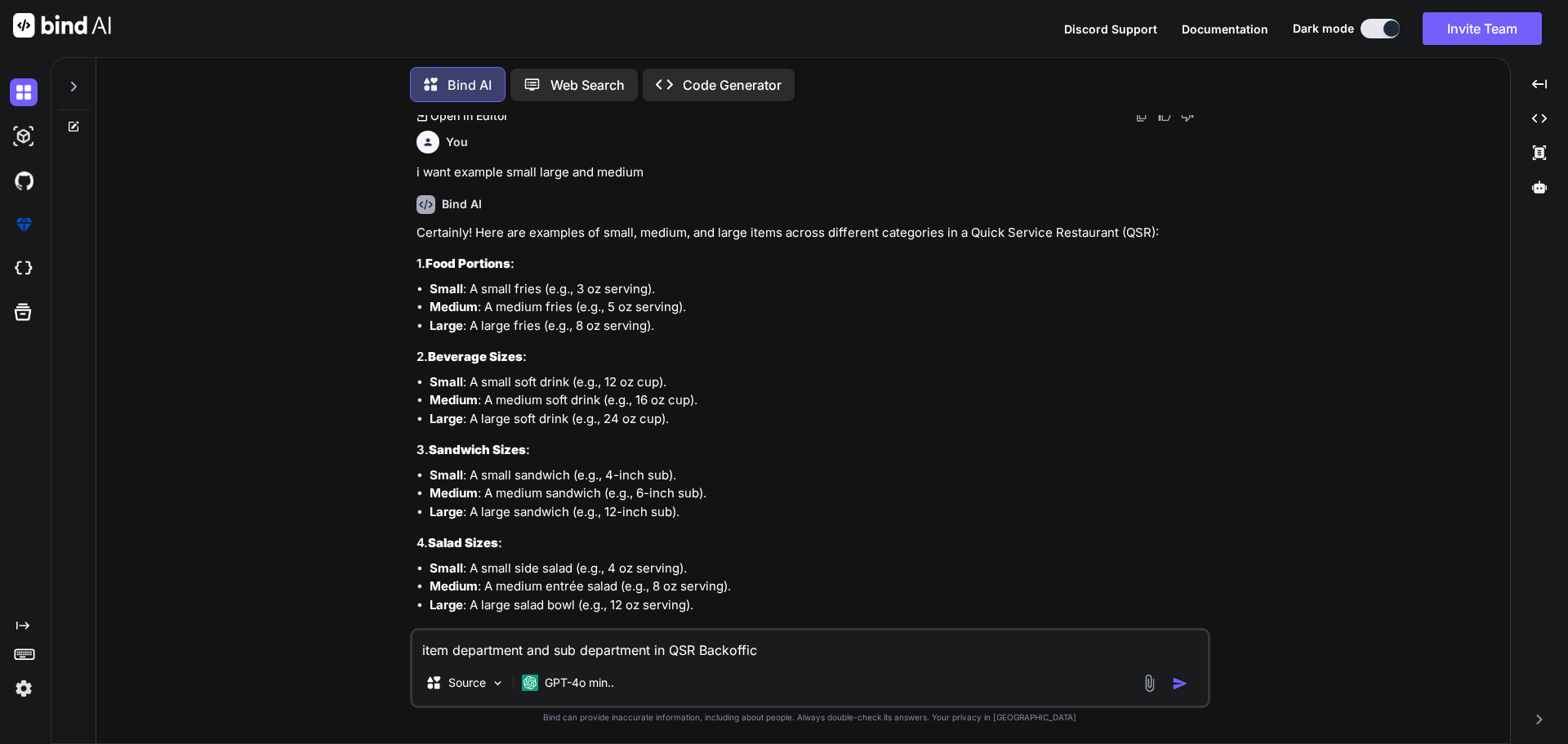
type textarea "item department and sub department in QSR Backoffice"
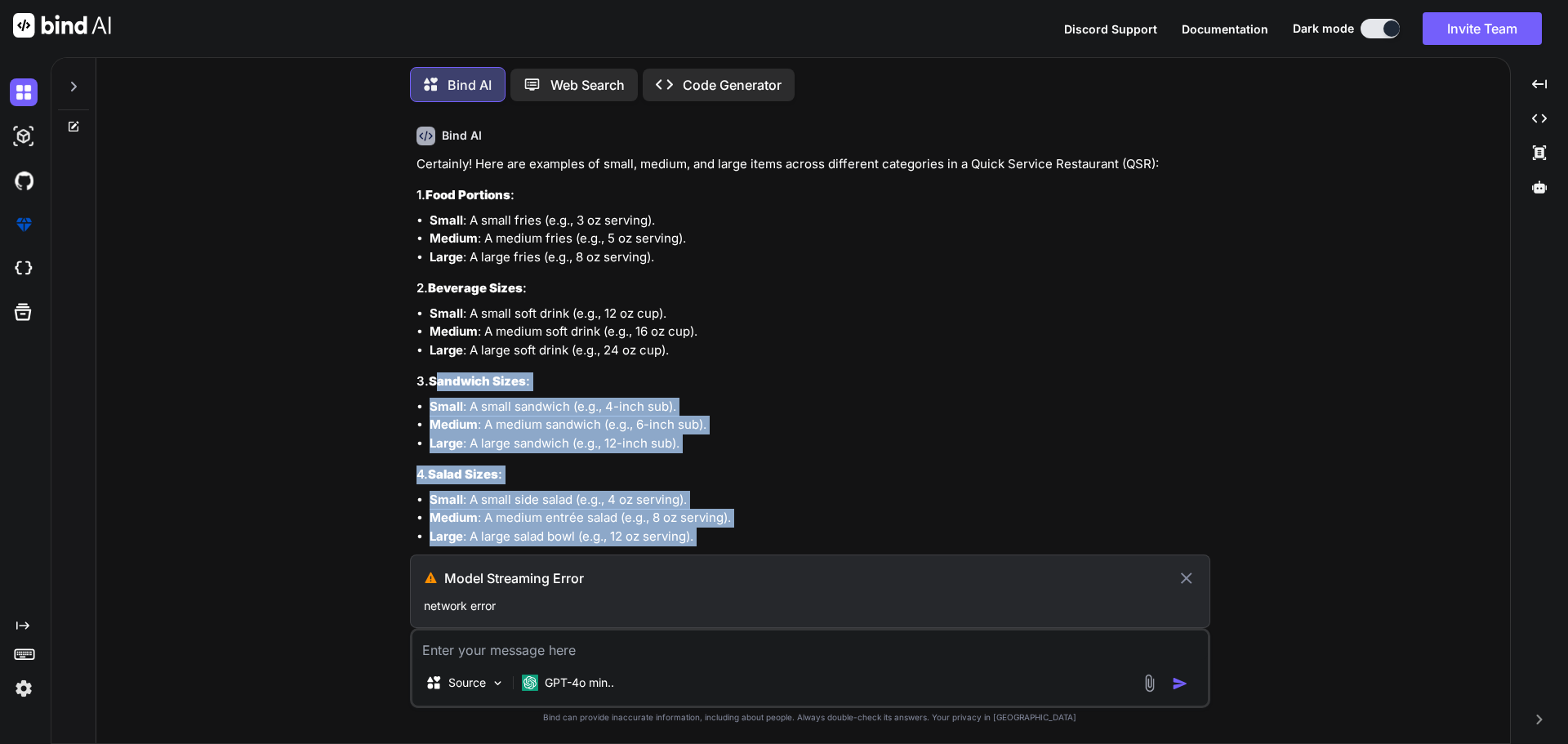
scroll to position [6008, 0]
drag, startPoint x: 611, startPoint y: 369, endPoint x: 444, endPoint y: 375, distance: 167.1
click at [692, 503] on li "Small : A small side salad (e.g., 4 oz serving)." at bounding box center [818, 502] width 777 height 19
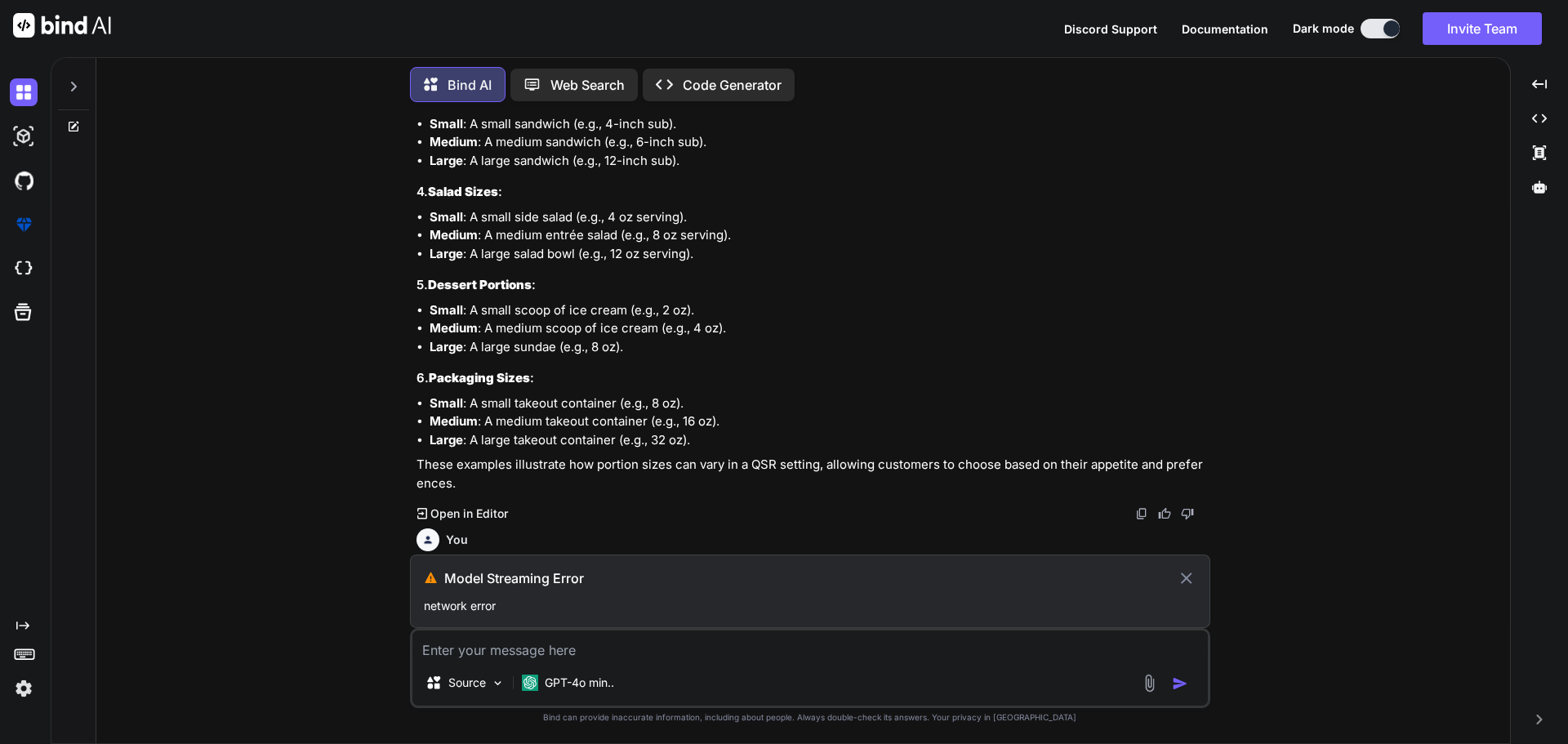
scroll to position [6318, 0]
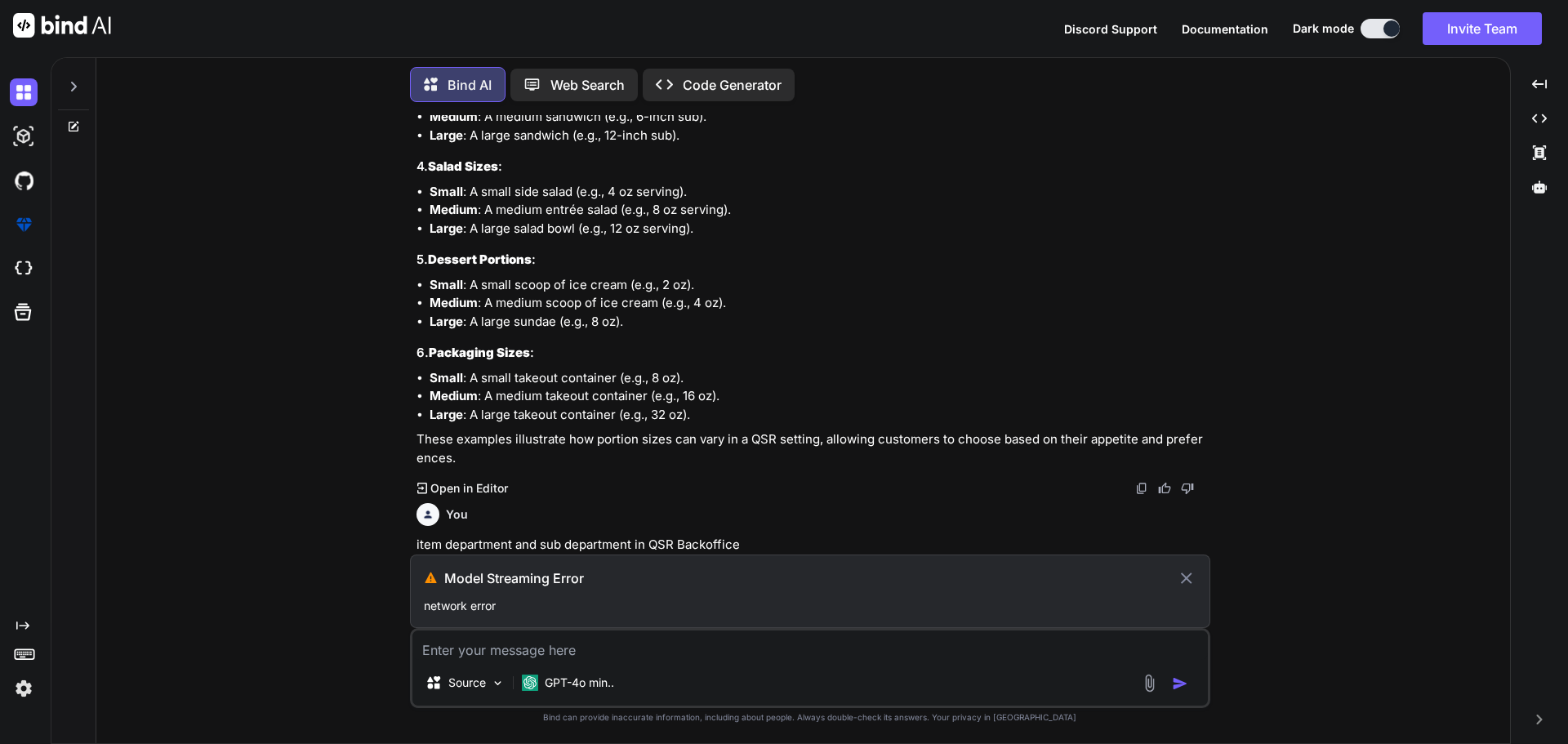
click at [1190, 584] on icon at bounding box center [1186, 577] width 19 height 20
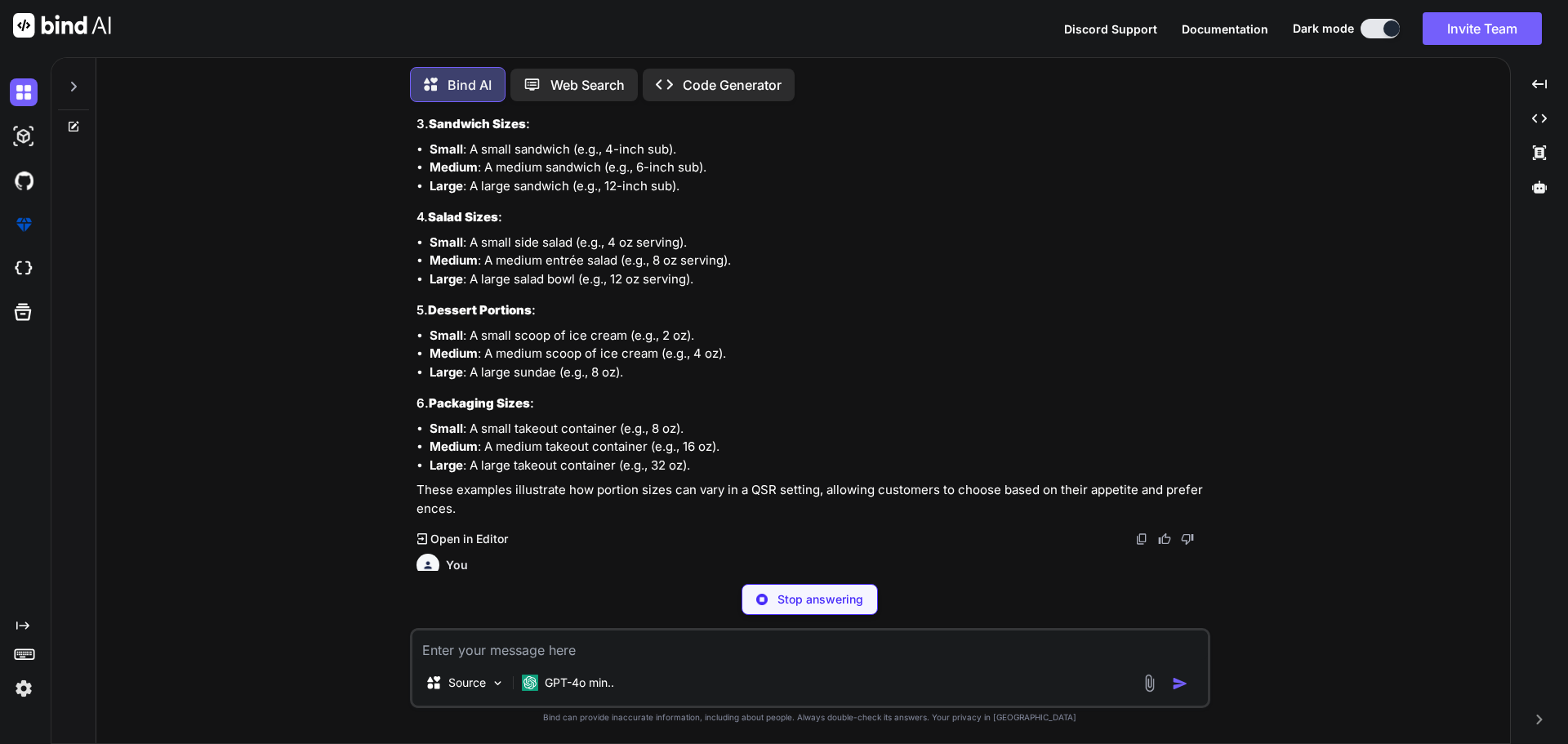
scroll to position [6301, 0]
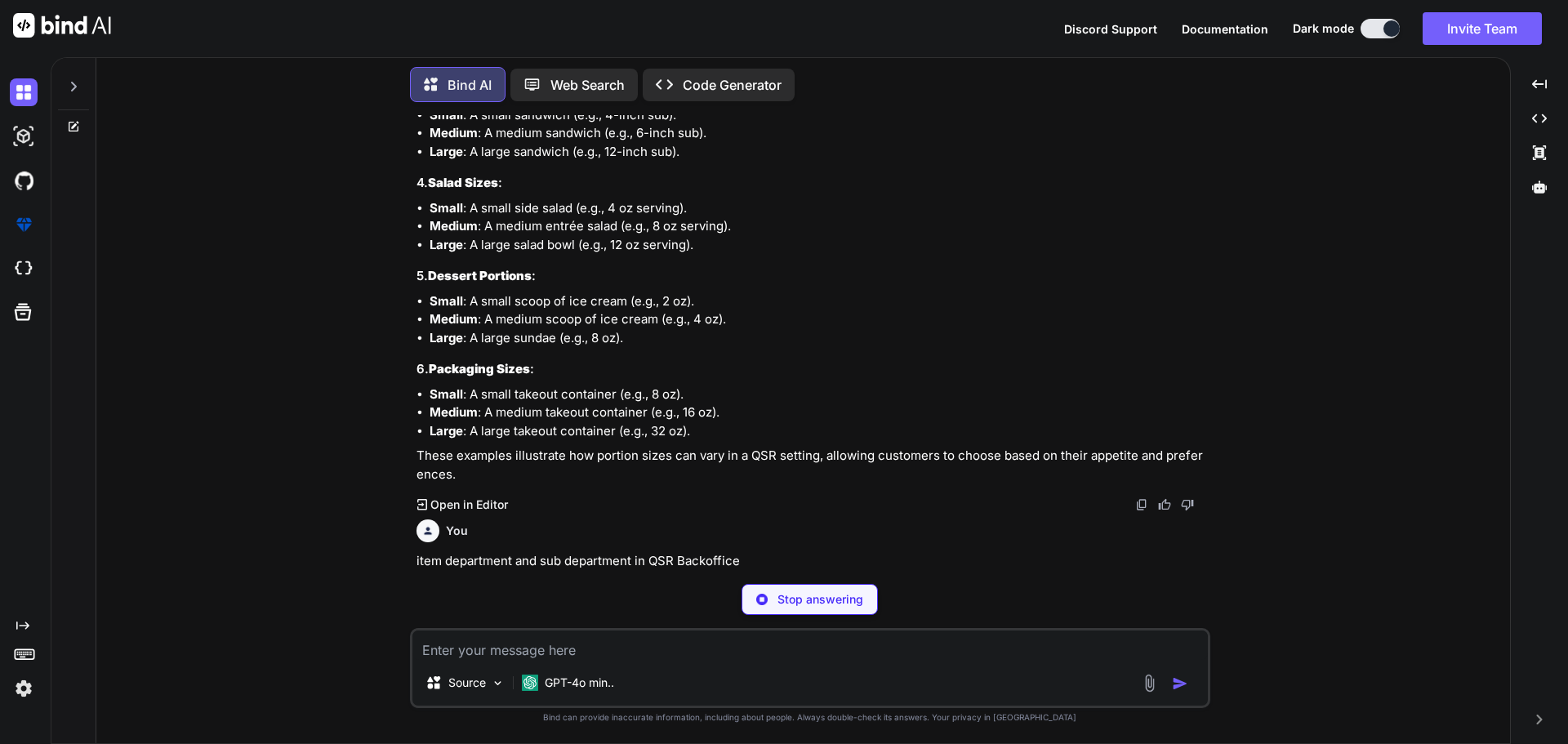
click at [485, 639] on textarea at bounding box center [810, 645] width 795 height 30
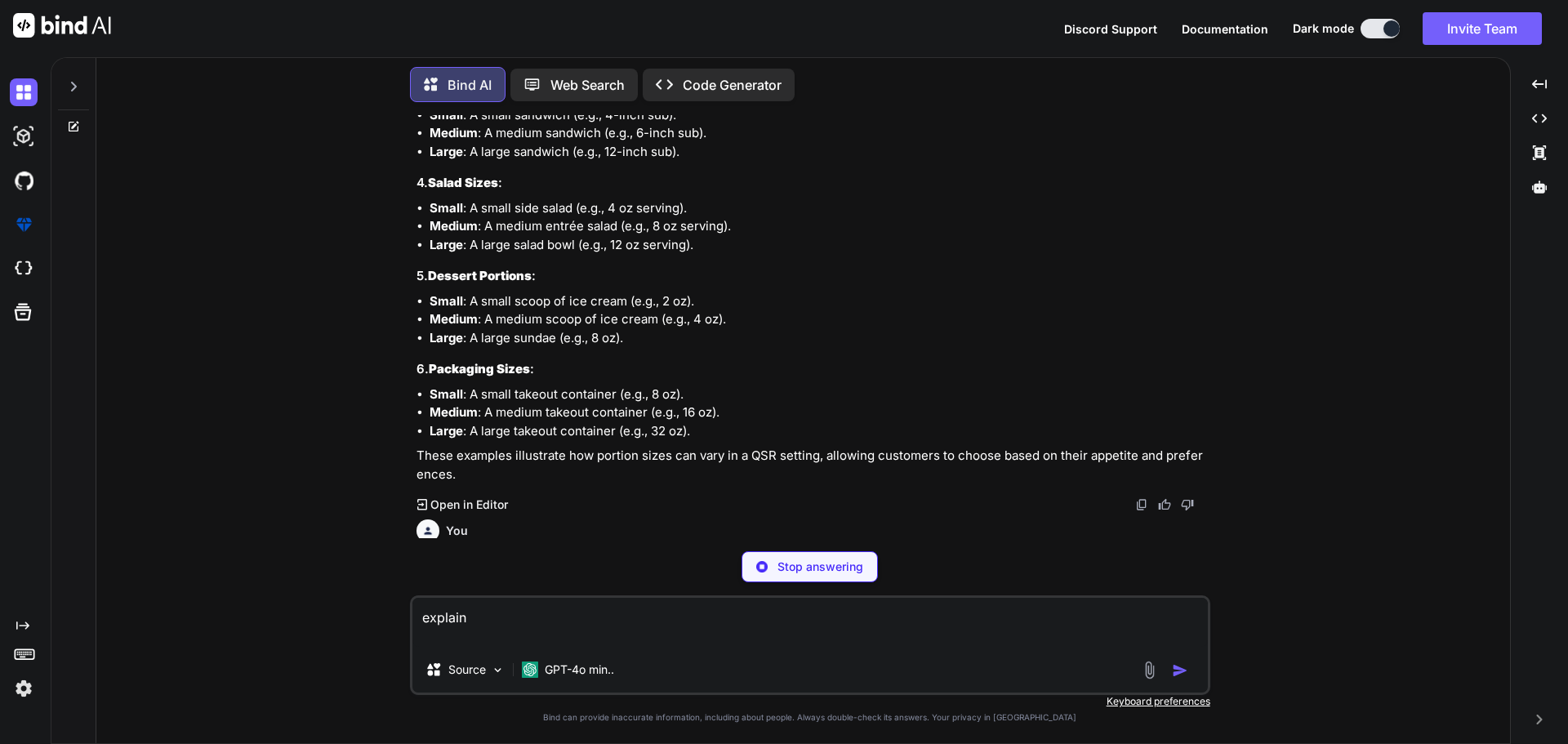
type textarea "explain"
click at [808, 569] on p "Stop answering" at bounding box center [820, 566] width 86 height 16
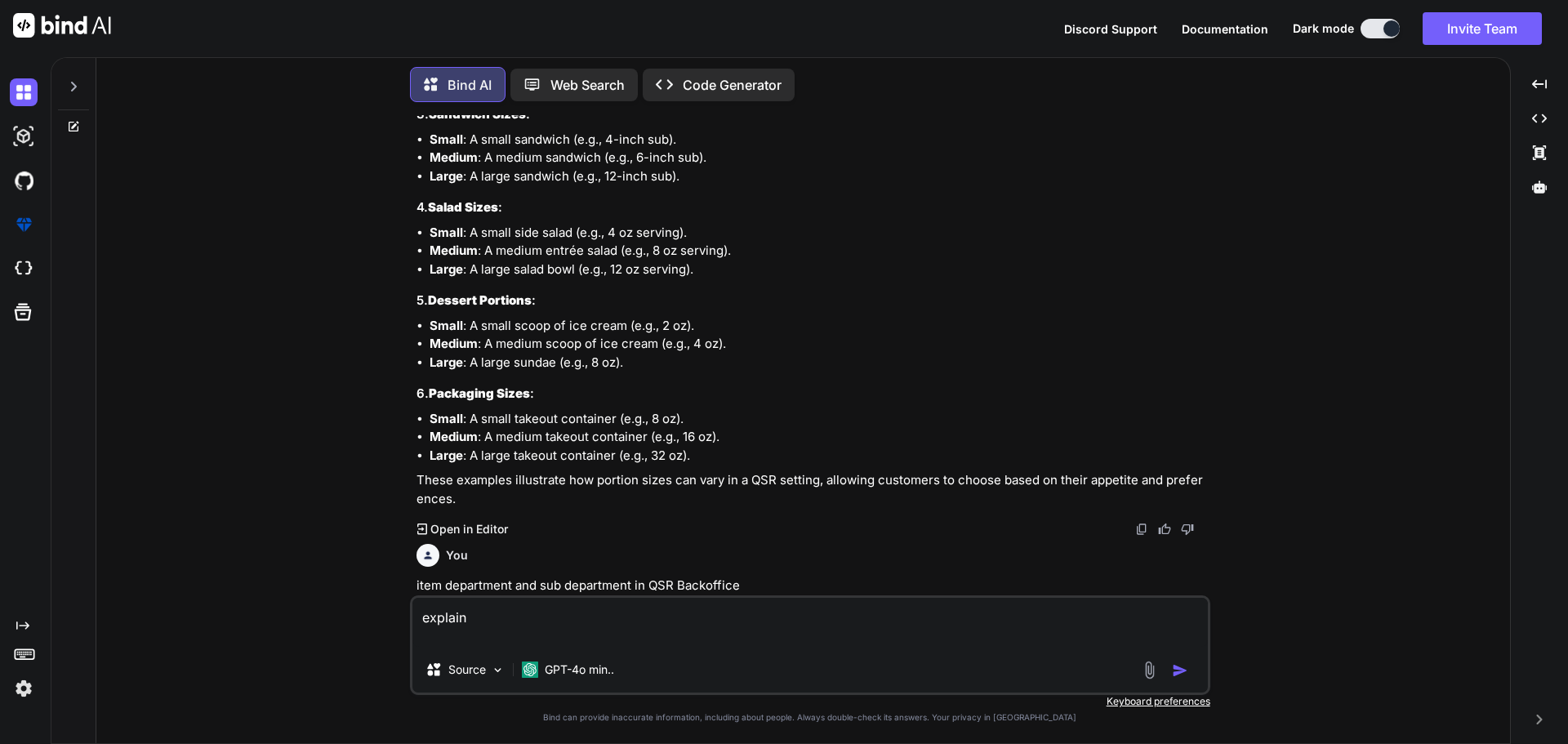
scroll to position [6277, 0]
click at [1178, 668] on img "button" at bounding box center [1179, 670] width 16 height 16
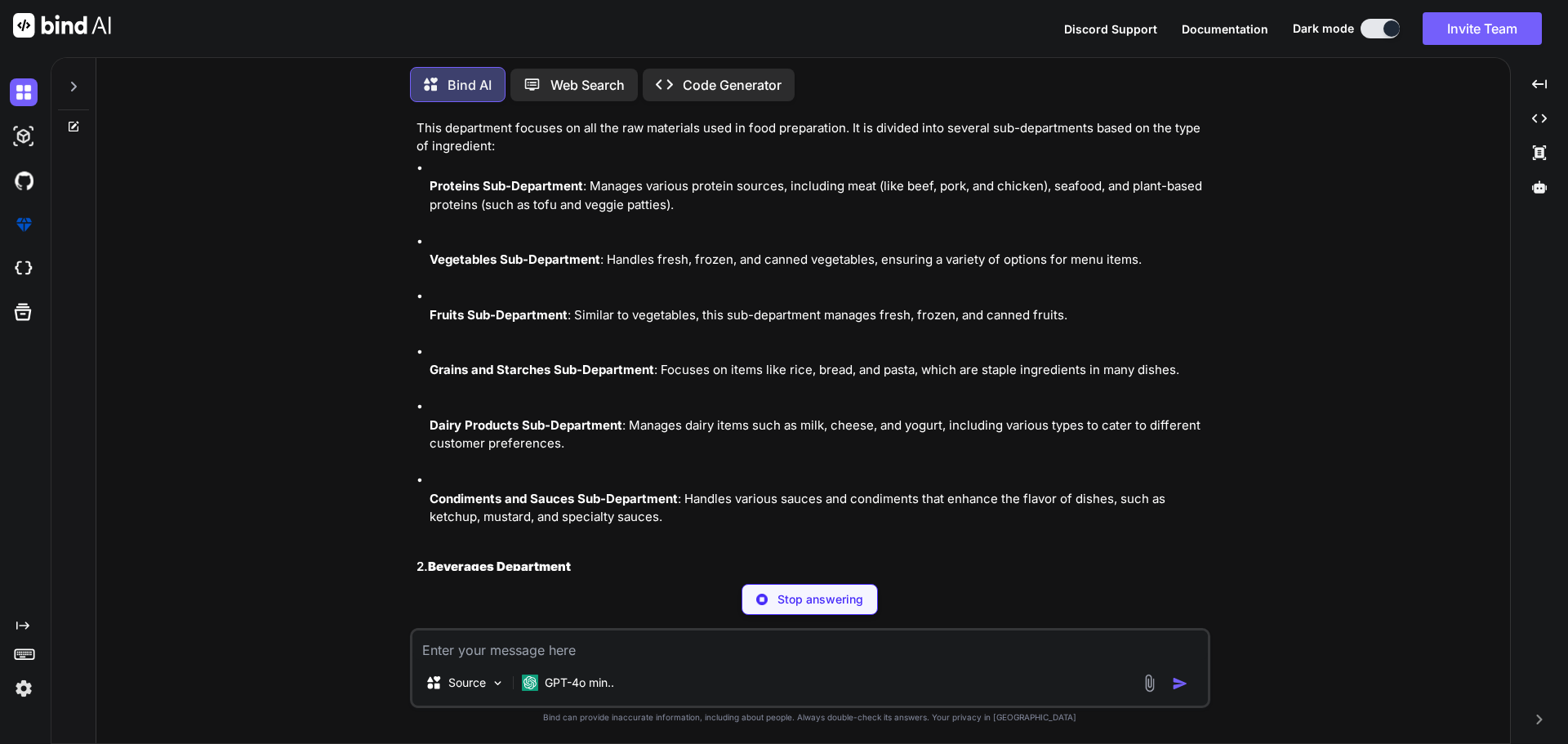
scroll to position [6836, 0]
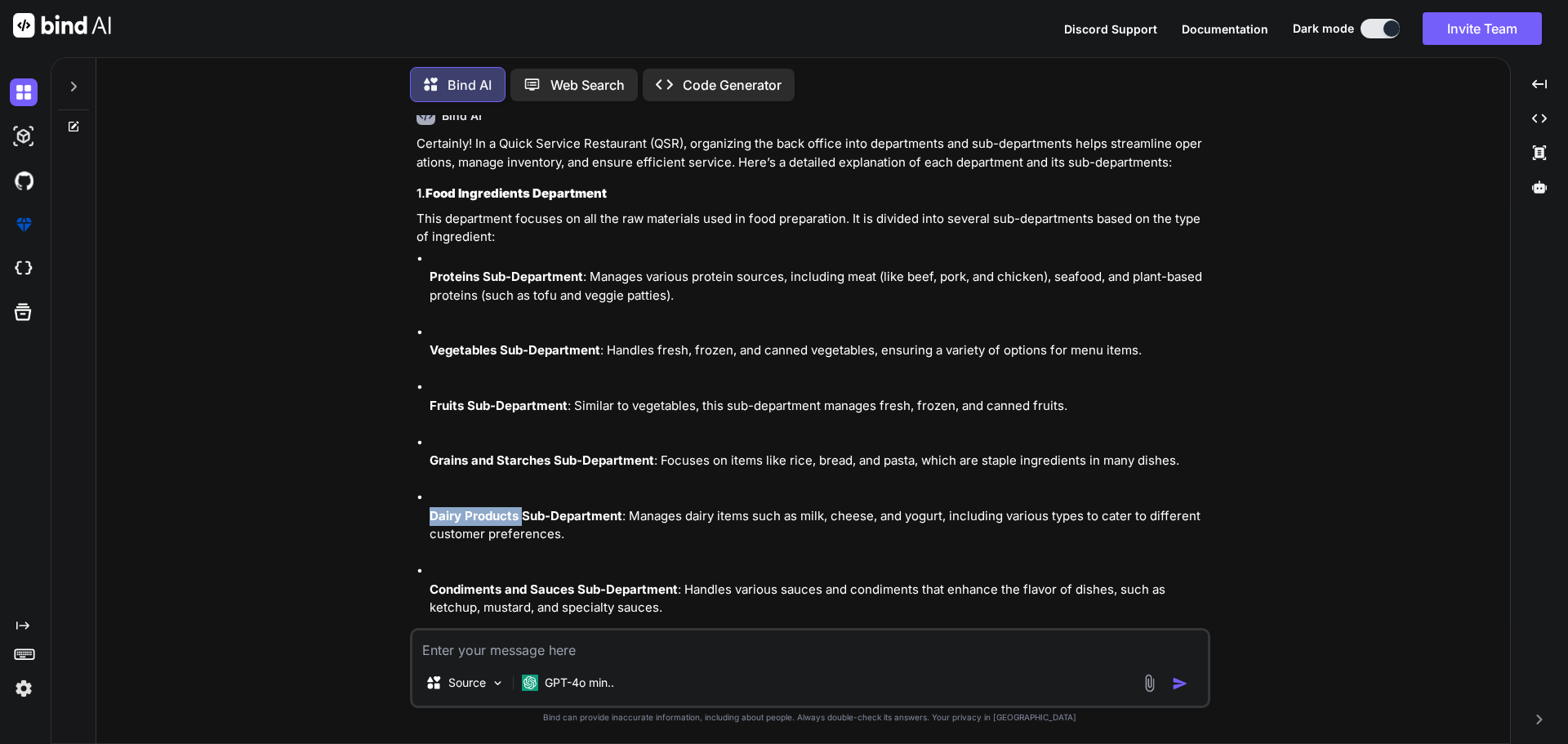
drag, startPoint x: 521, startPoint y: 515, endPoint x: 347, endPoint y: 514, distance: 174.0
click at [347, 514] on div "You which types of raw material variant while adding in QSR Backoffice Bind AI …" at bounding box center [810, 429] width 1400 height 628
copy strong "Dairy Products"
click at [508, 650] on textarea at bounding box center [810, 645] width 795 height 30
type textarea "dairy product brand name"
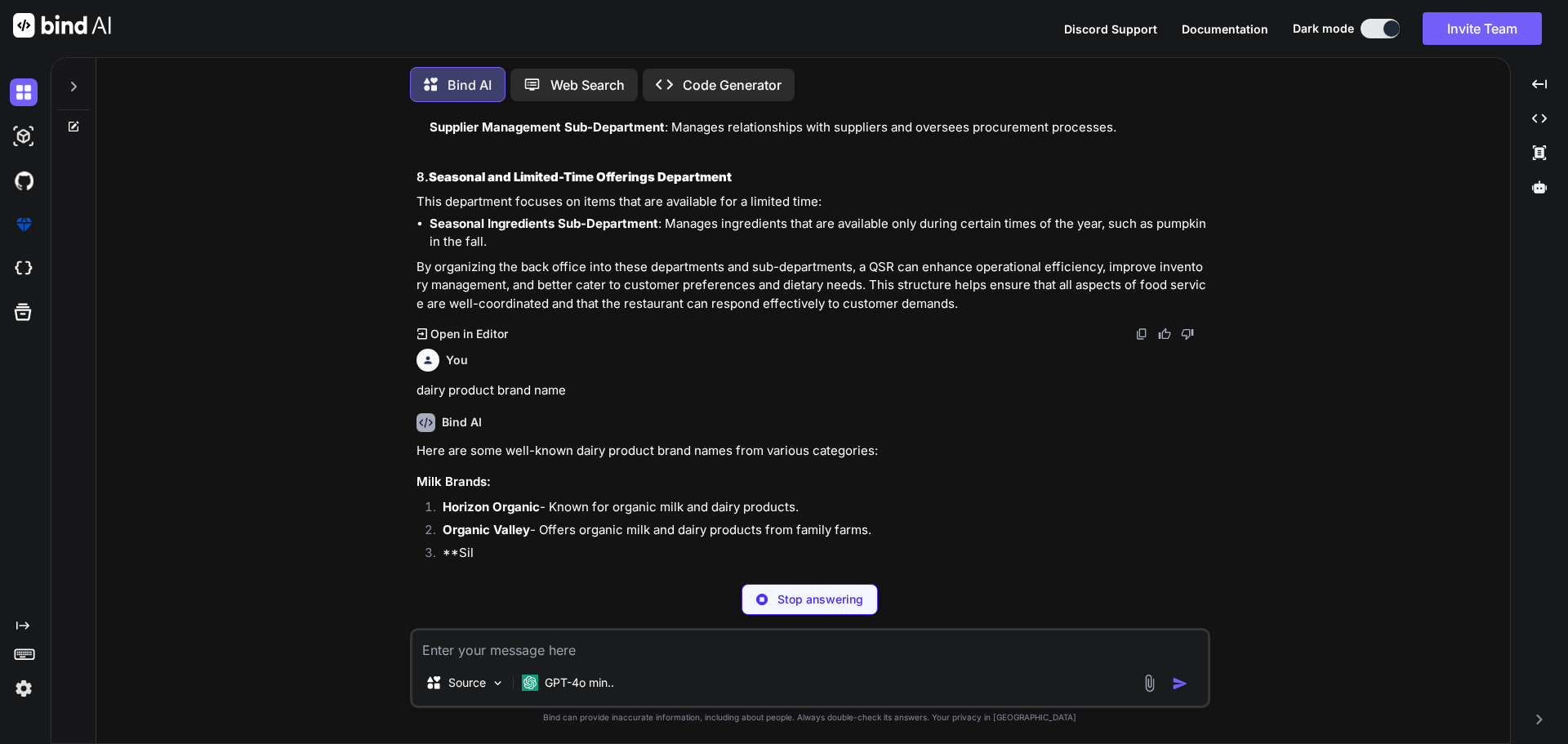
scroll to position [8504, 0]
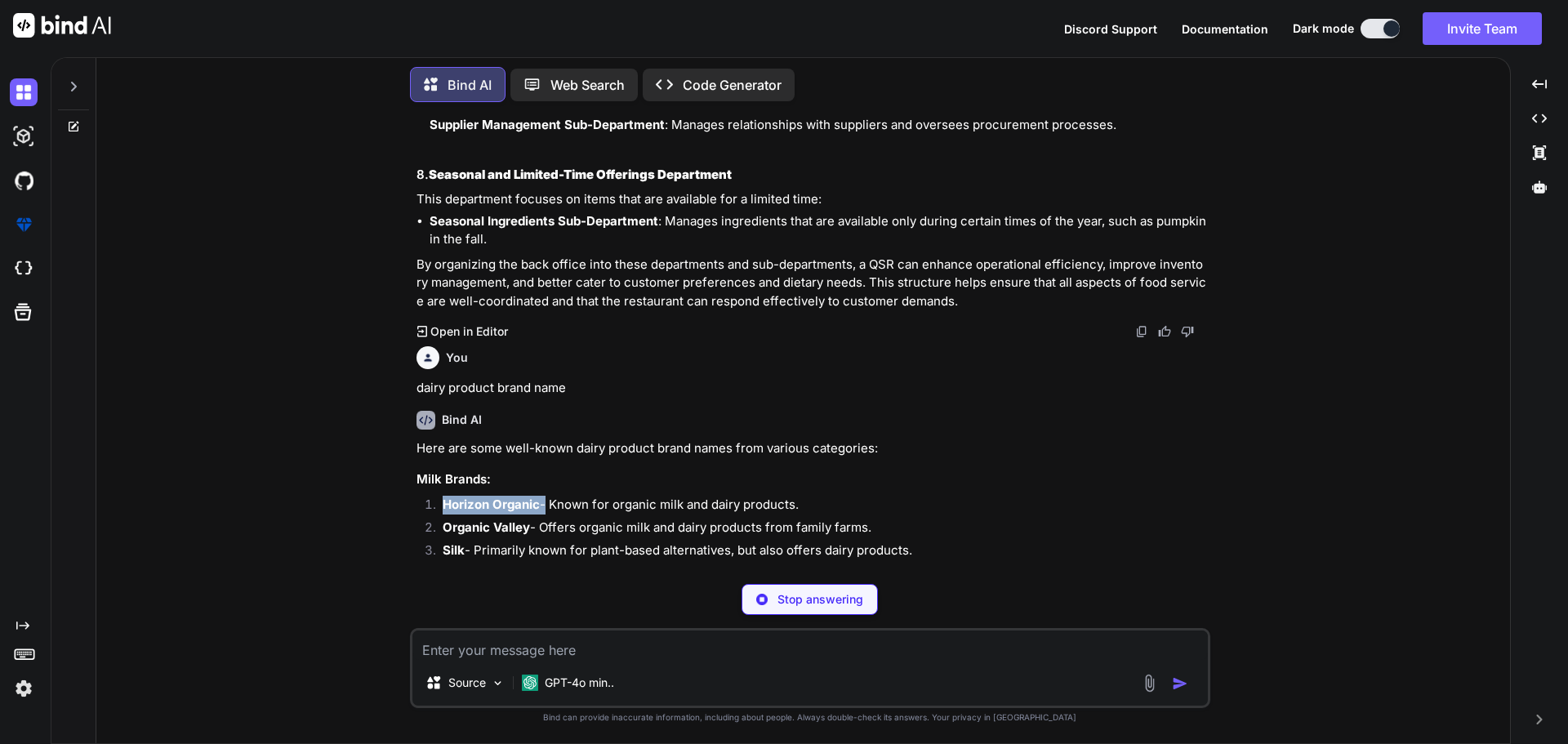
drag, startPoint x: 542, startPoint y: 506, endPoint x: 439, endPoint y: 505, distance: 103.0
click at [439, 505] on li "Horizon Organic - Known for organic milk and dairy products." at bounding box center [818, 507] width 777 height 23
copy li "Horizon Organic"
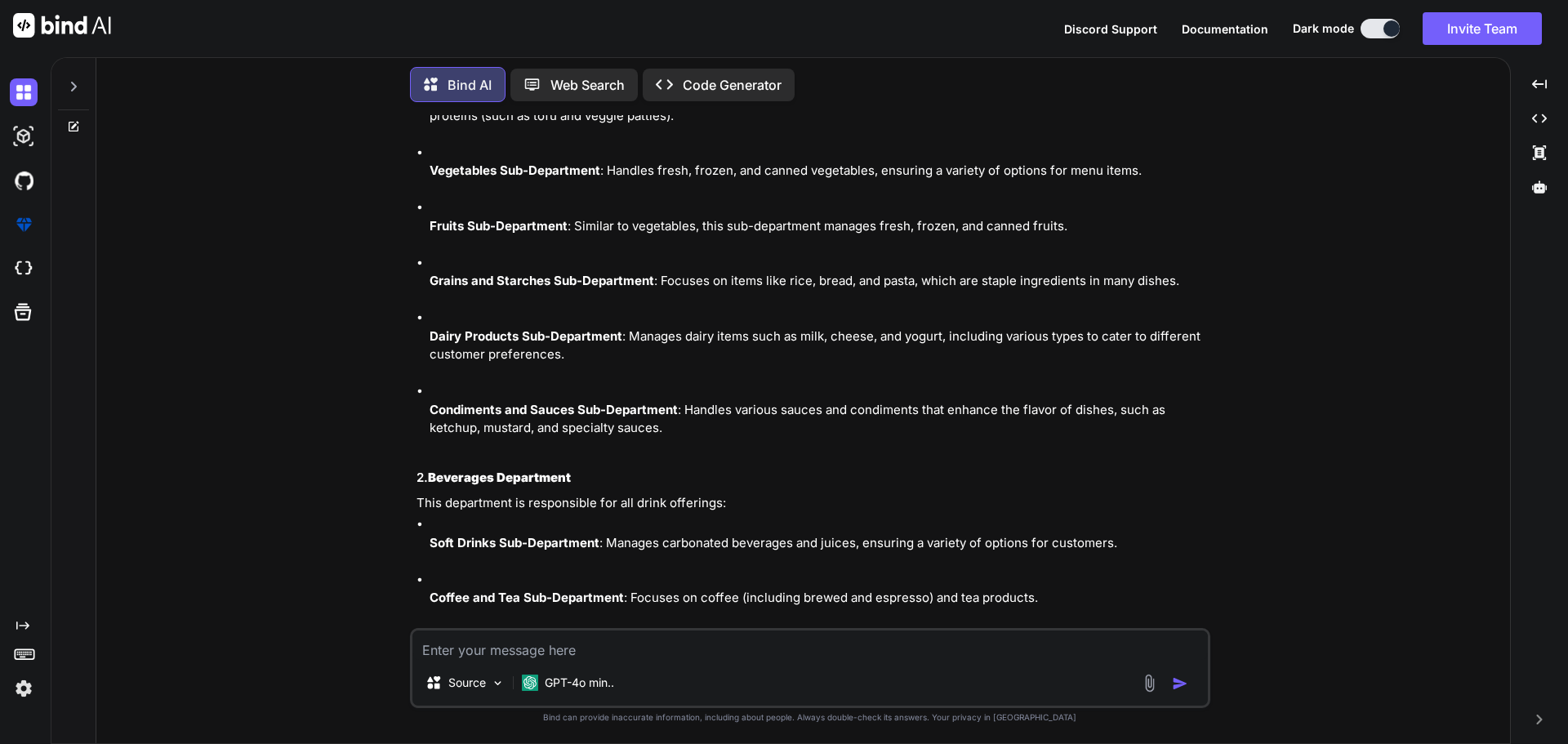
scroll to position [7034, 0]
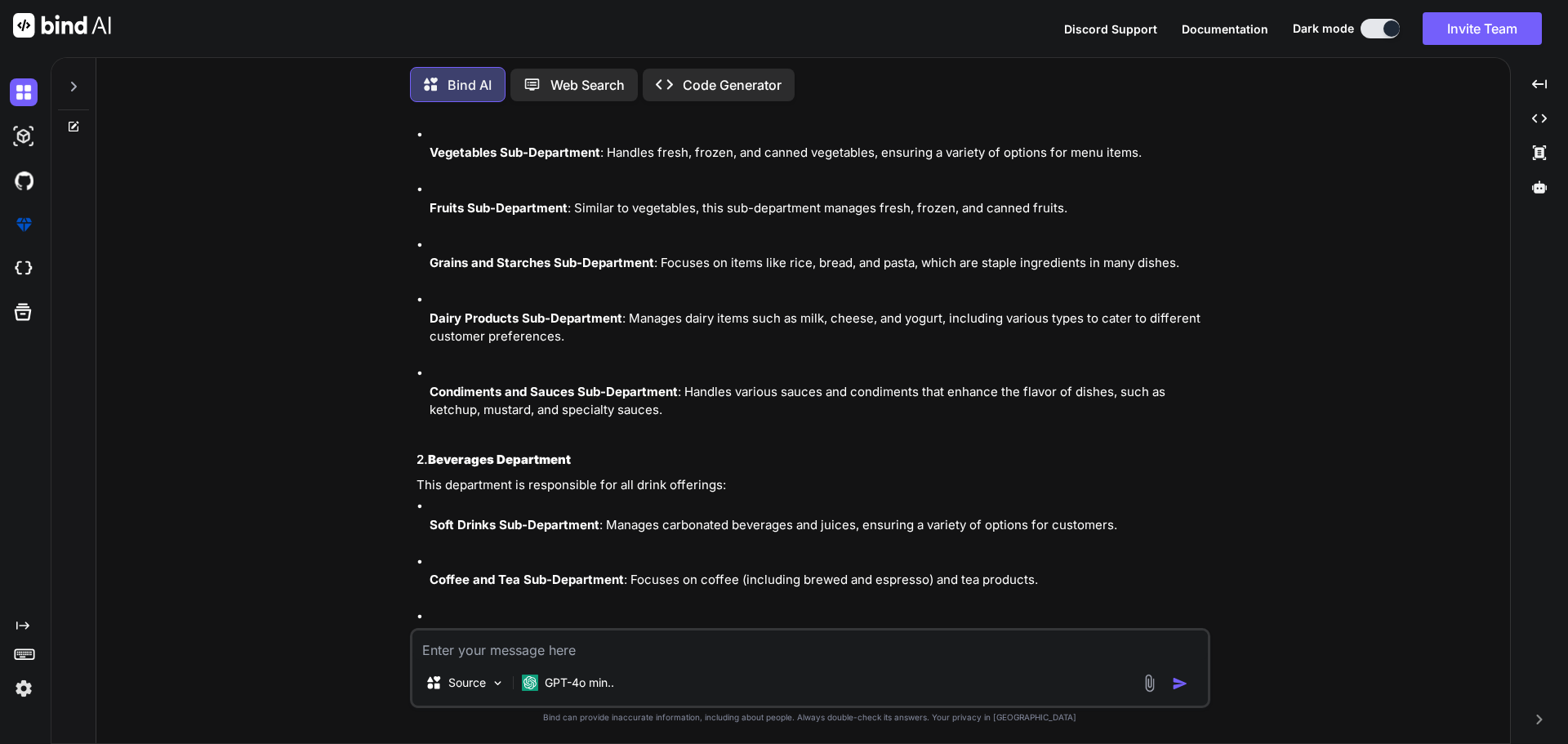
click at [525, 645] on textarea at bounding box center [810, 645] width 795 height 30
type textarea "what is item type drop down in add variant item in QSR Backoffice"
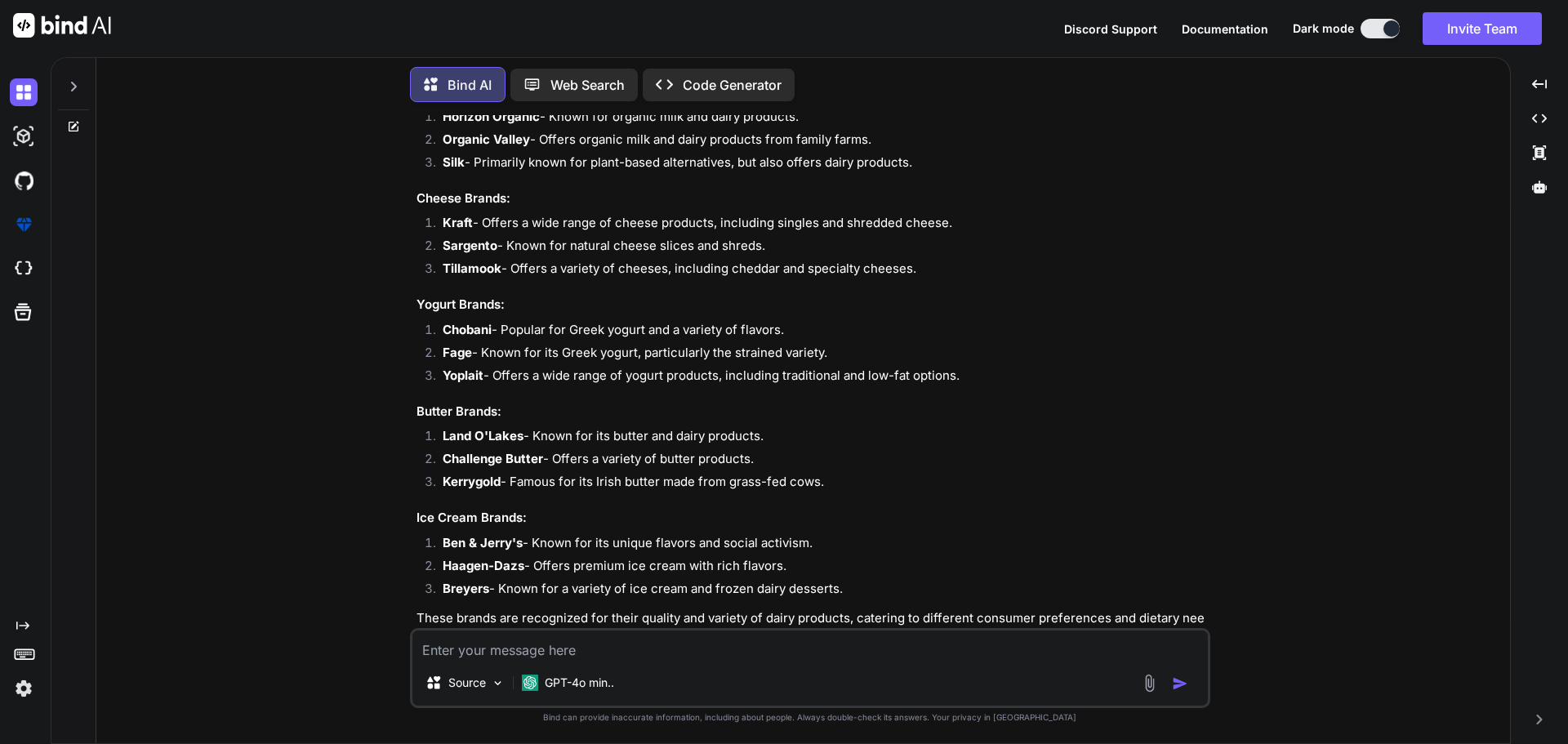
scroll to position [8785, 0]
